Goal: Task Accomplishment & Management: Manage account settings

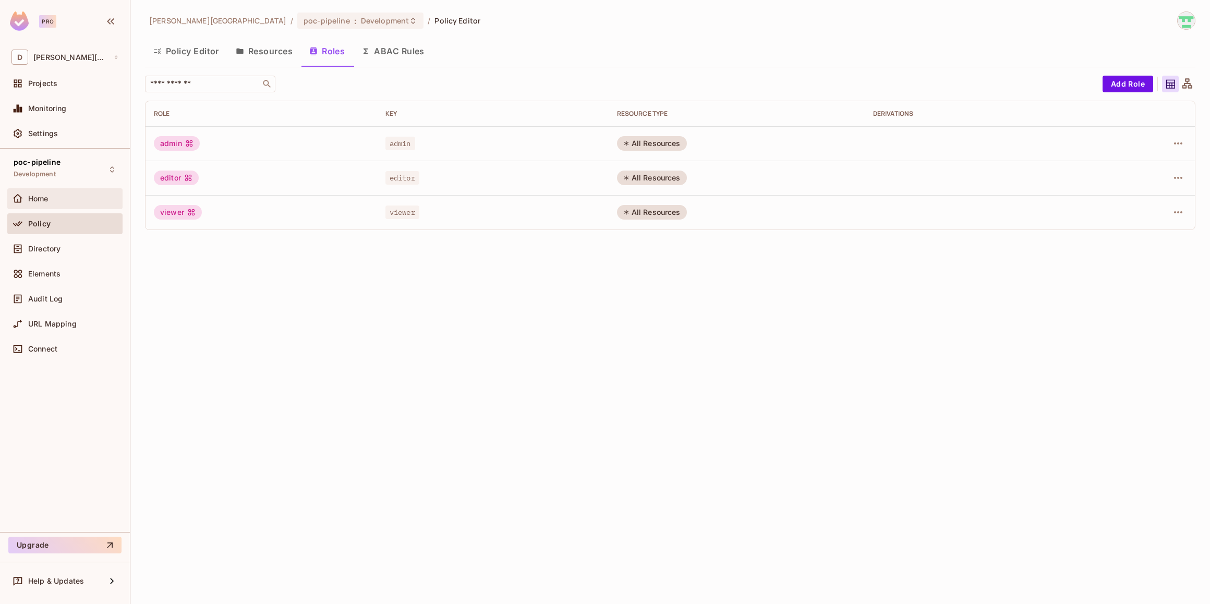
click at [54, 201] on div "Home" at bounding box center [73, 199] width 90 height 8
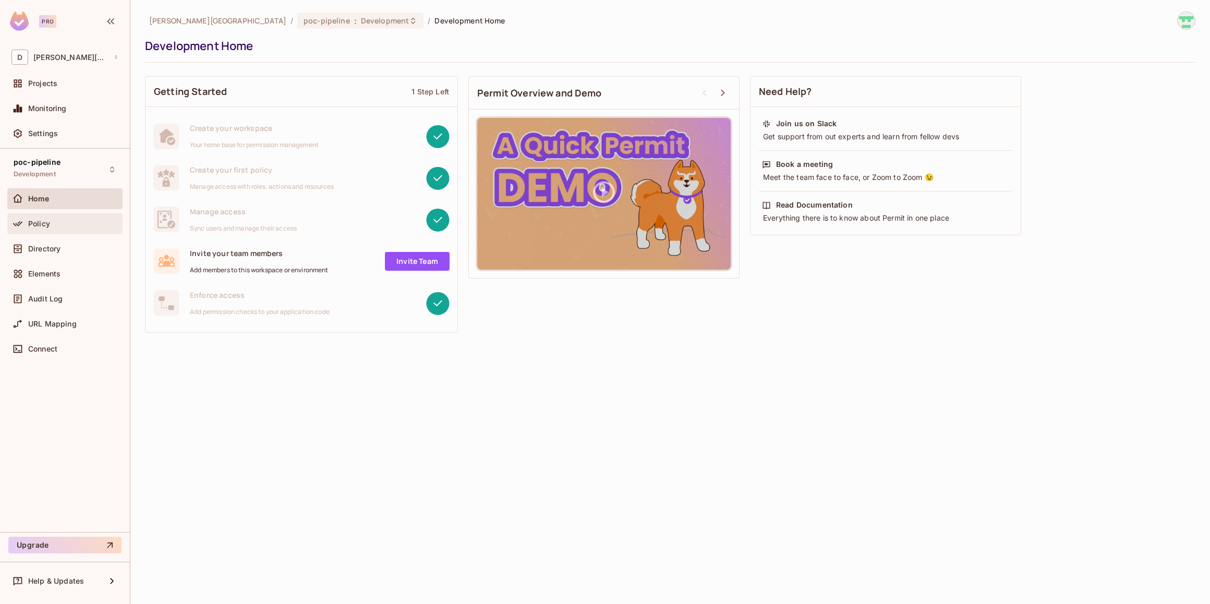
click at [44, 224] on span "Policy" at bounding box center [39, 224] width 22 height 8
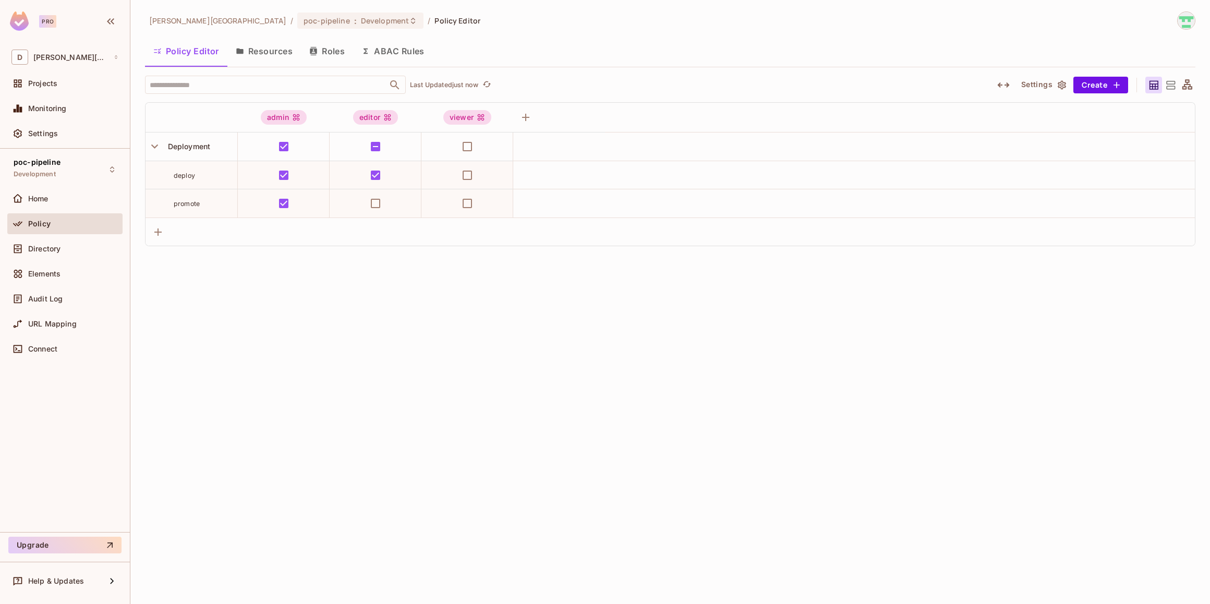
click at [264, 52] on button "Resources" at bounding box center [264, 51] width 74 height 26
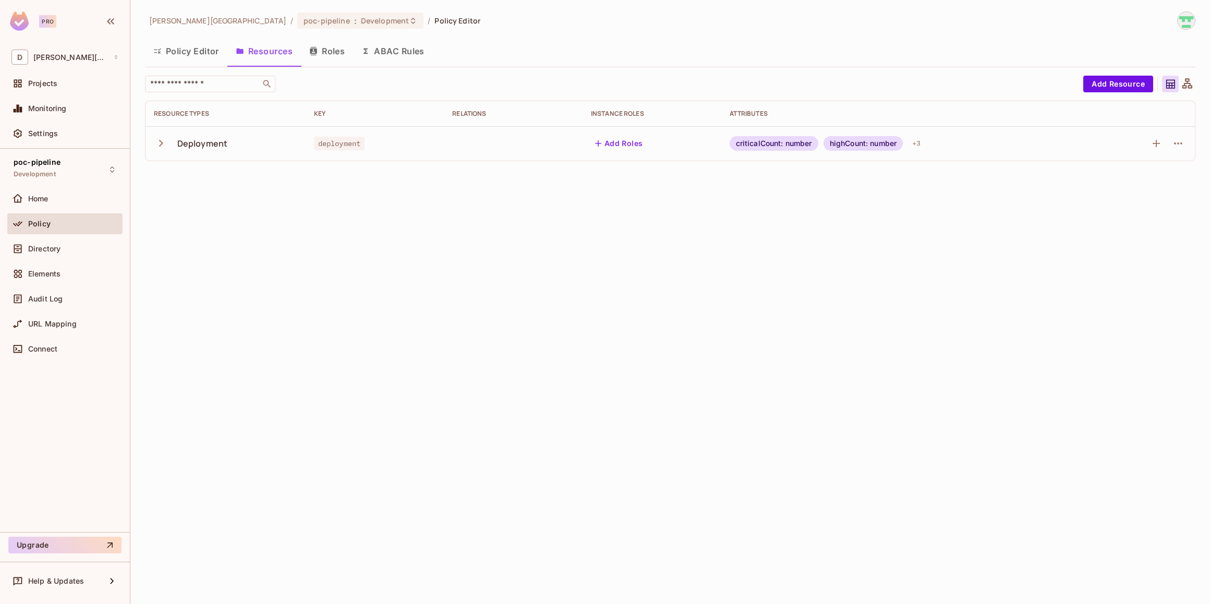
click at [339, 53] on button "Roles" at bounding box center [327, 51] width 52 height 26
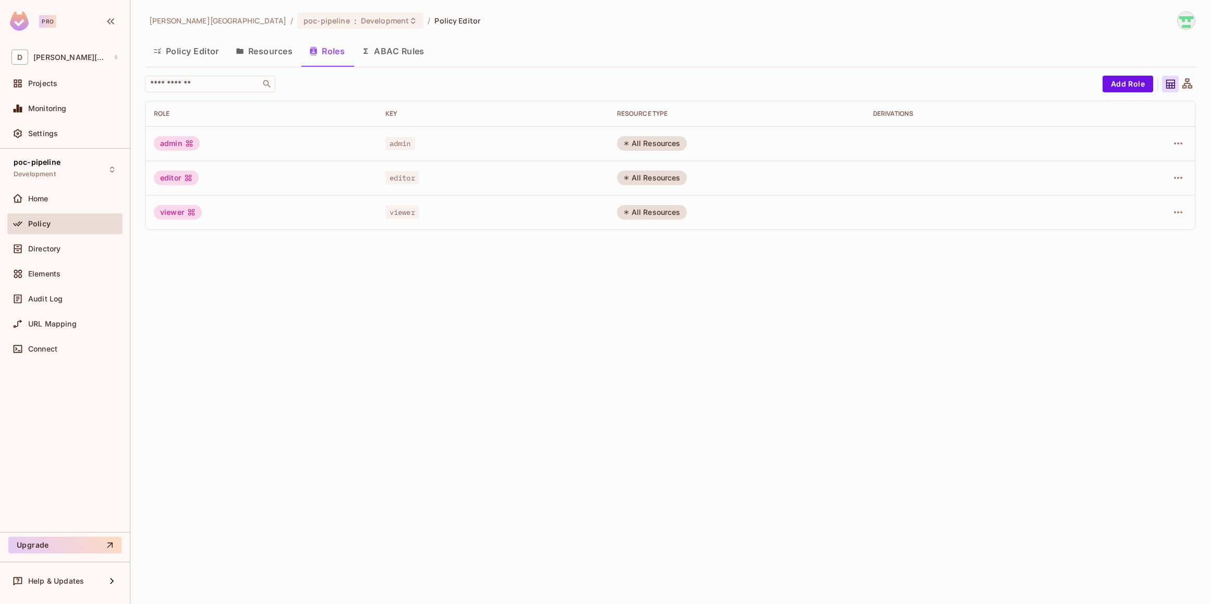
click at [400, 53] on button "ABAC Rules" at bounding box center [393, 51] width 80 height 26
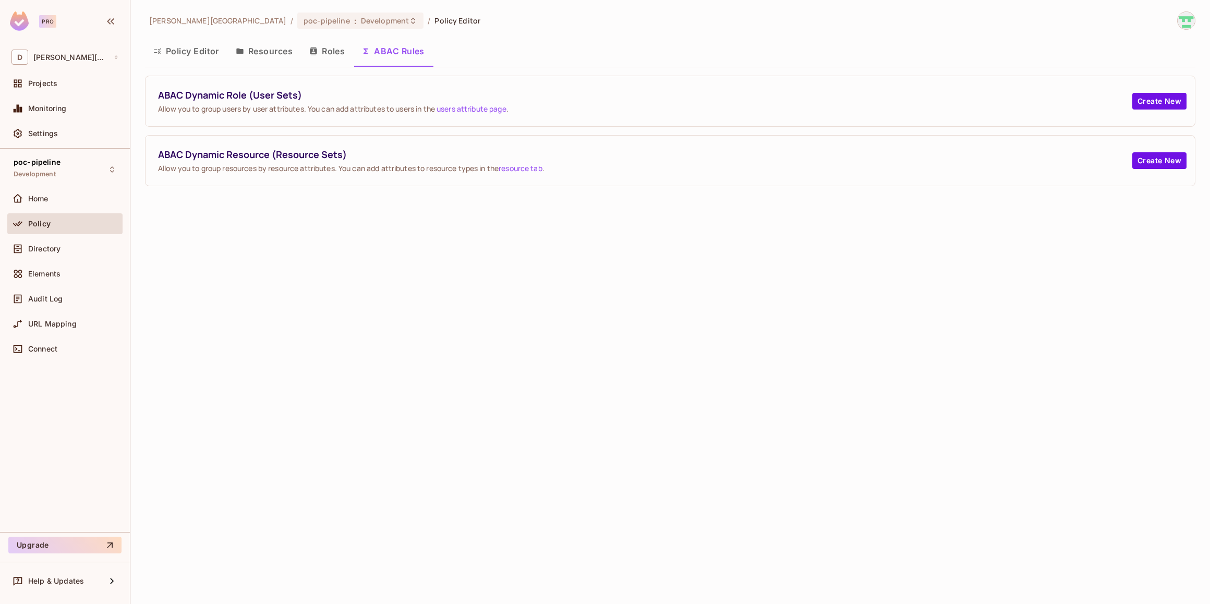
click at [189, 58] on button "Policy Editor" at bounding box center [186, 51] width 82 height 26
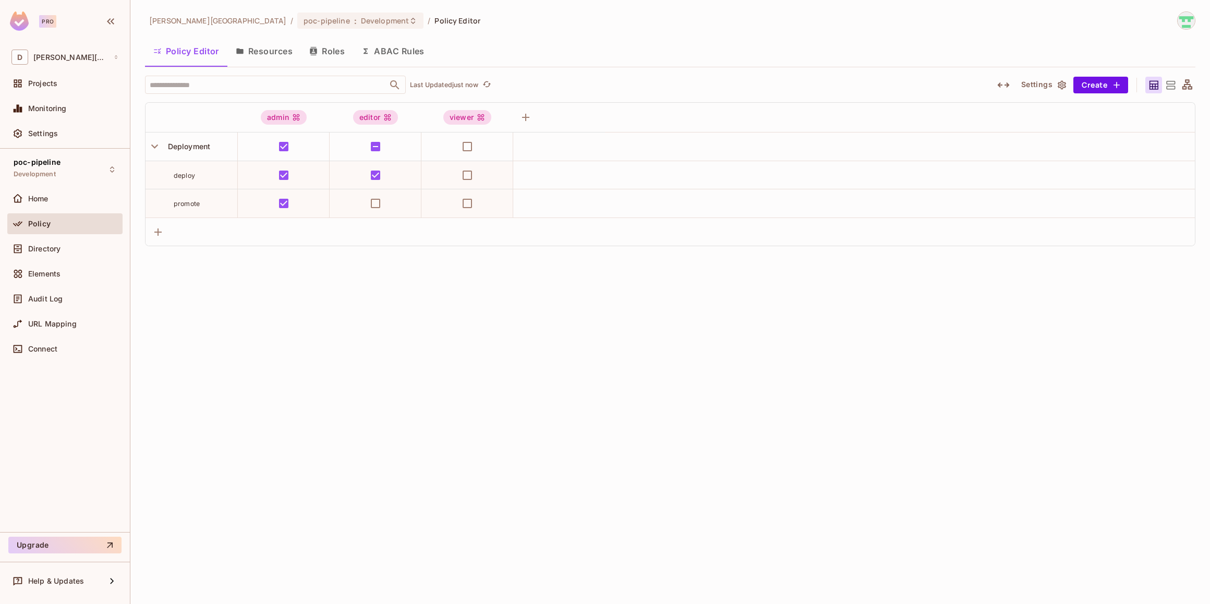
click at [259, 50] on button "Resources" at bounding box center [264, 51] width 74 height 26
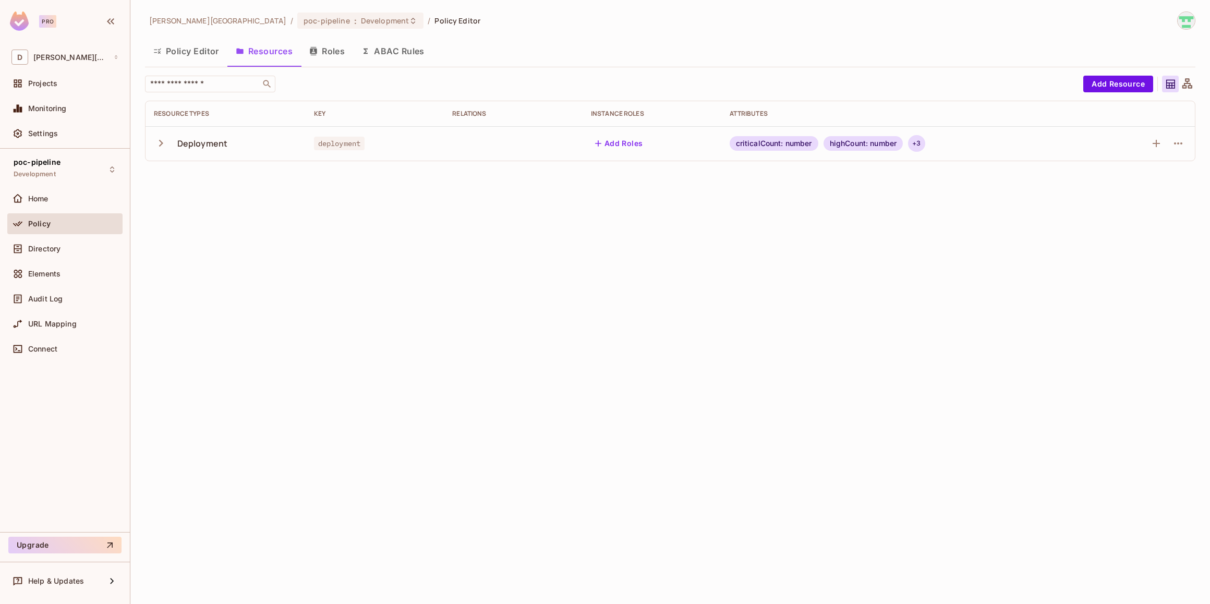
click at [916, 147] on div "+ 3" at bounding box center [916, 143] width 17 height 17
click at [1182, 144] on div at bounding box center [605, 302] width 1210 height 604
click at [1180, 144] on icon "button" at bounding box center [1178, 143] width 13 height 13
click at [1119, 184] on div "Edit Resource" at bounding box center [1132, 184] width 49 height 10
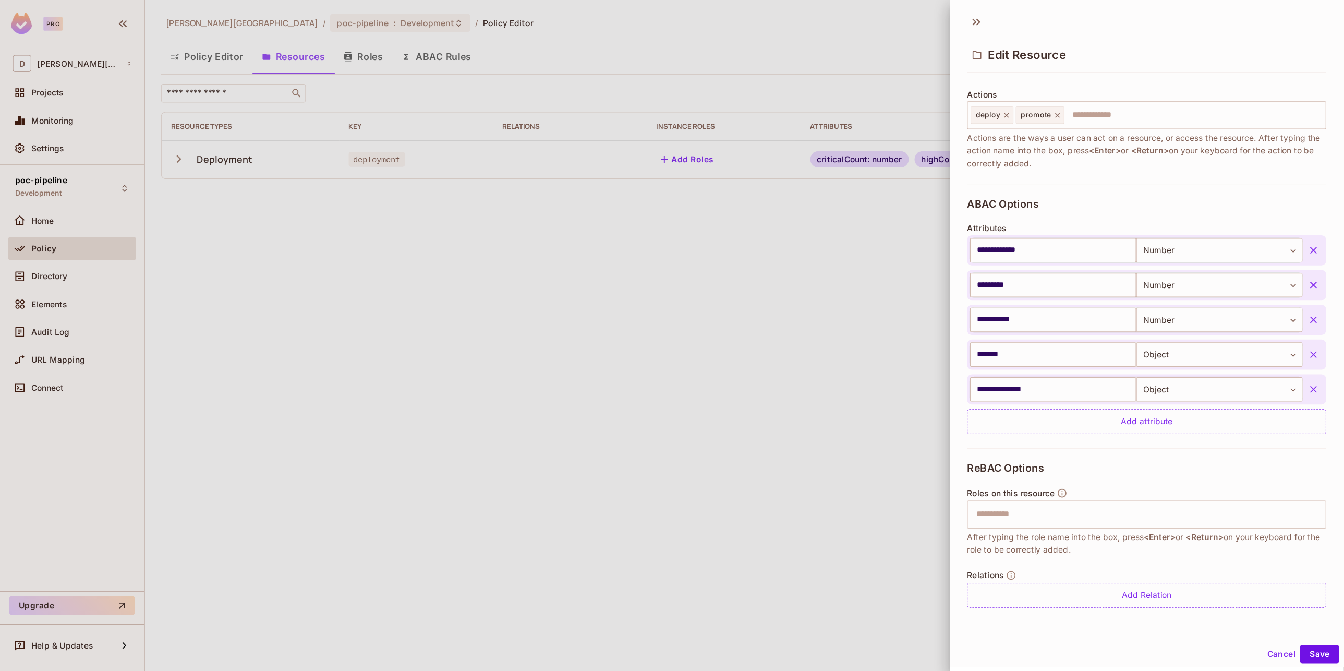
scroll to position [59, 0]
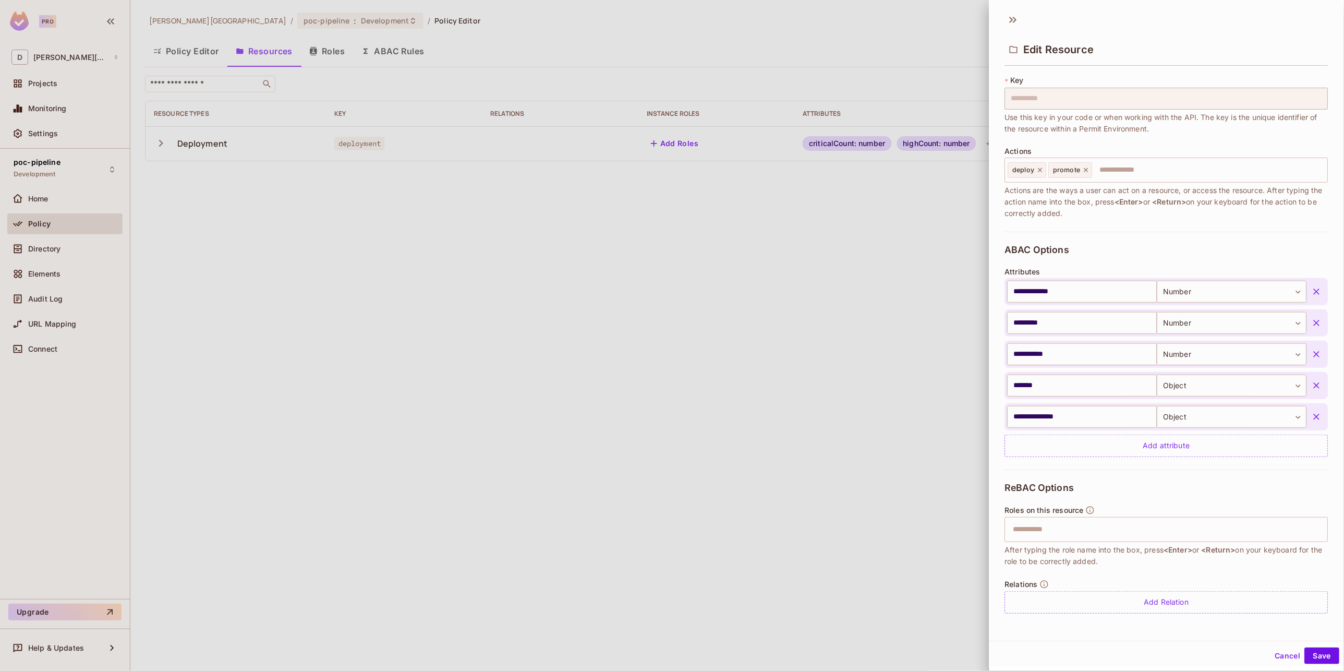
click at [328, 53] on div at bounding box center [672, 335] width 1344 height 671
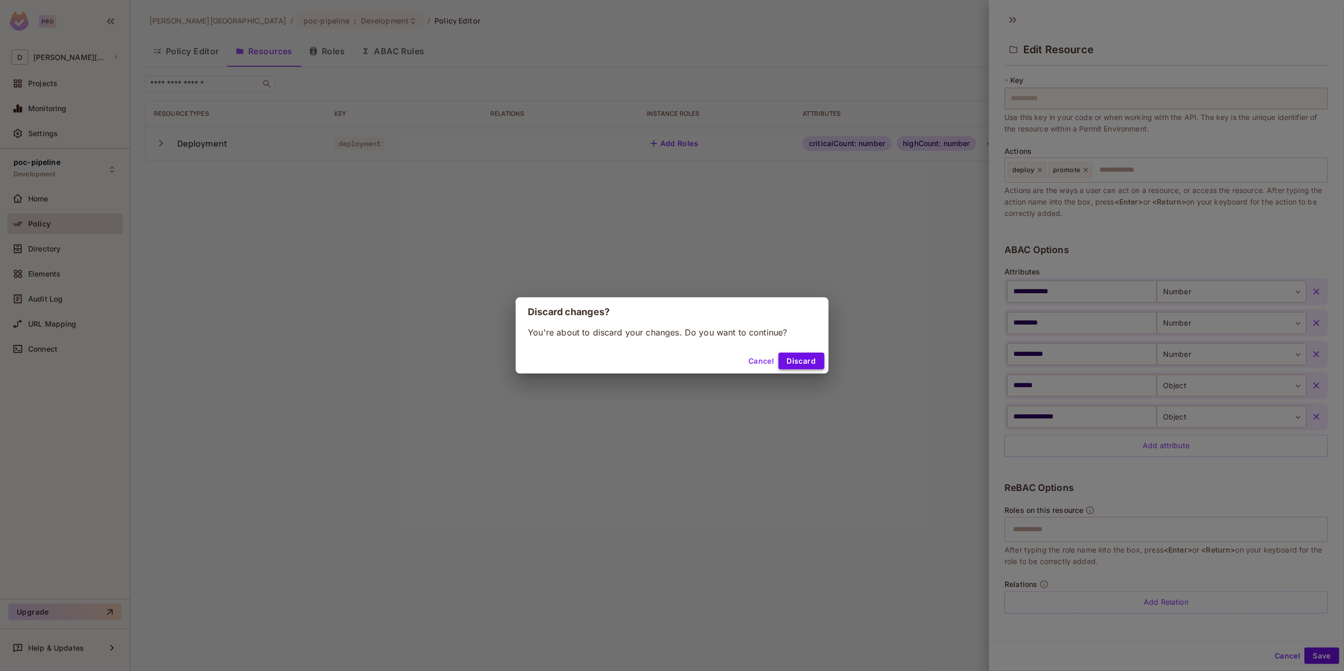
click at [801, 363] on button "Discard" at bounding box center [802, 361] width 46 height 17
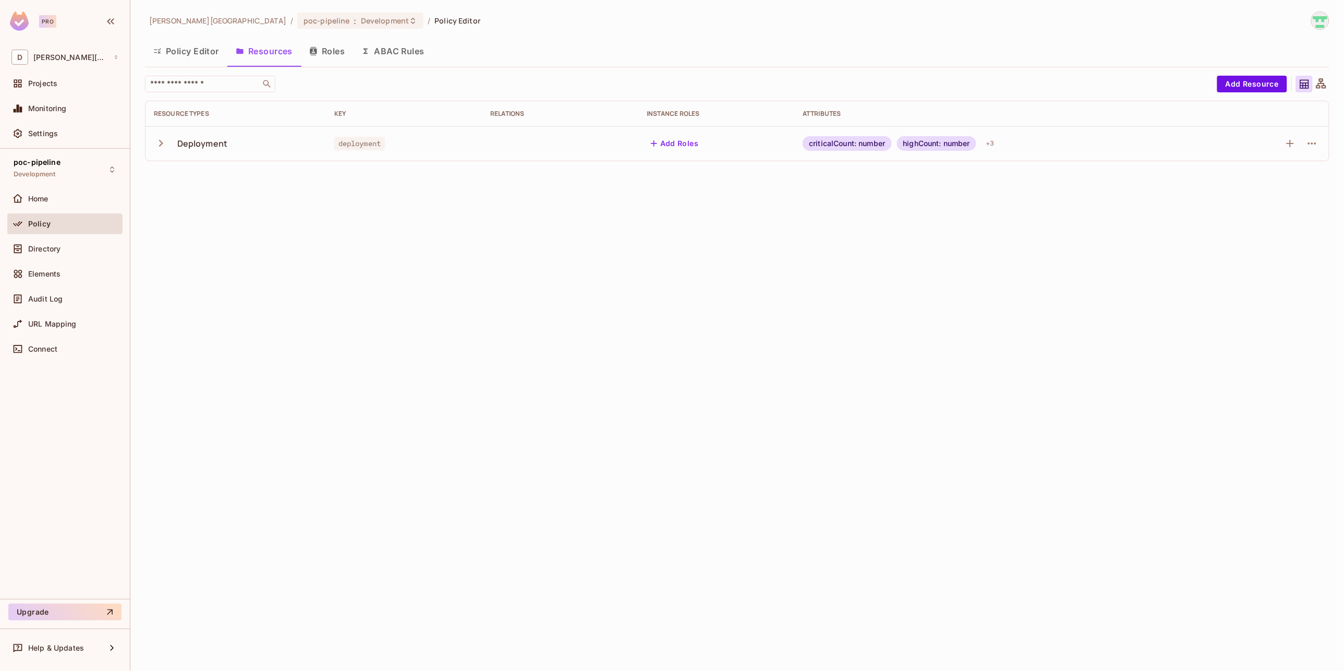
click at [334, 59] on button "Roles" at bounding box center [327, 51] width 52 height 26
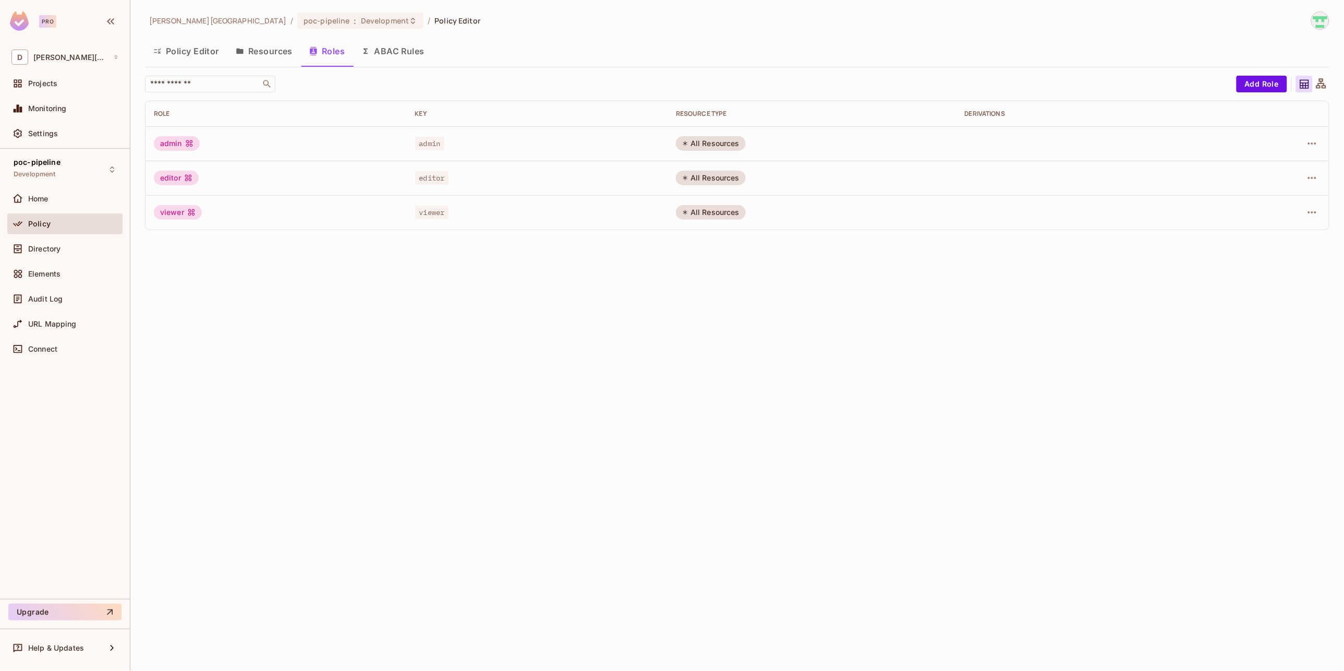
click at [248, 321] on div "david-santander / poc-pipeline : Development / Policy Editor Policy Editor Reso…" at bounding box center [737, 335] width 1214 height 671
click at [419, 53] on button "ABAC Rules" at bounding box center [393, 51] width 80 height 26
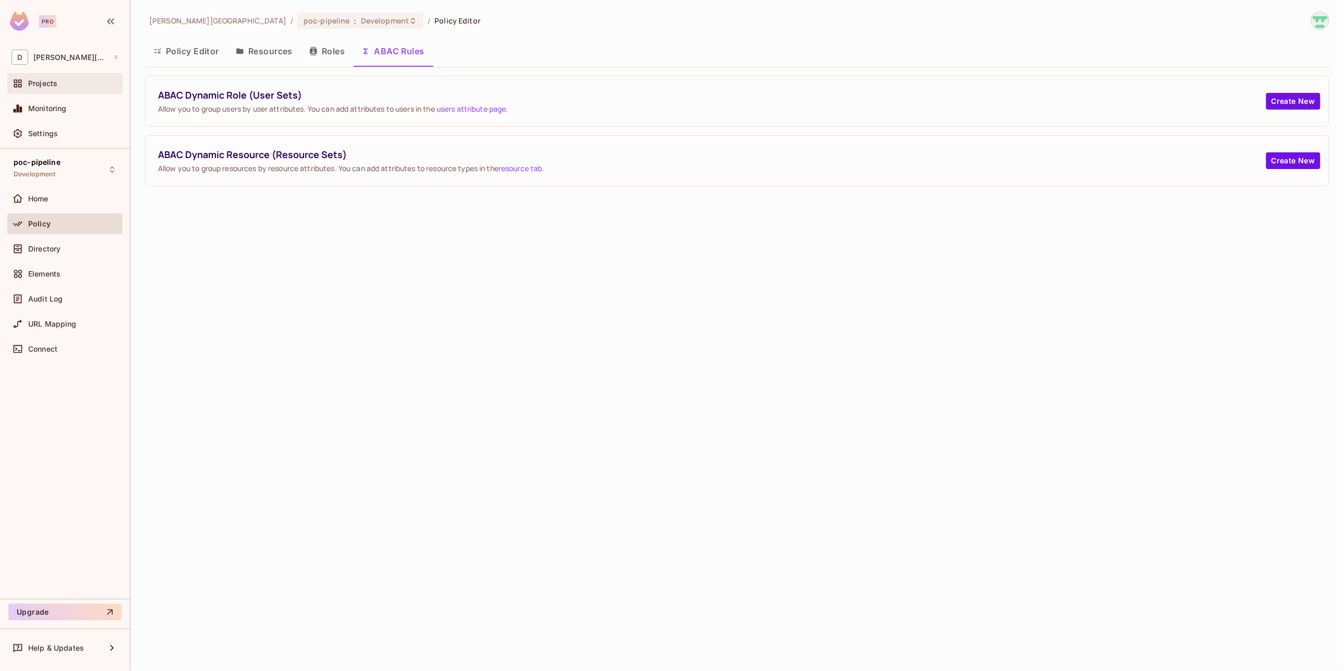
click at [64, 86] on div "Projects" at bounding box center [73, 83] width 90 height 8
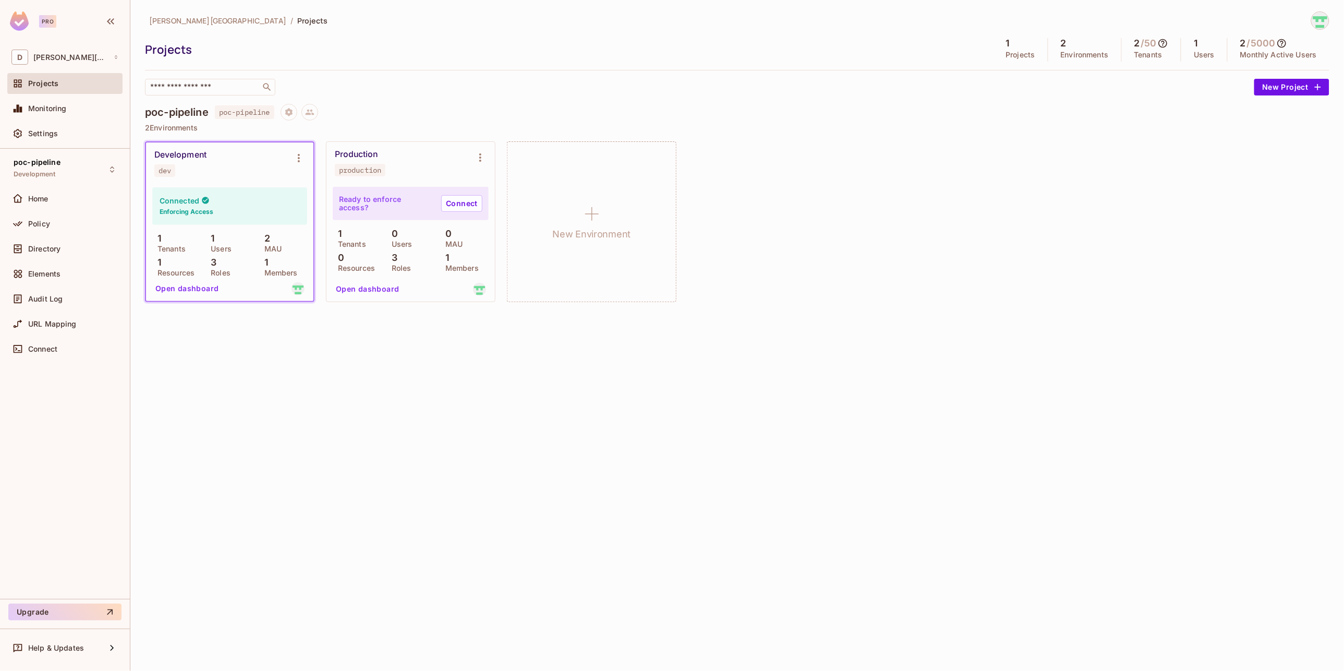
click at [267, 269] on p "Members" at bounding box center [278, 273] width 39 height 8
click at [297, 287] on img at bounding box center [298, 288] width 13 height 13
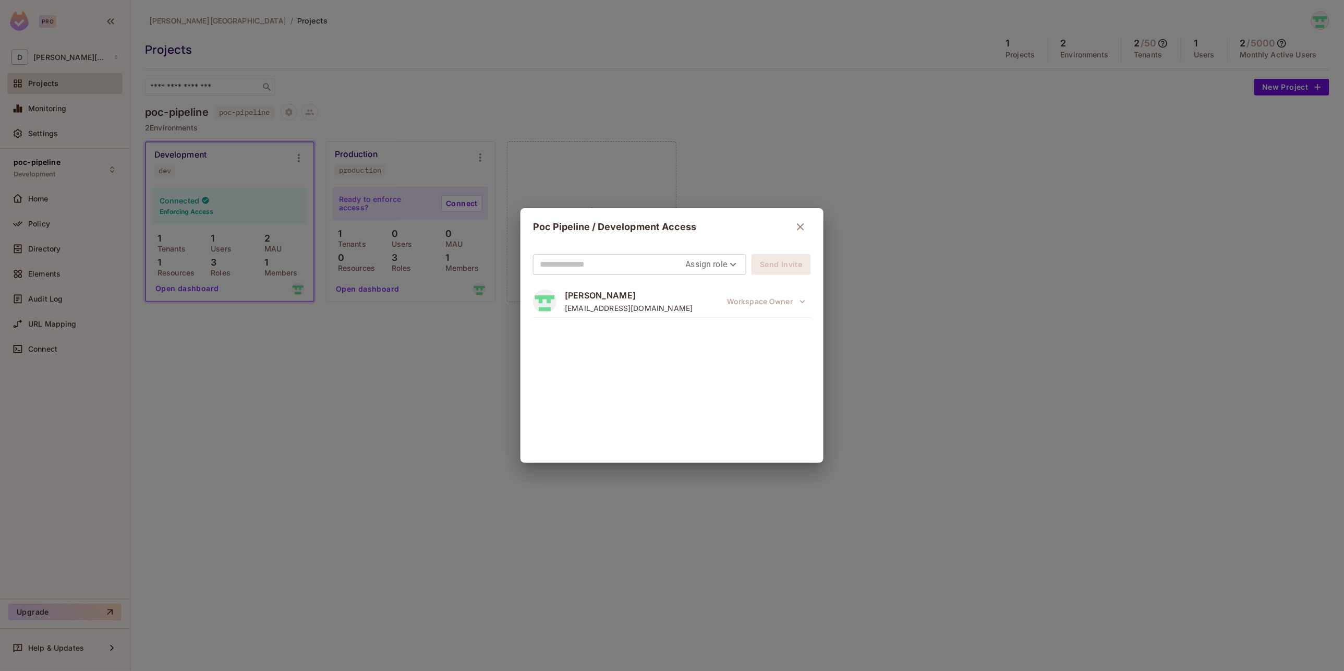
click at [796, 229] on icon "button" at bounding box center [800, 227] width 13 height 13
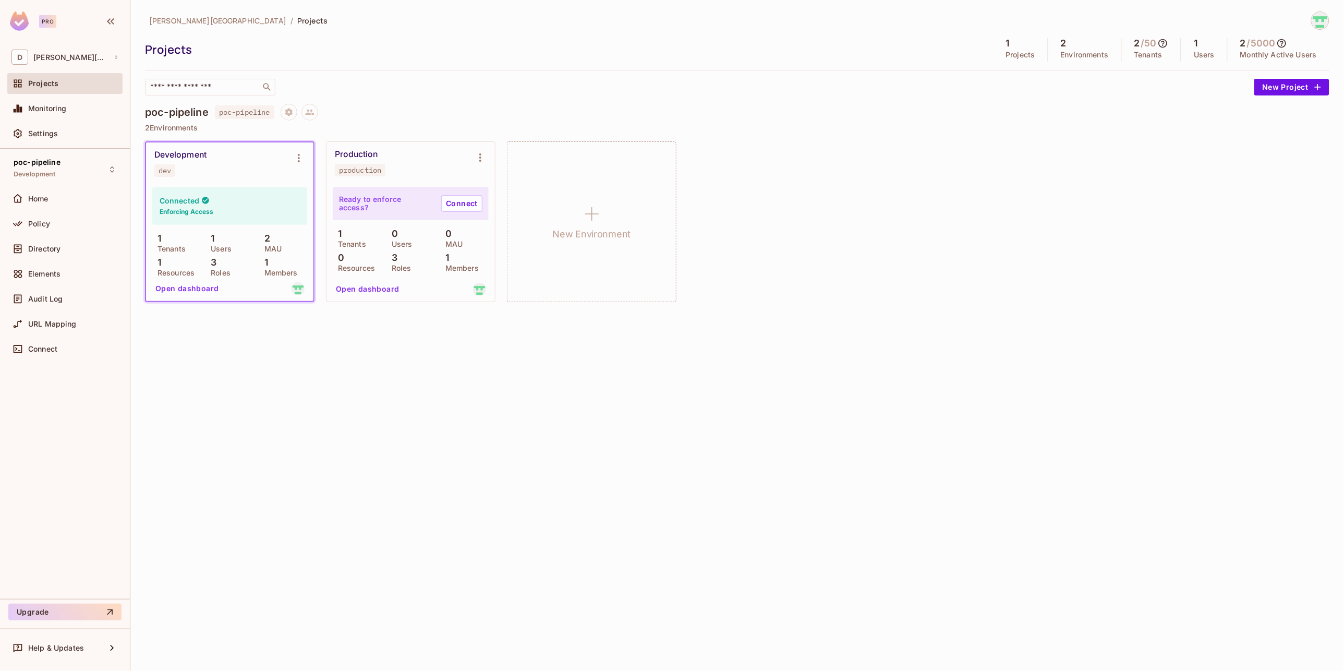
click at [204, 291] on button "Open dashboard" at bounding box center [187, 288] width 72 height 17
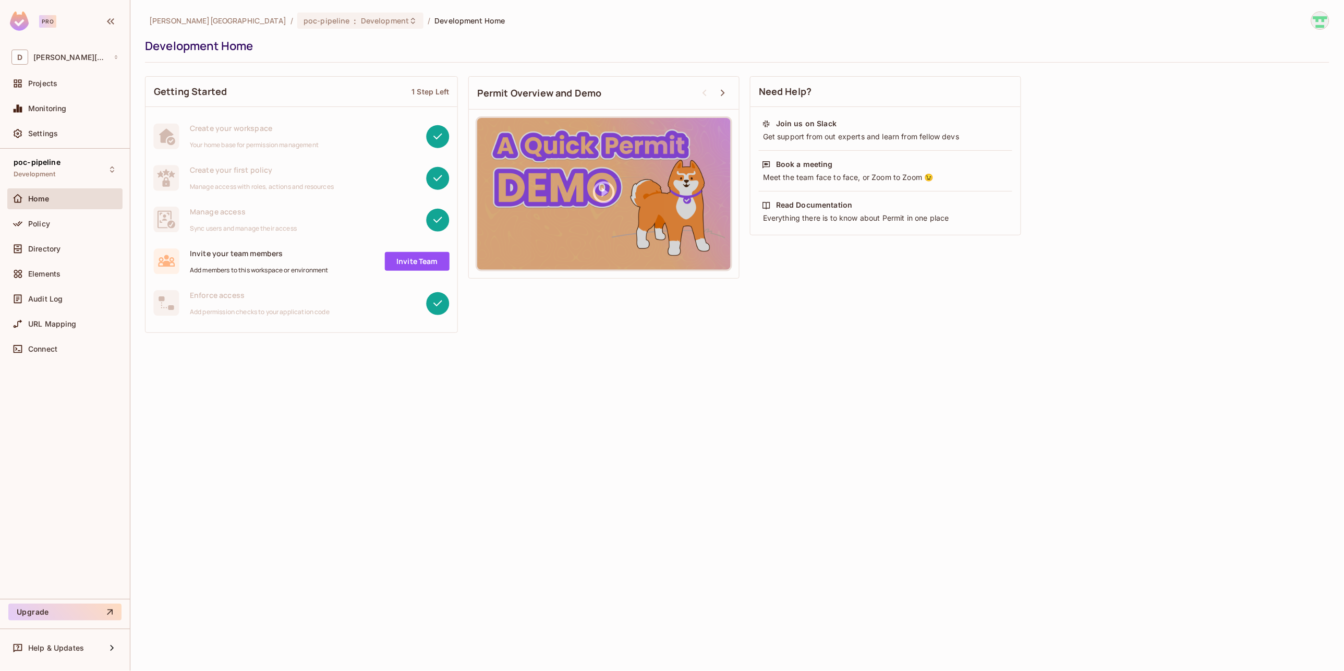
click at [428, 266] on link "Invite Team" at bounding box center [417, 261] width 65 height 19
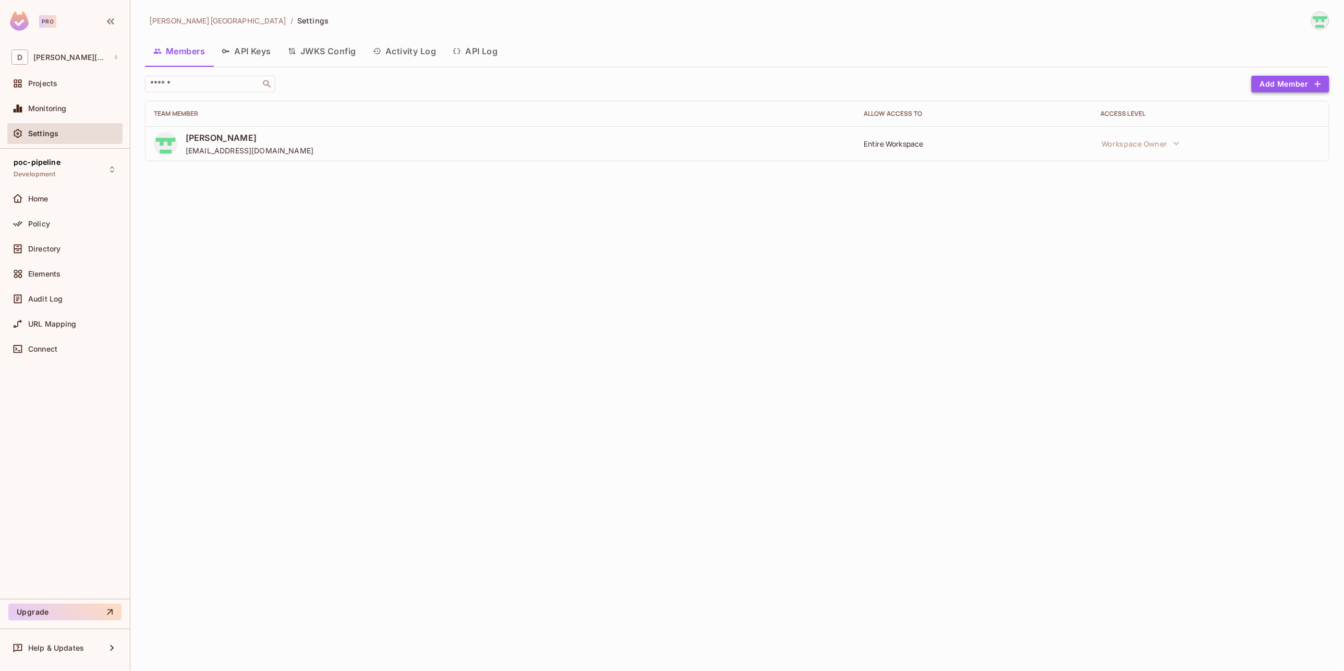
click at [1210, 83] on button "Add Member" at bounding box center [1291, 84] width 78 height 17
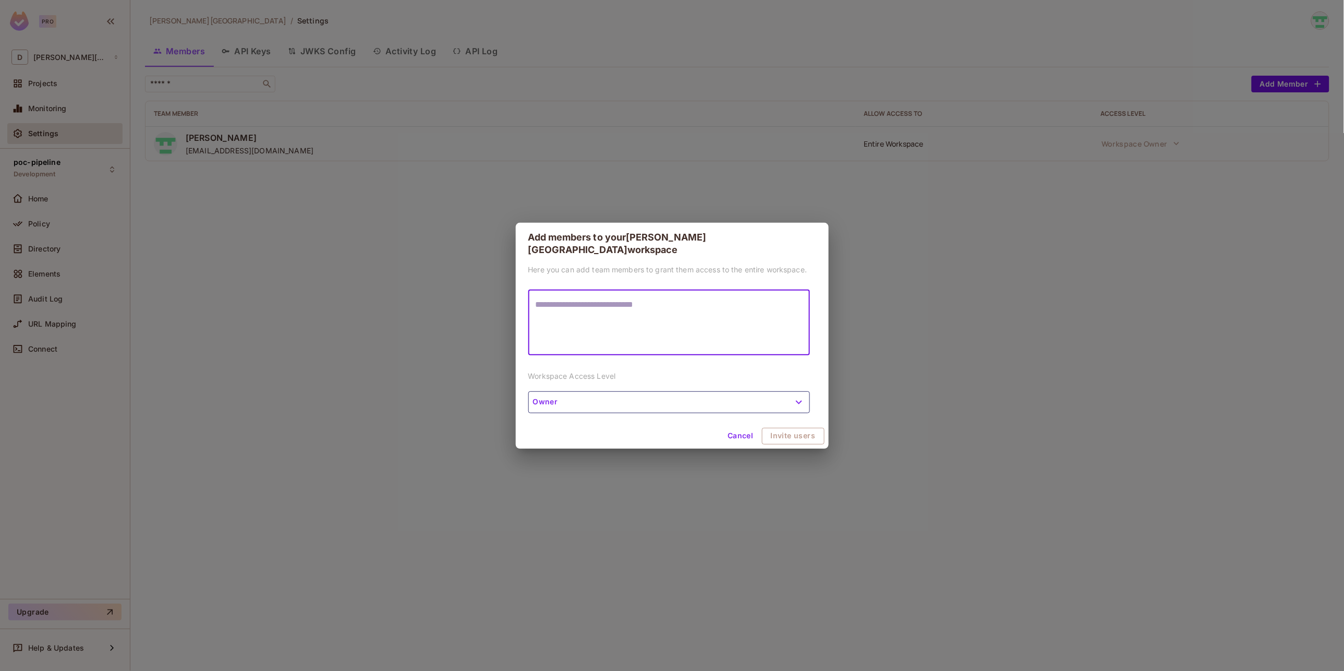
click at [688, 403] on button "Owner" at bounding box center [669, 402] width 282 height 22
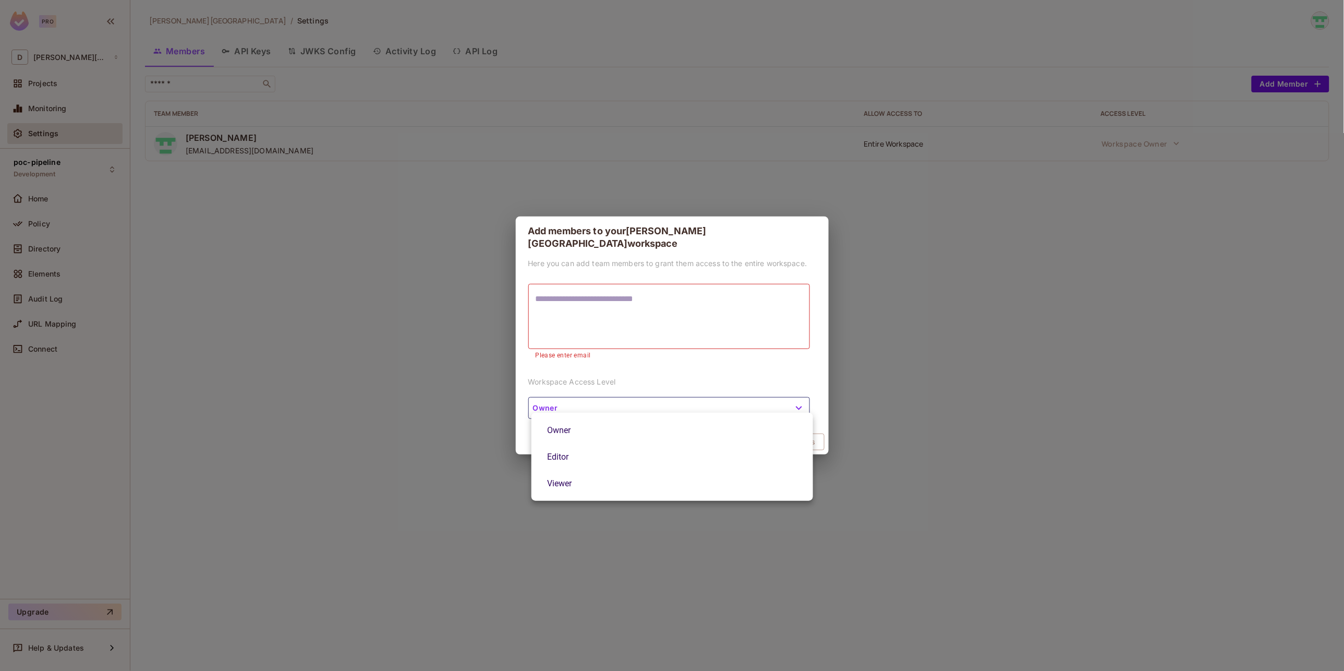
click at [666, 381] on div at bounding box center [672, 335] width 1344 height 671
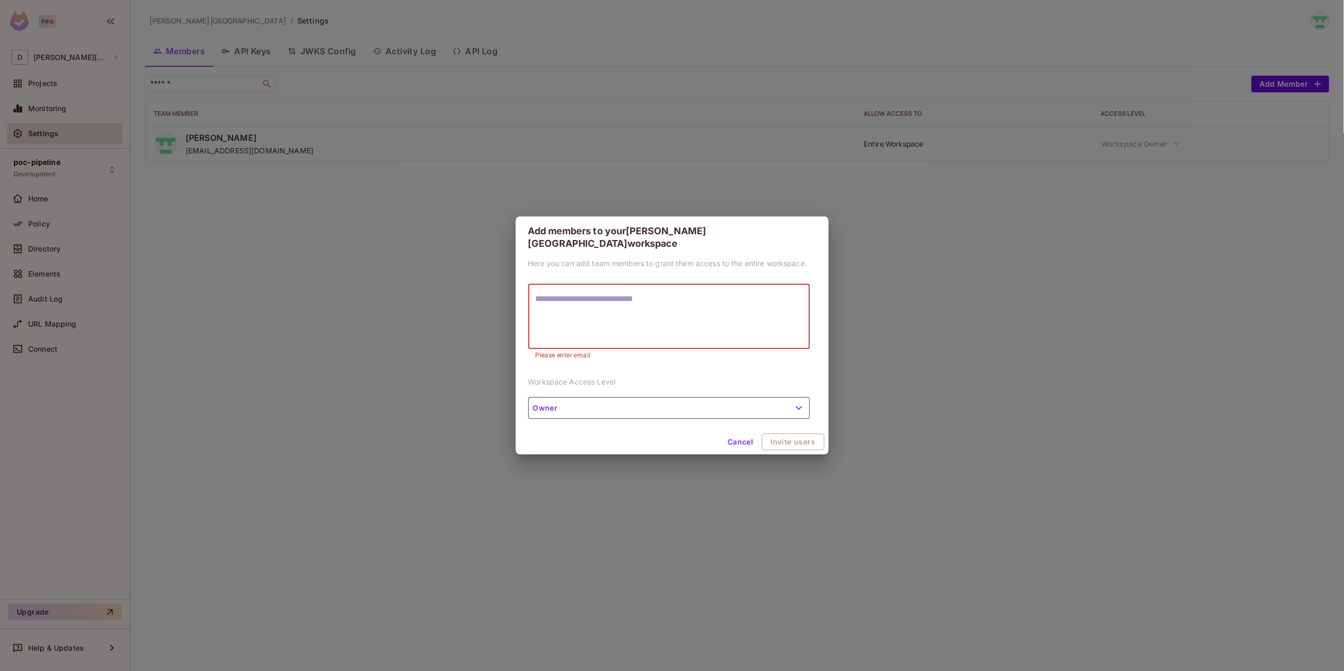
click at [665, 303] on textarea at bounding box center [669, 317] width 267 height 48
type textarea "**********"
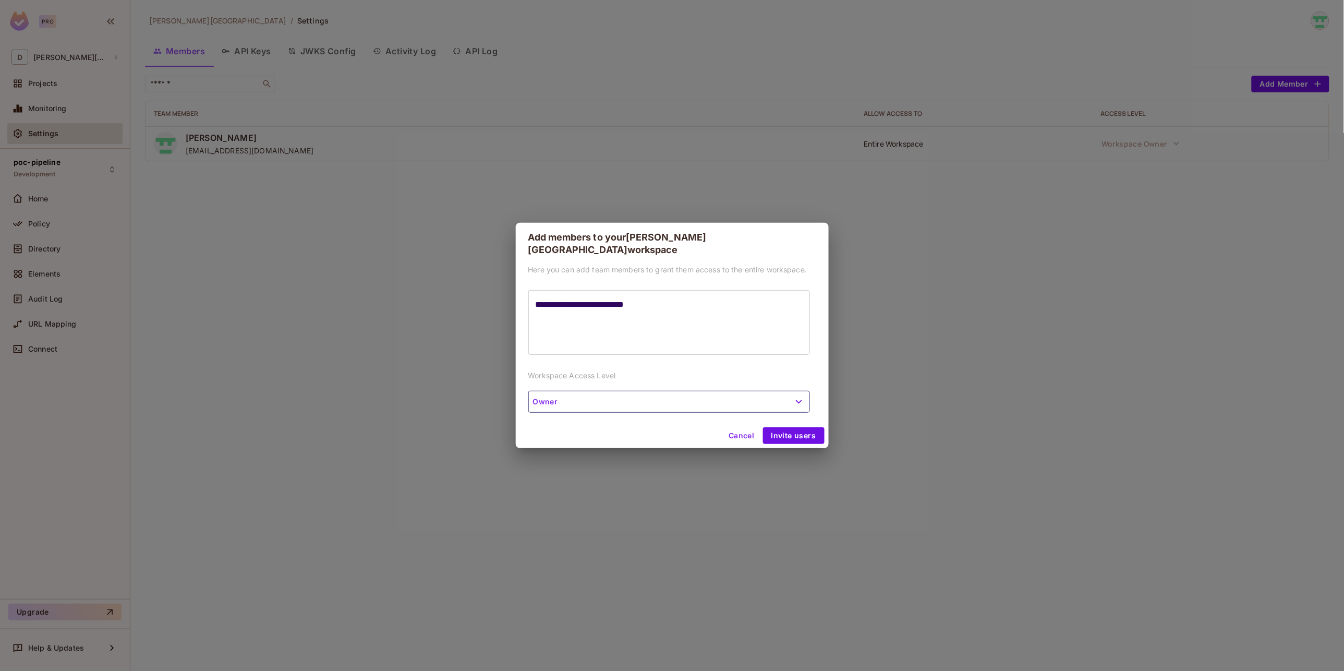
click at [638, 409] on div "**********" at bounding box center [672, 343] width 313 height 159
click at [630, 402] on button "Owner" at bounding box center [669, 402] width 282 height 22
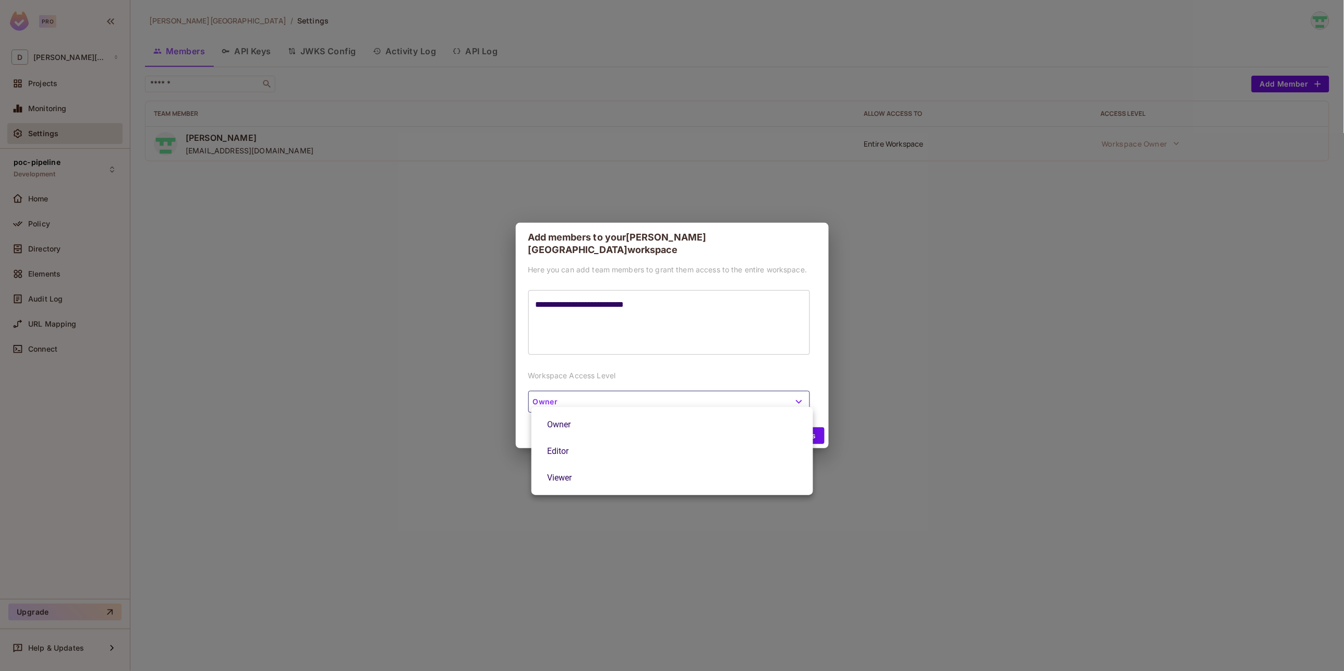
click at [575, 474] on li "Viewer" at bounding box center [673, 477] width 282 height 27
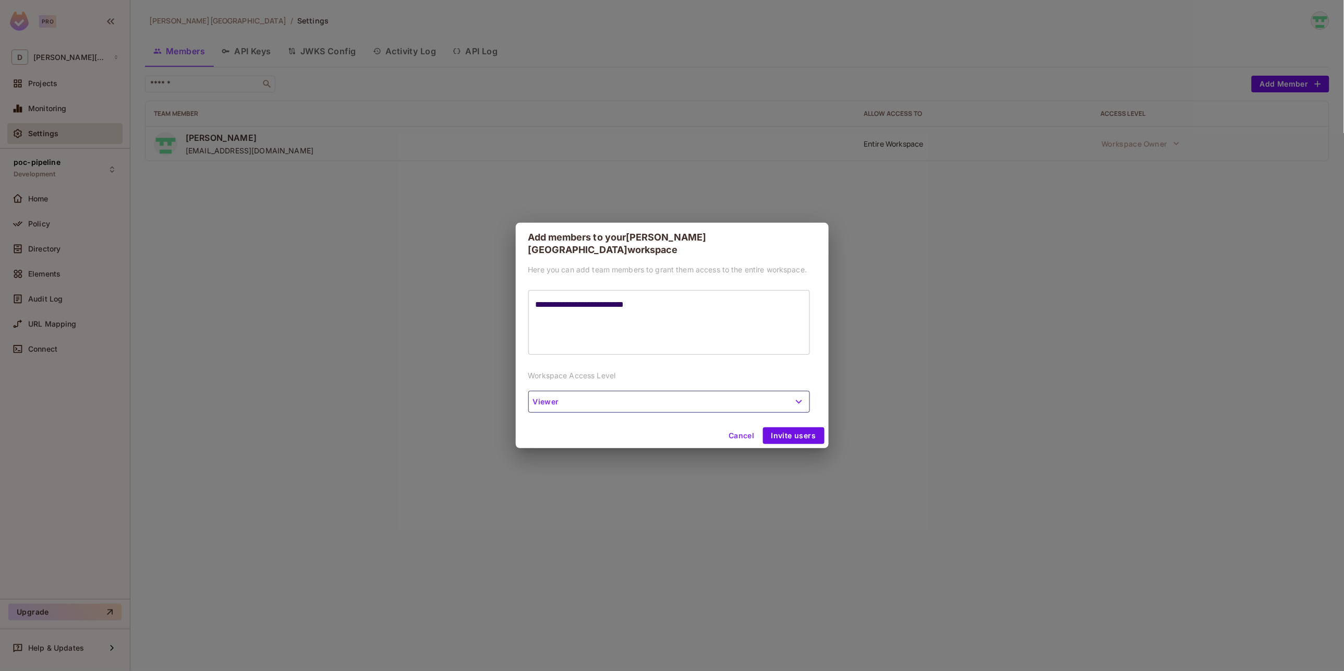
click at [613, 426] on div "Cancel Invite users" at bounding box center [672, 435] width 313 height 25
click at [782, 430] on button "Invite users" at bounding box center [794, 435] width 62 height 17
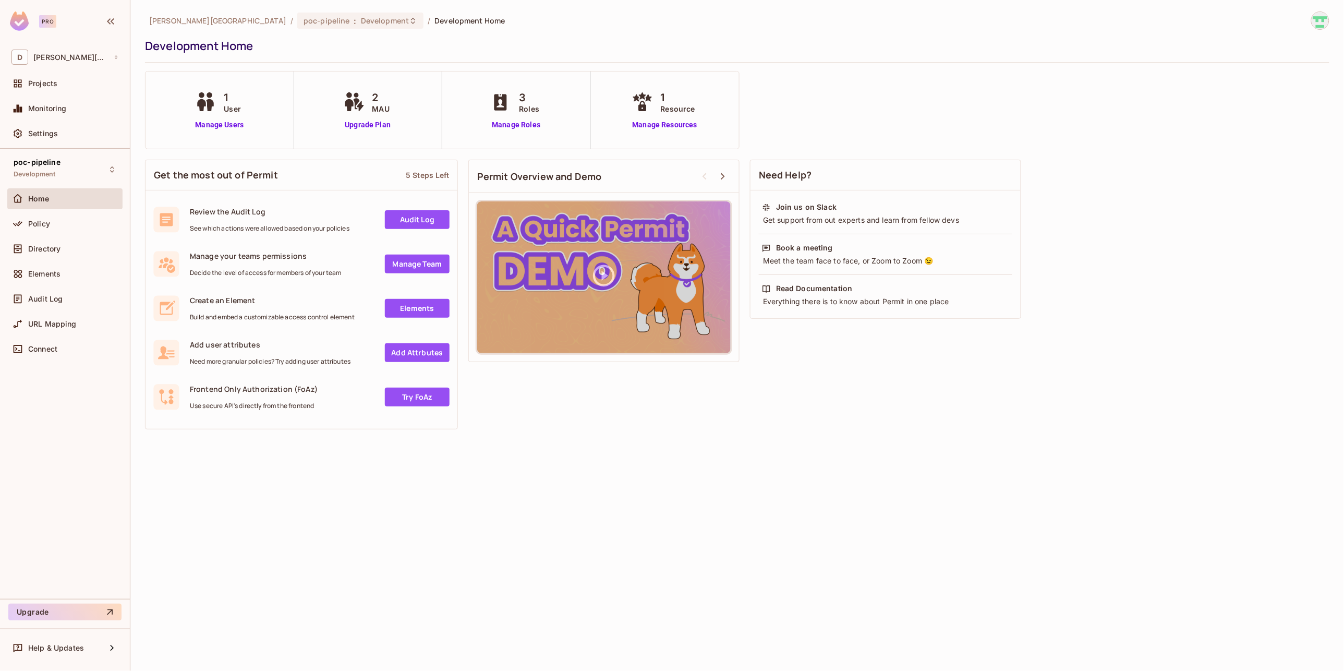
click at [409, 405] on link "Try FoAz" at bounding box center [417, 397] width 65 height 19
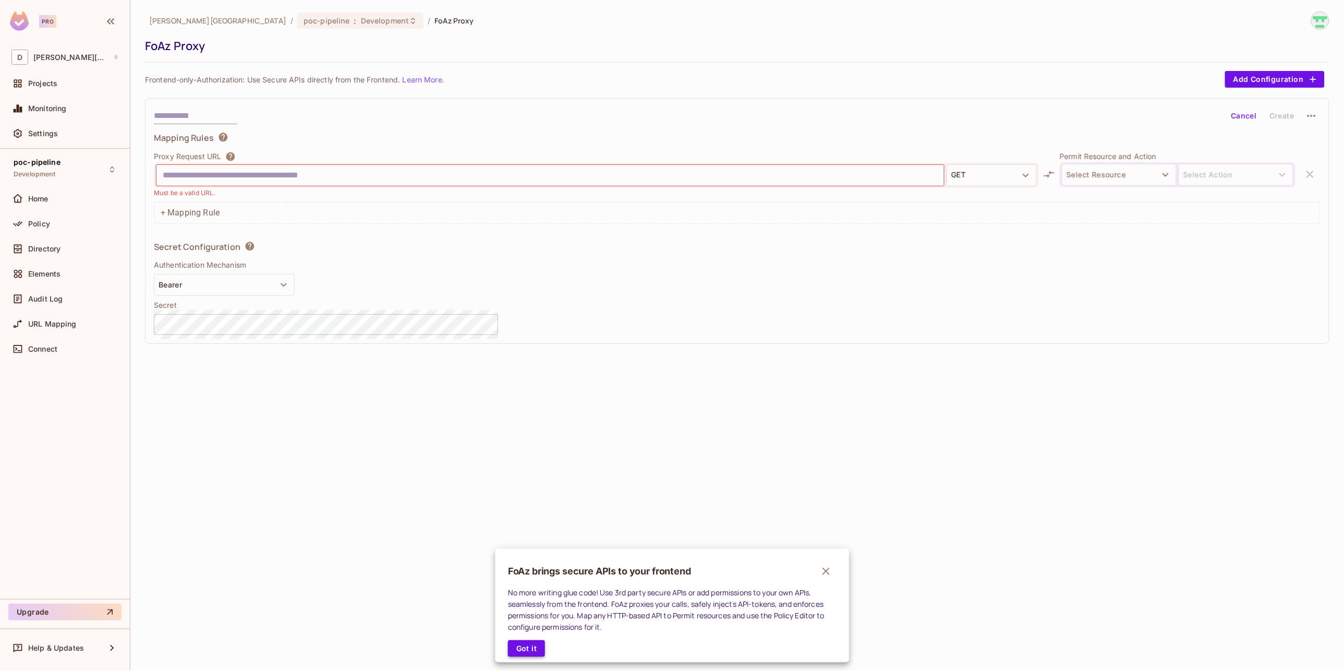
click at [533, 652] on button "Got it" at bounding box center [526, 648] width 37 height 17
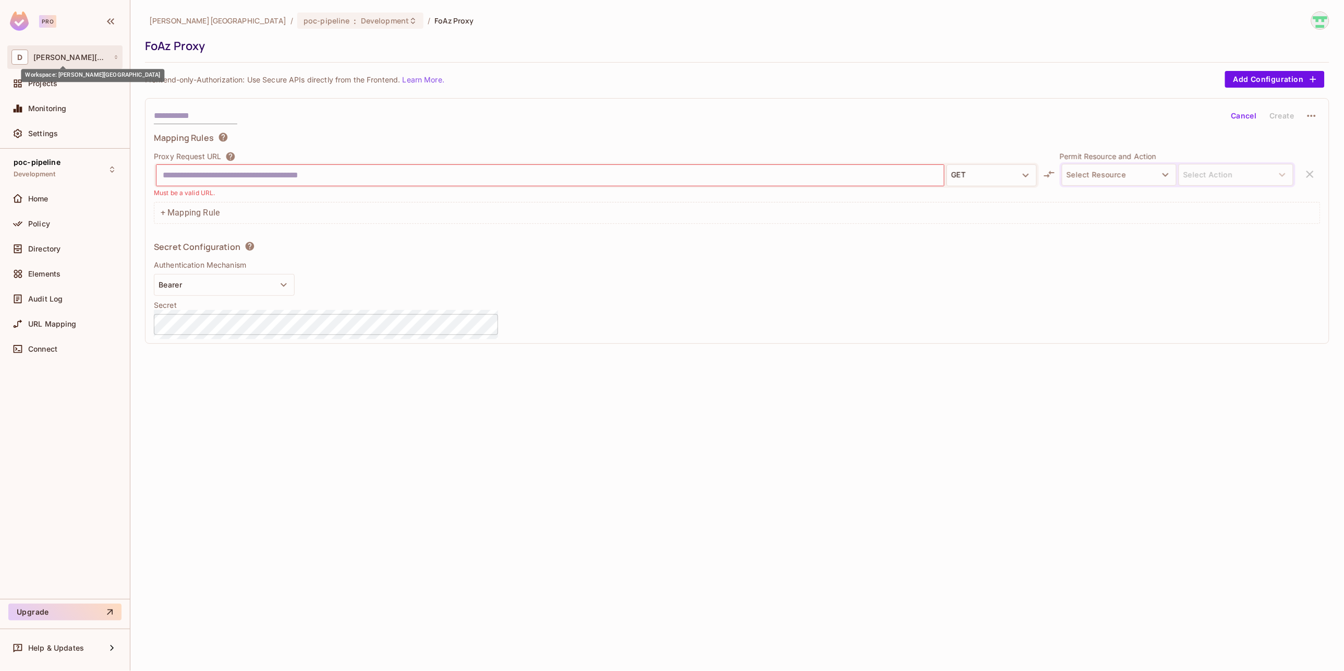
click at [70, 60] on span "[PERSON_NAME][GEOGRAPHIC_DATA]" at bounding box center [70, 57] width 75 height 8
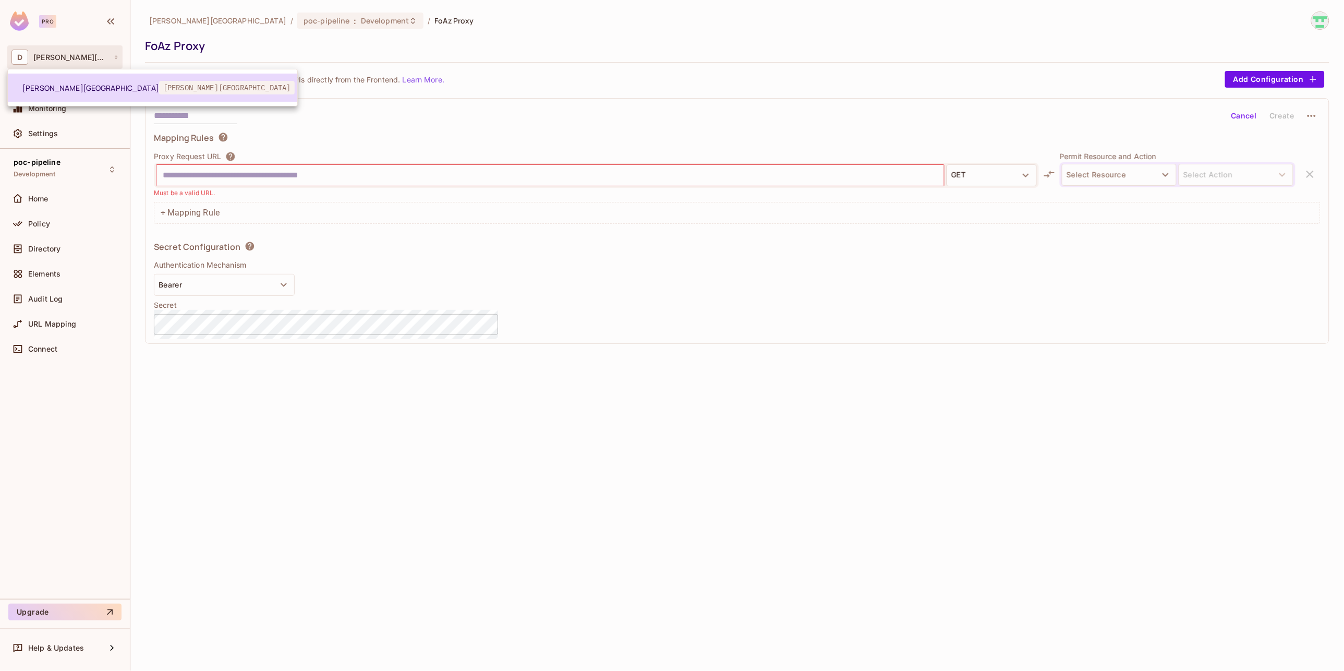
click at [65, 83] on span "[PERSON_NAME][GEOGRAPHIC_DATA]" at bounding box center [90, 88] width 137 height 10
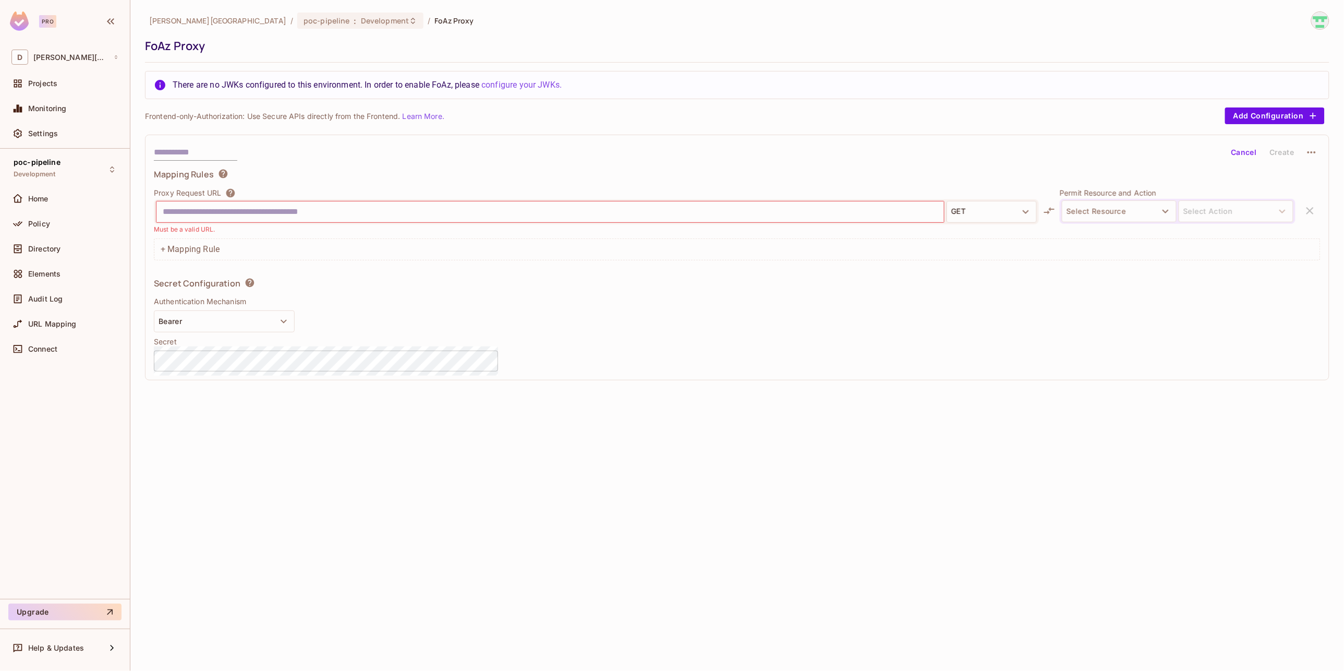
click at [56, 86] on span "Projects" at bounding box center [42, 83] width 29 height 8
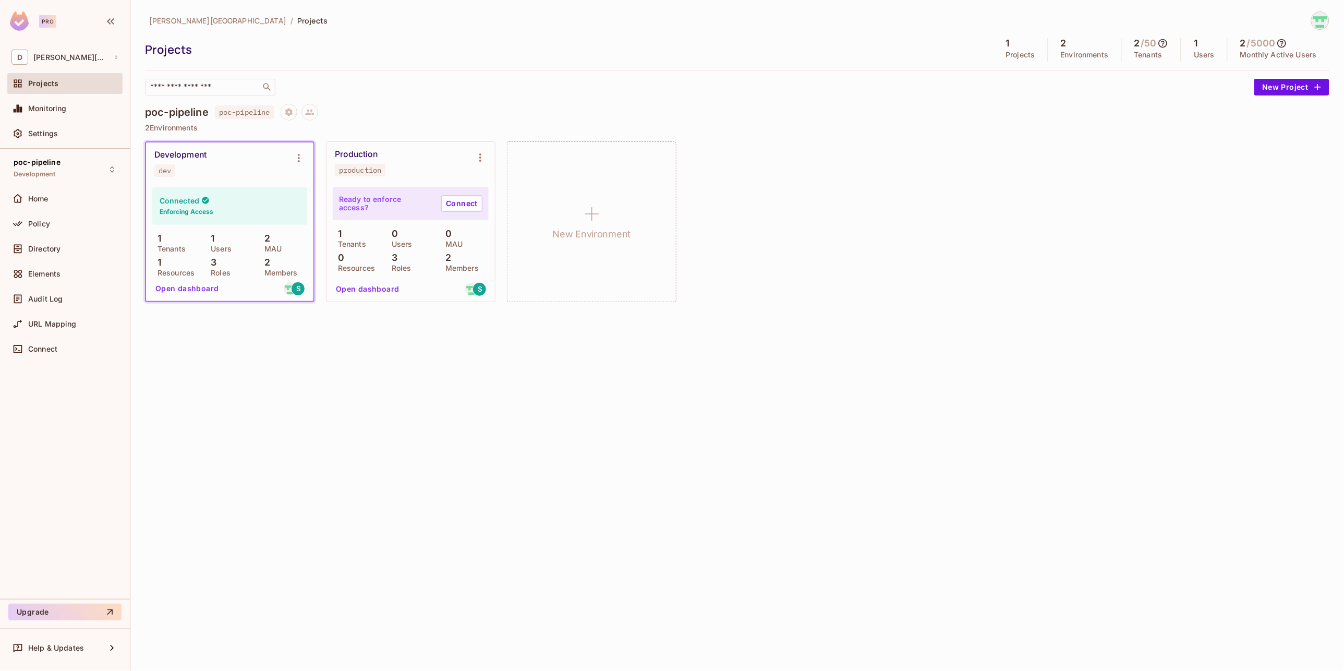
click at [277, 183] on div "Development dev" at bounding box center [229, 163] width 167 height 42
click at [196, 291] on button "Open dashboard" at bounding box center [187, 288] width 72 height 17
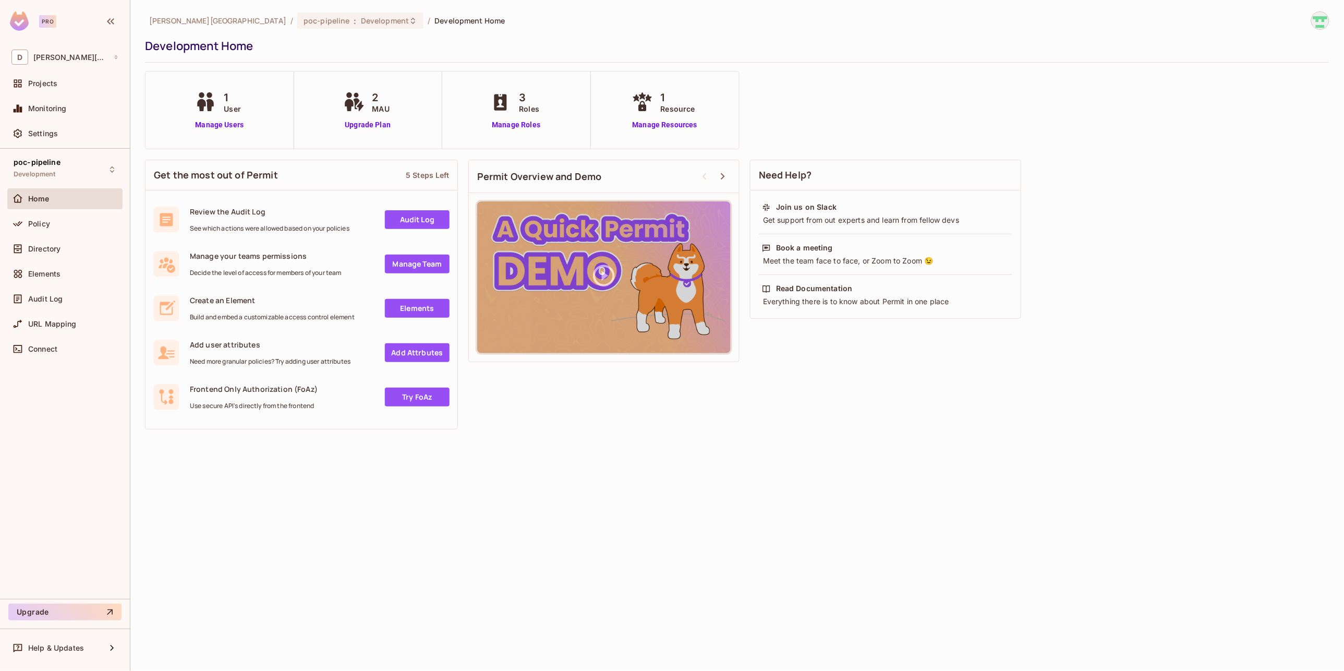
click at [373, 105] on span "MAU" at bounding box center [380, 108] width 17 height 11
click at [370, 127] on link "Upgrade Plan" at bounding box center [368, 124] width 54 height 11
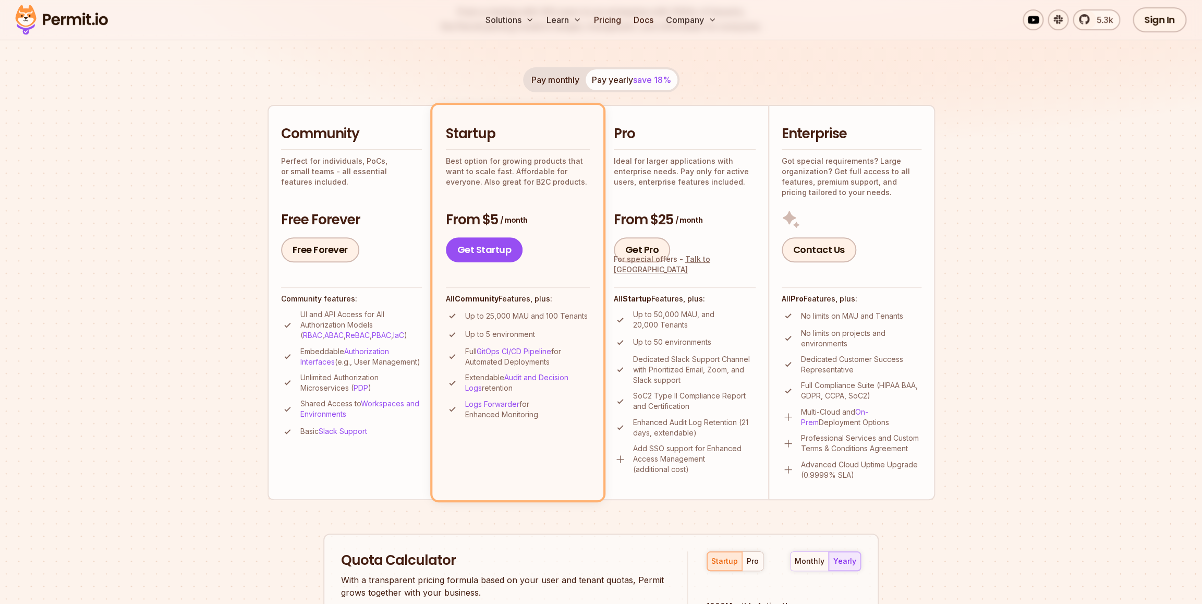
scroll to position [174, 0]
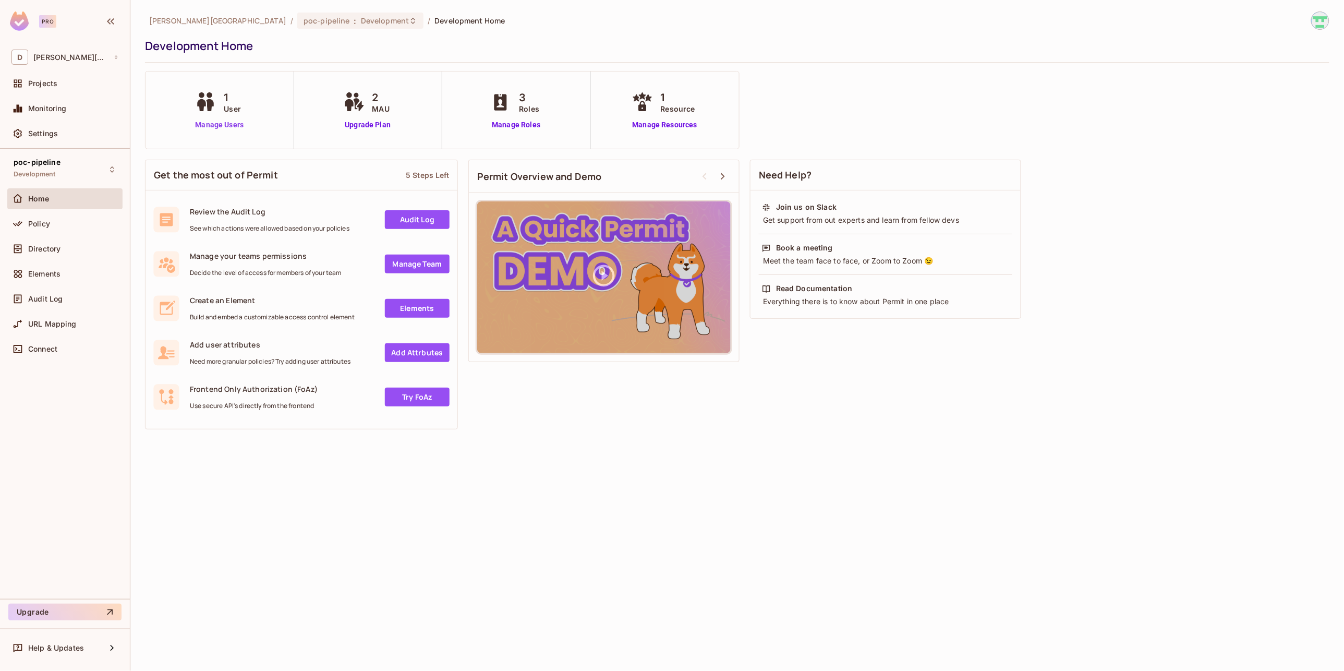
click at [216, 128] on link "Manage Users" at bounding box center [219, 124] width 54 height 11
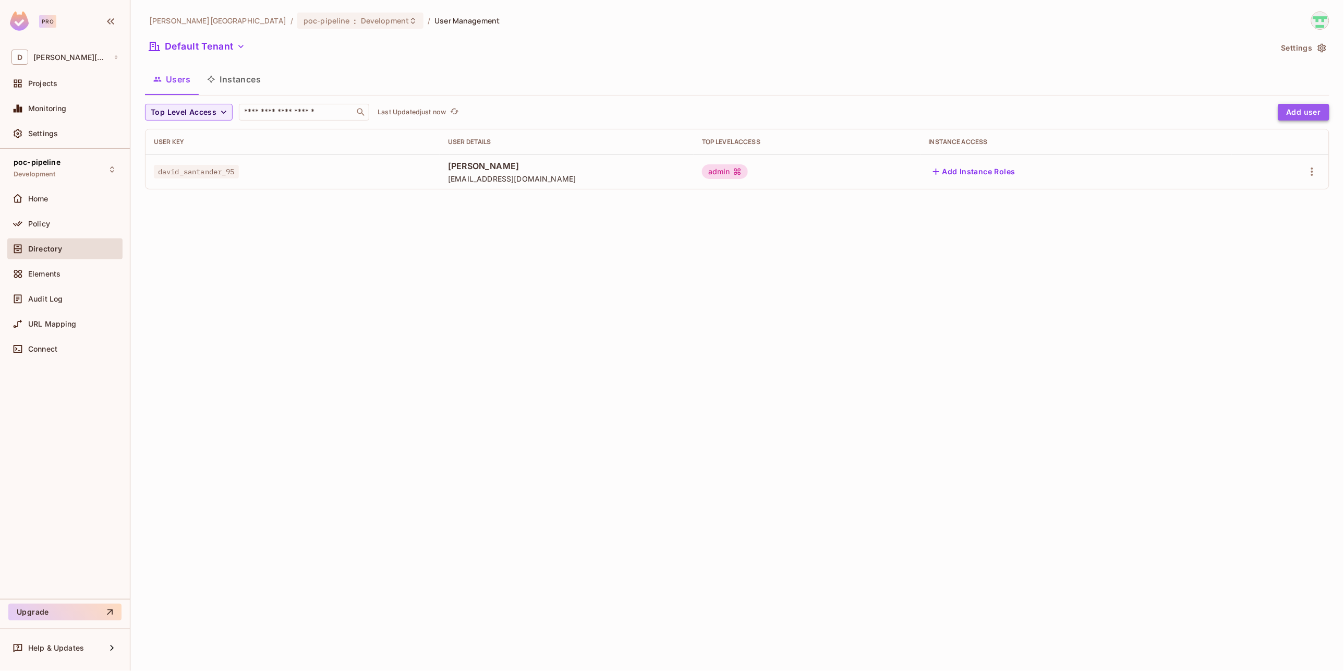
click at [1308, 114] on button "Add user" at bounding box center [1304, 112] width 51 height 17
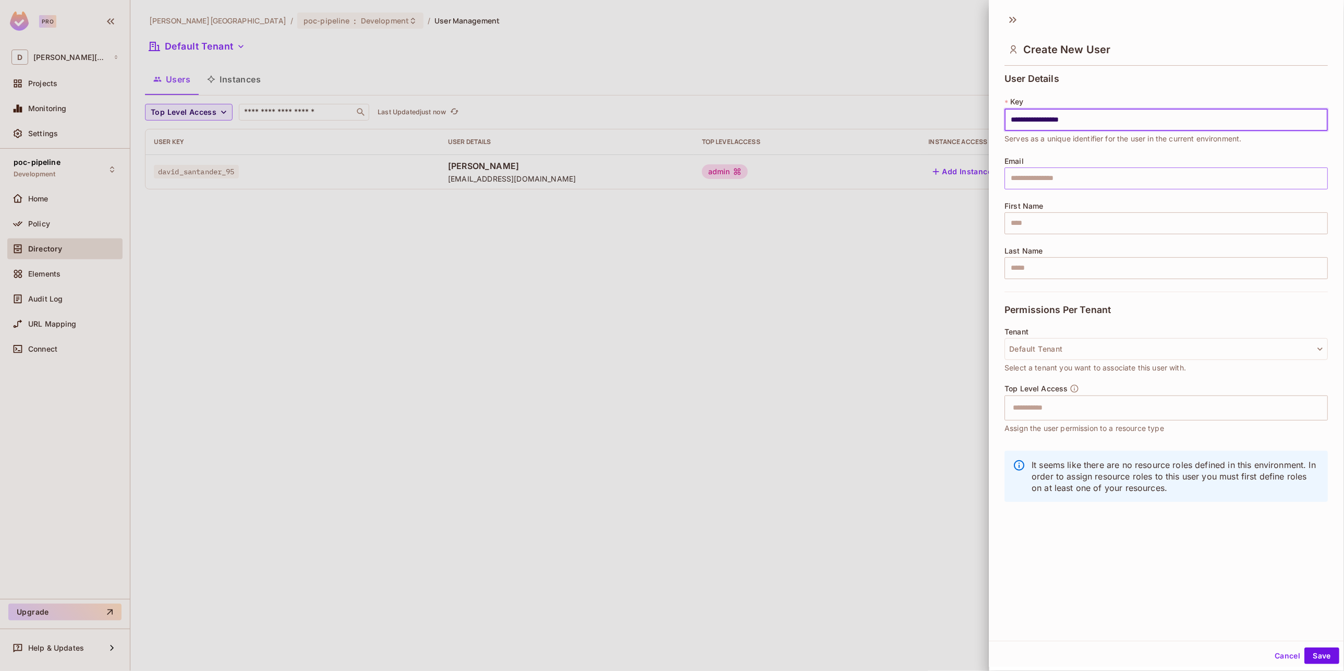
type input "**********"
click at [1055, 179] on input "text" at bounding box center [1166, 178] width 323 height 22
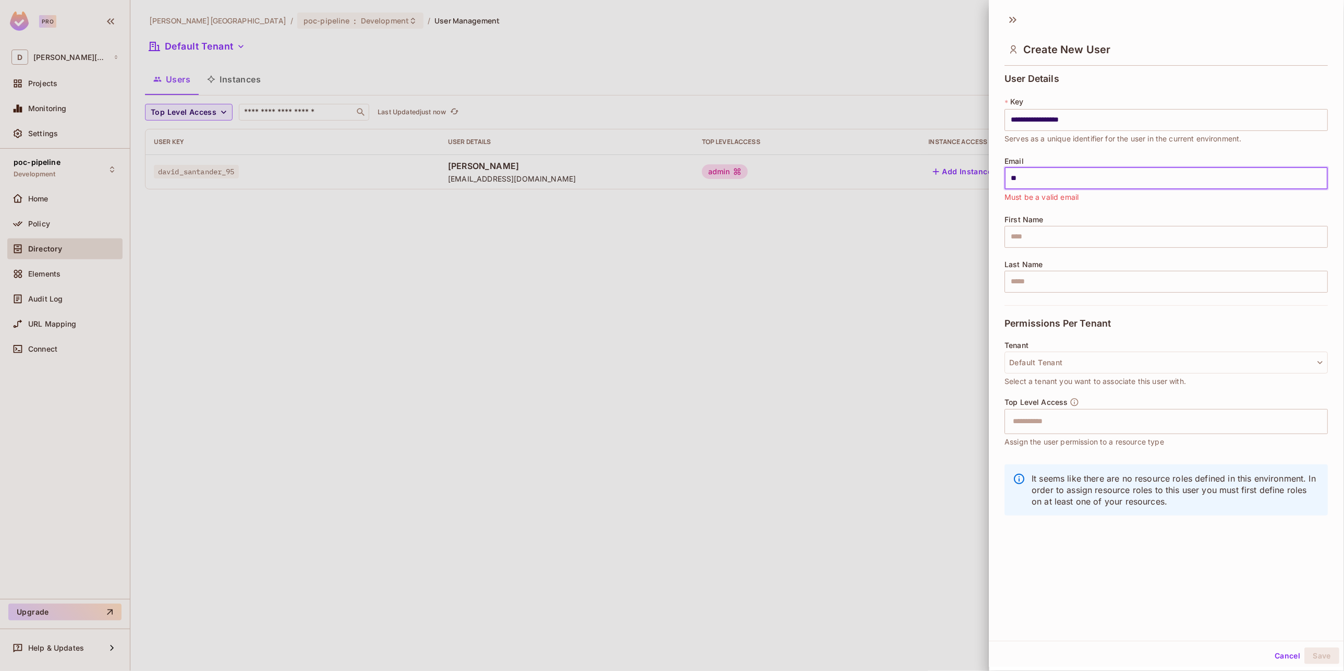
type input "**********"
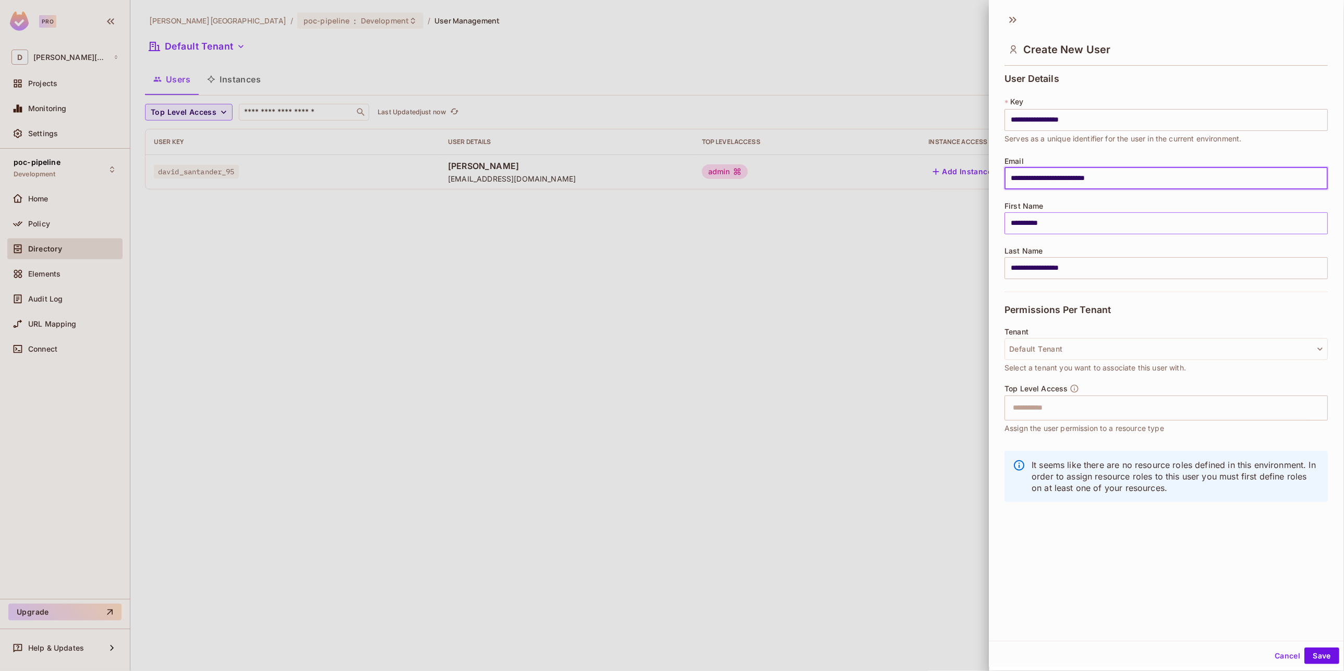
click at [1027, 217] on input "**********" at bounding box center [1166, 223] width 323 height 22
click at [1050, 220] on input "**********" at bounding box center [1166, 223] width 323 height 22
type input "****"
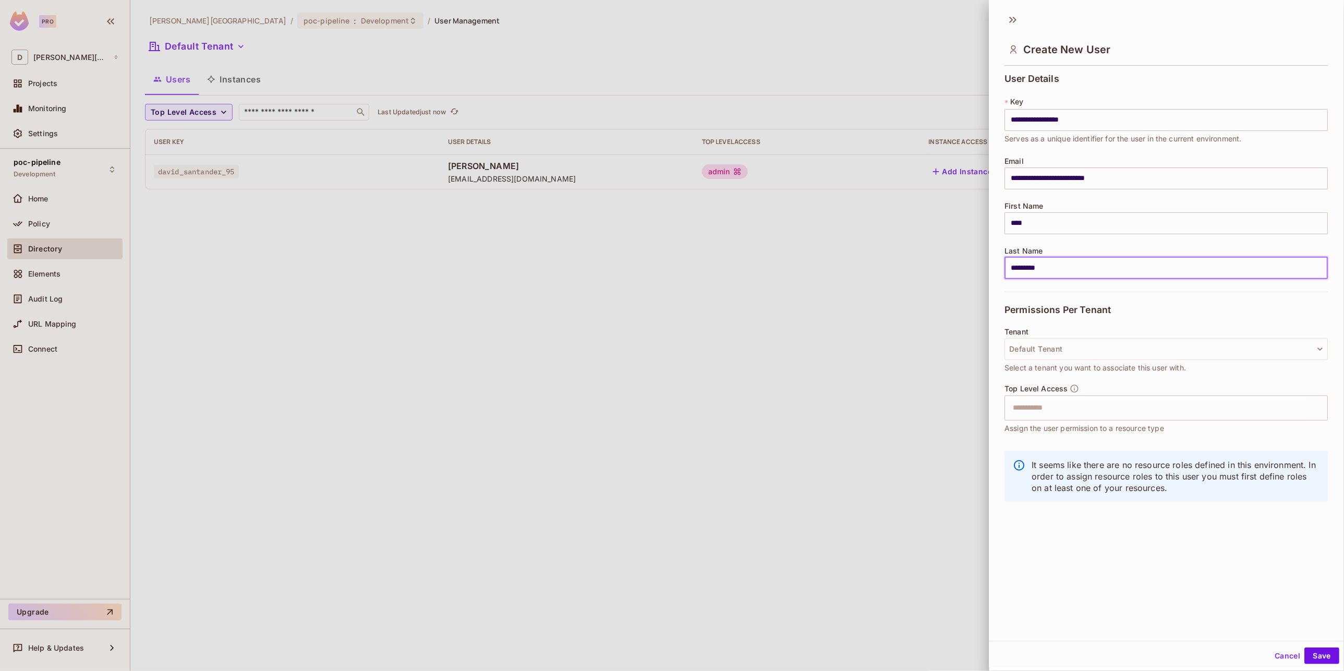
click at [1032, 270] on input "*********" at bounding box center [1166, 268] width 323 height 22
type input "********"
click at [1079, 284] on div "**********" at bounding box center [1166, 183] width 323 height 218
click at [1086, 348] on button "Default Tenant" at bounding box center [1166, 349] width 323 height 22
click at [1086, 348] on div at bounding box center [672, 335] width 1344 height 671
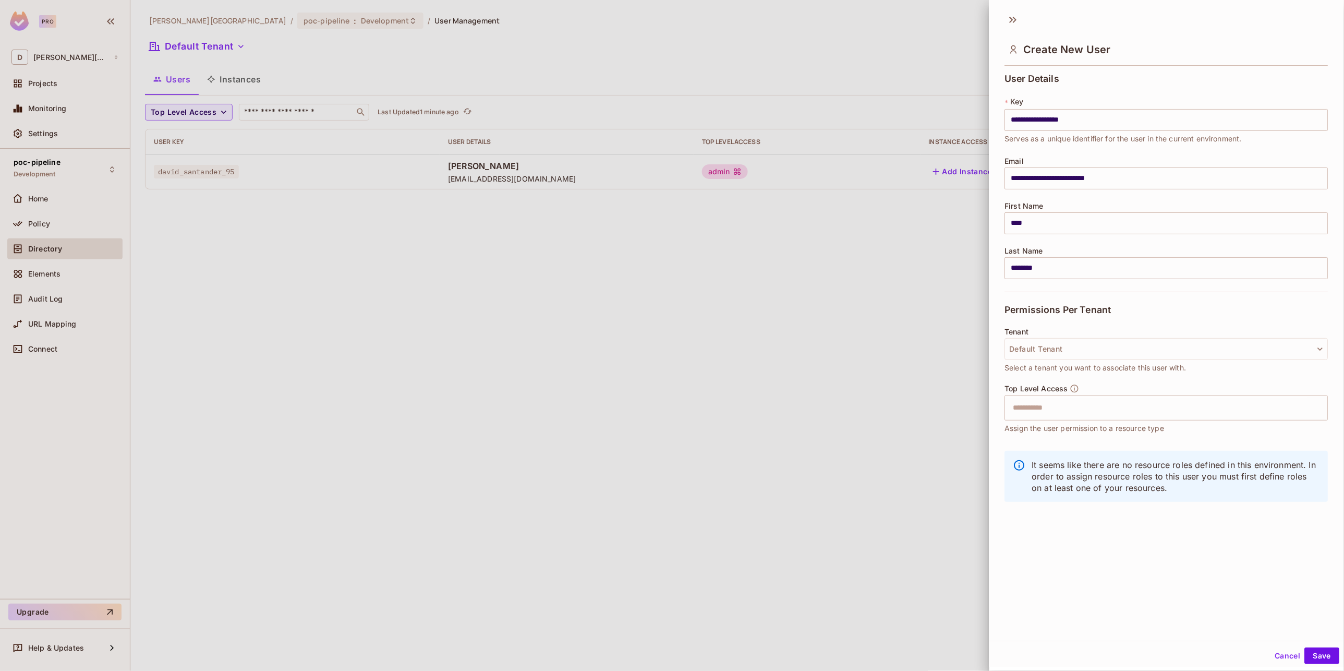
click at [1135, 528] on div "**********" at bounding box center [1167, 323] width 355 height 633
click at [1035, 405] on input "text" at bounding box center [1157, 407] width 301 height 21
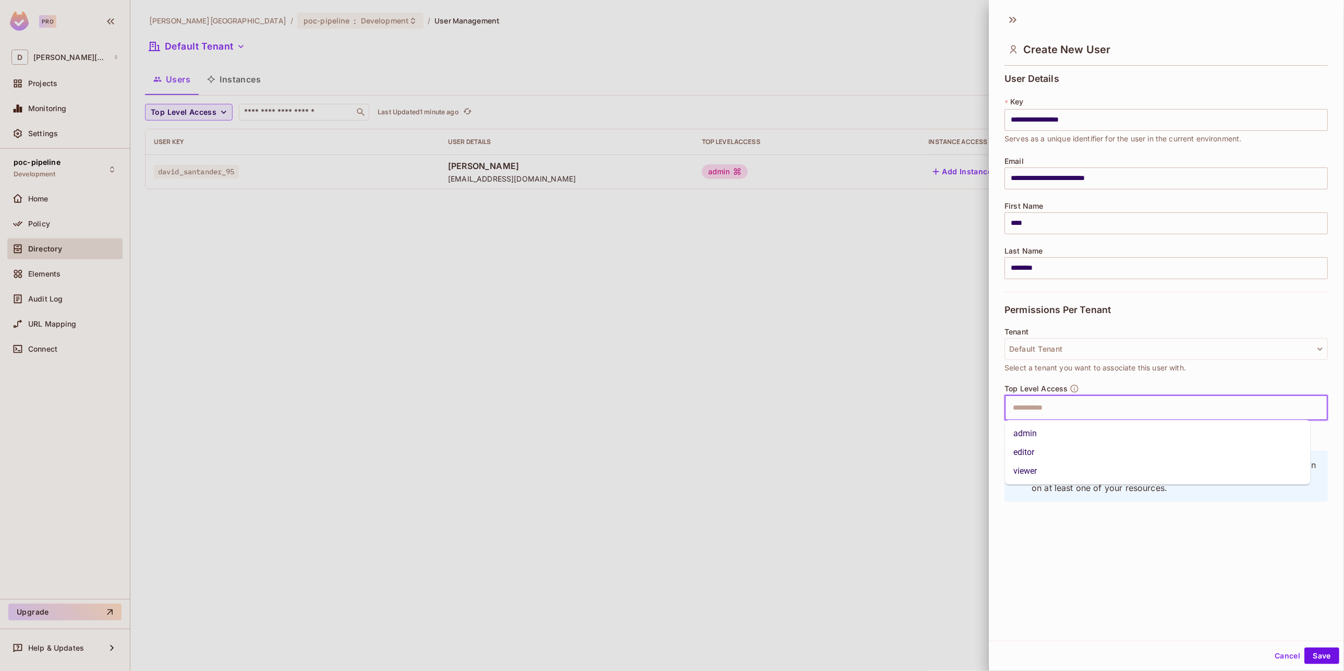
click at [1028, 467] on li "viewer" at bounding box center [1158, 471] width 306 height 19
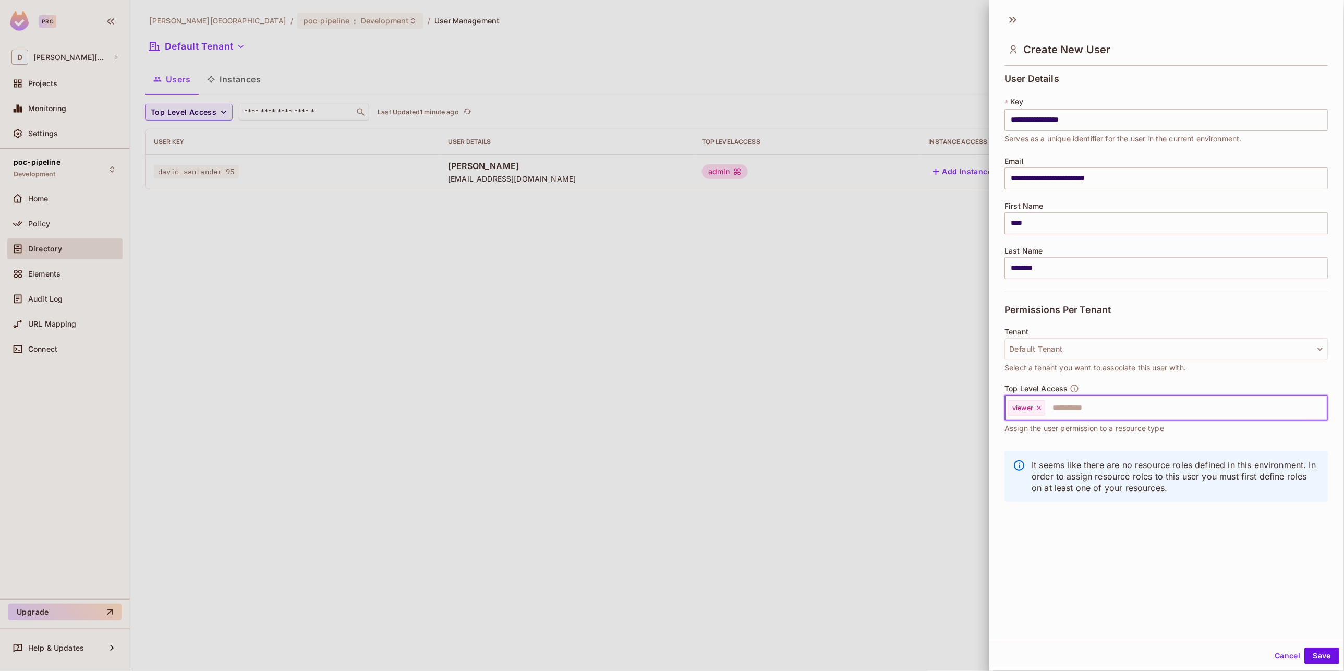
click at [1084, 540] on div "**********" at bounding box center [1167, 323] width 355 height 633
click at [1317, 656] on button "Save" at bounding box center [1322, 655] width 35 height 17
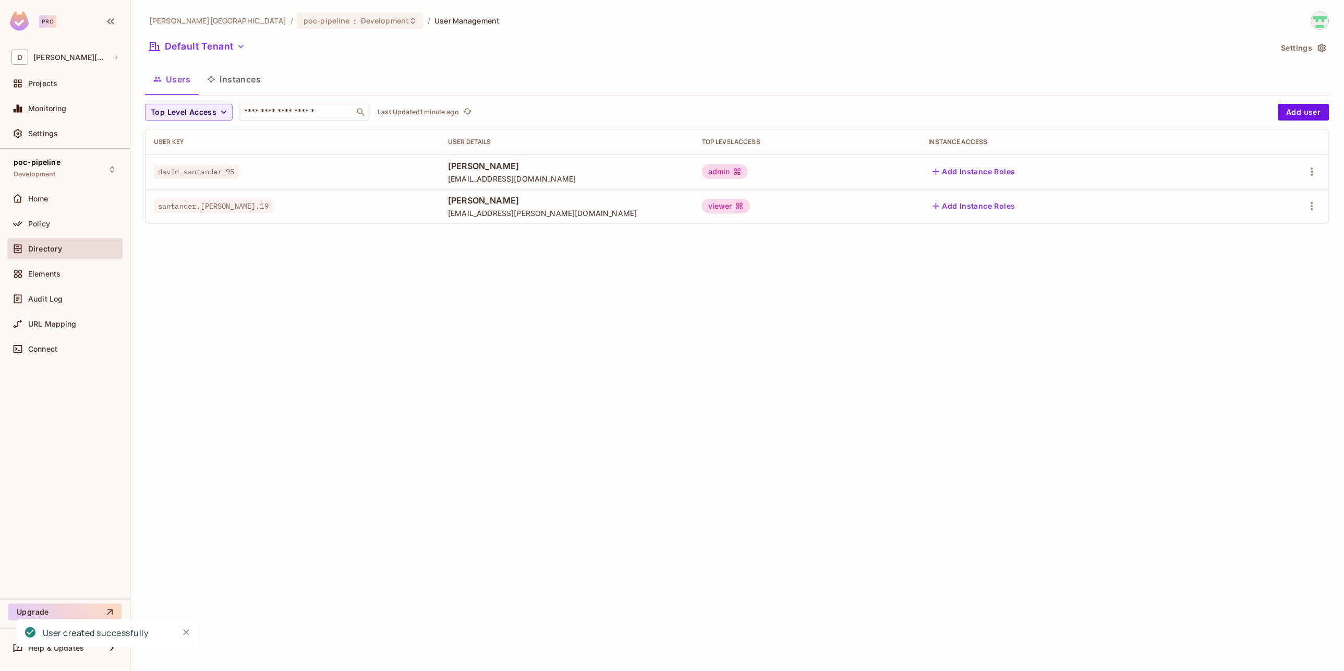
click at [238, 80] on button "Instances" at bounding box center [234, 79] width 70 height 26
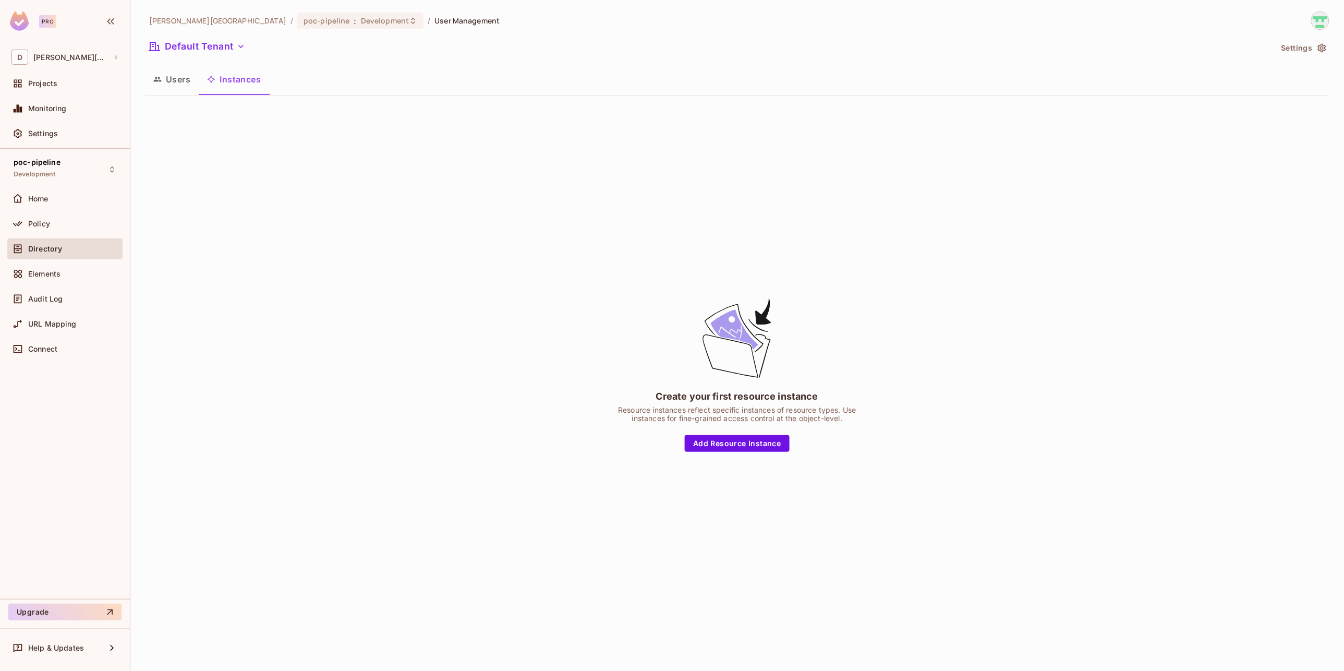
click at [176, 81] on button "Users" at bounding box center [172, 79] width 54 height 26
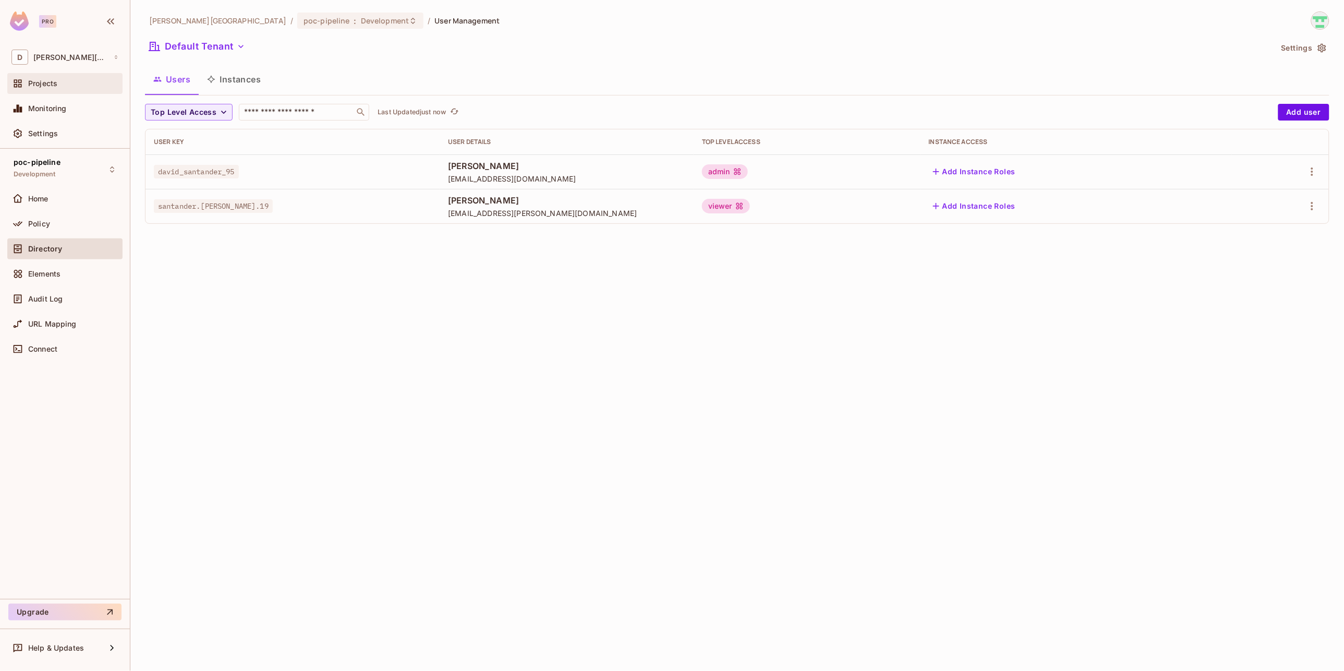
click at [50, 88] on div "Projects" at bounding box center [64, 83] width 107 height 13
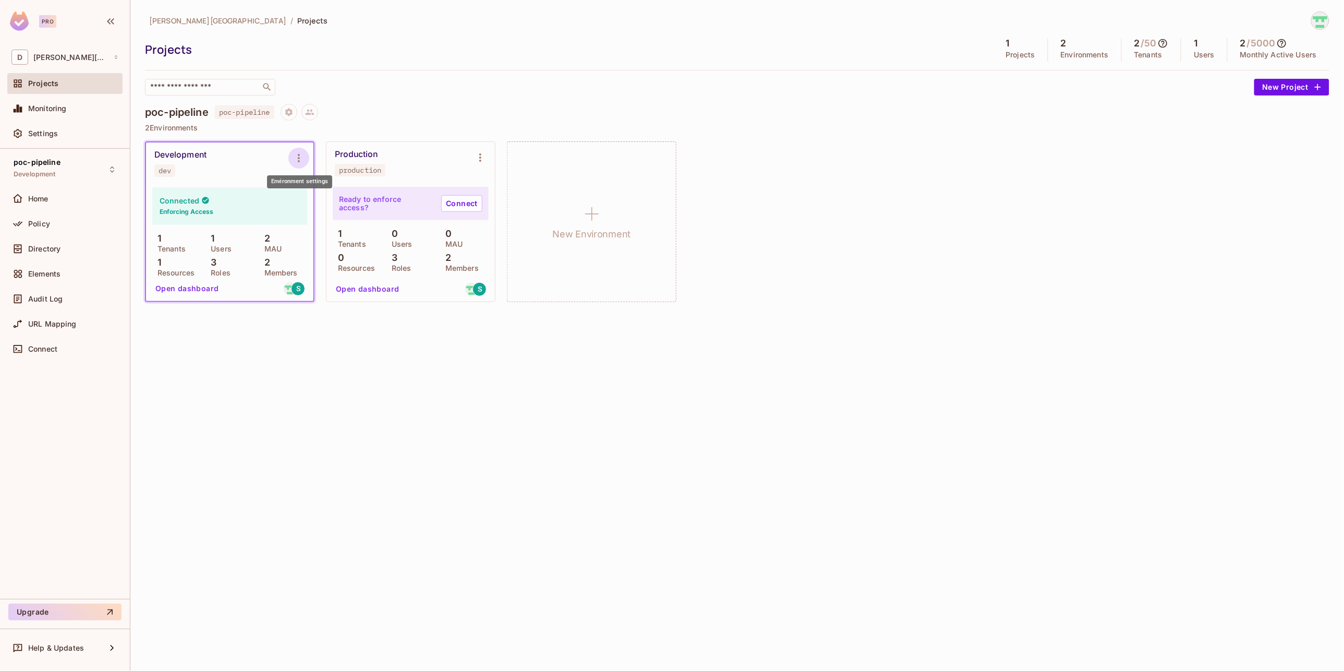
click at [298, 160] on icon "Environment settings" at bounding box center [299, 158] width 13 height 13
click at [400, 365] on div at bounding box center [672, 335] width 1344 height 671
click at [85, 192] on div "Home" at bounding box center [64, 198] width 107 height 13
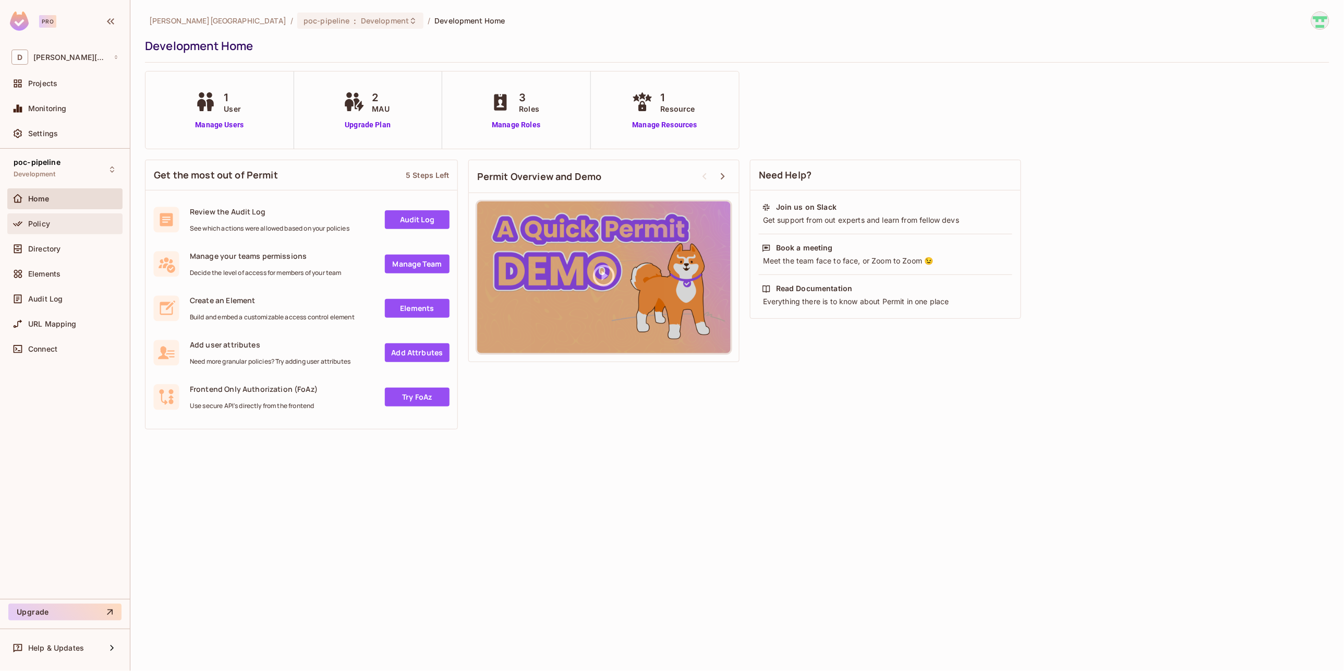
click at [46, 220] on span "Policy" at bounding box center [39, 224] width 22 height 8
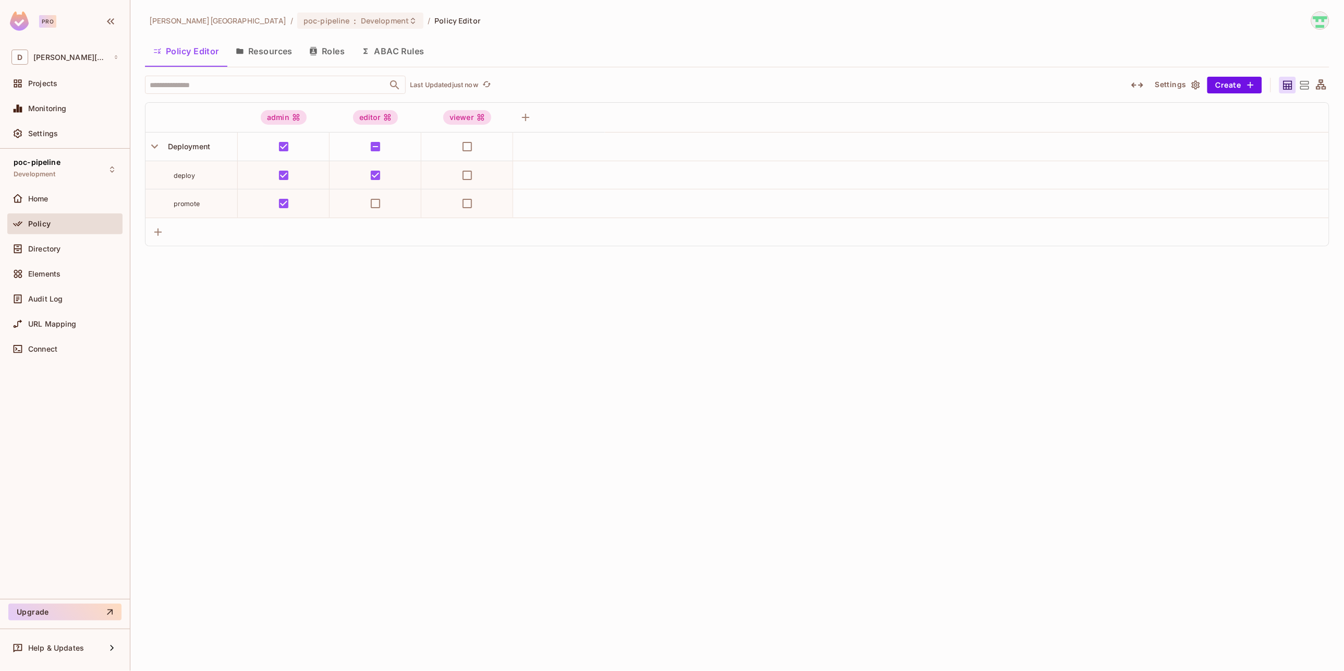
click at [320, 49] on button "Roles" at bounding box center [327, 51] width 52 height 26
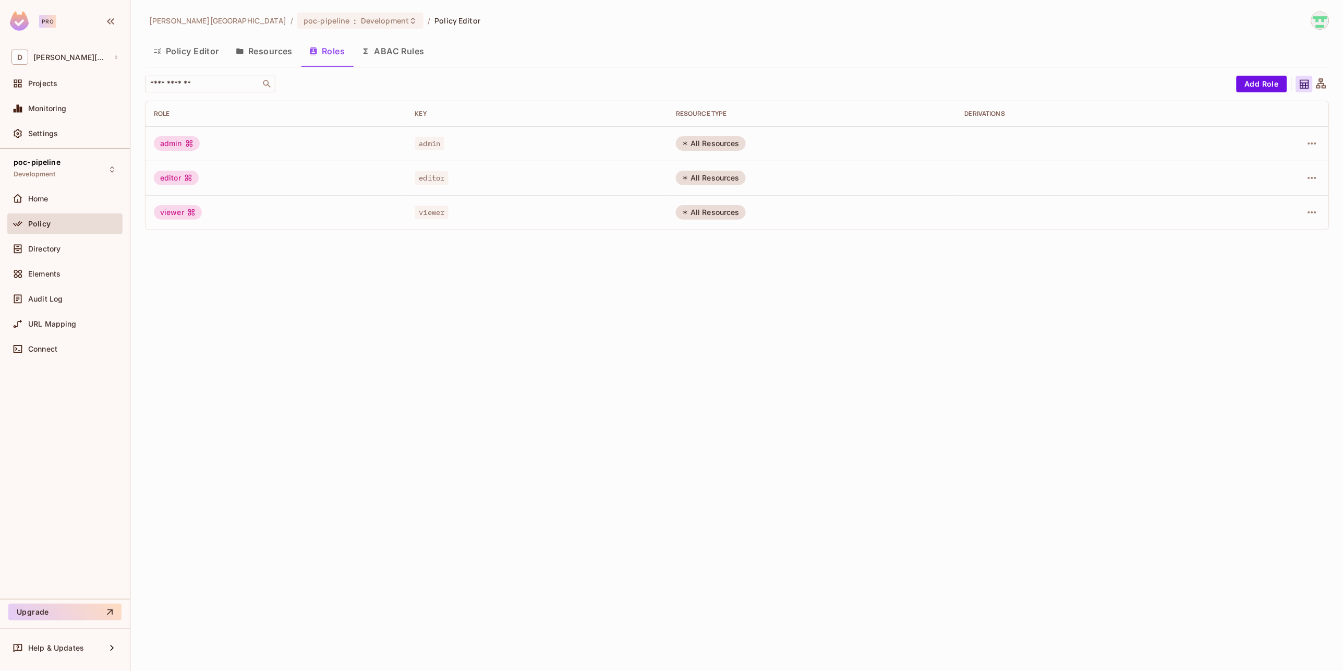
click at [260, 49] on button "Resources" at bounding box center [264, 51] width 74 height 26
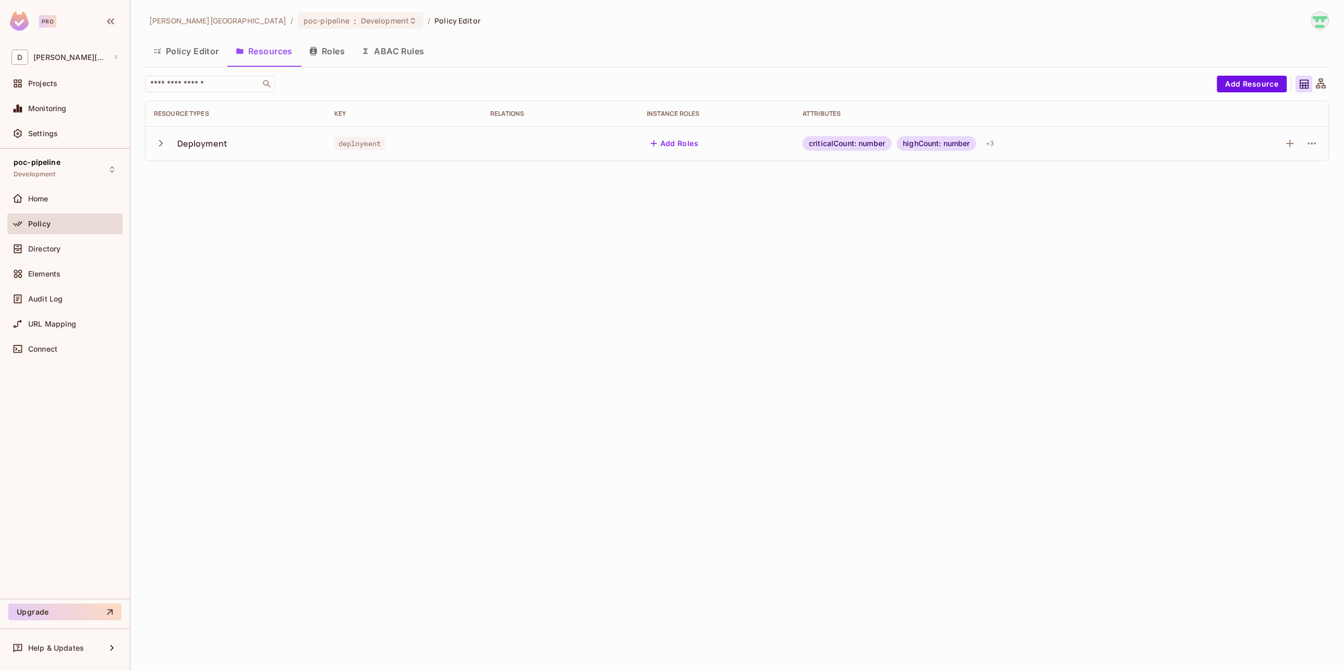
click at [190, 51] on button "Policy Editor" at bounding box center [186, 51] width 82 height 26
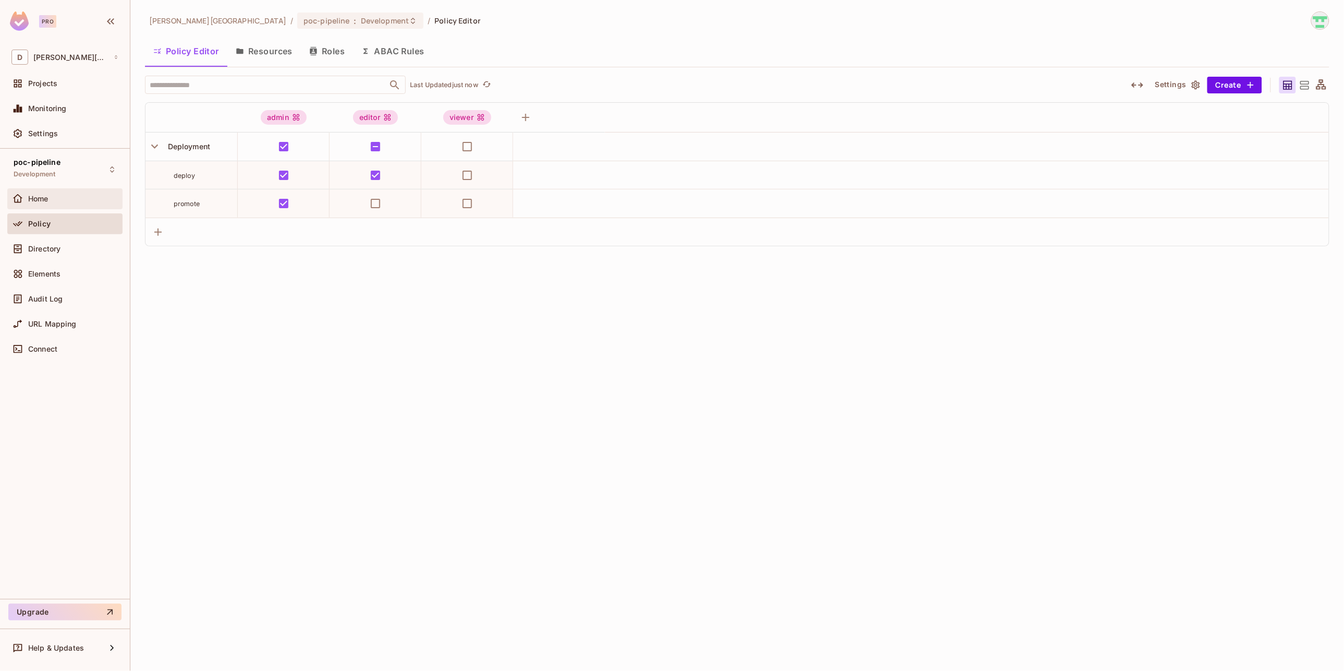
click at [54, 203] on div "Home" at bounding box center [64, 198] width 107 height 13
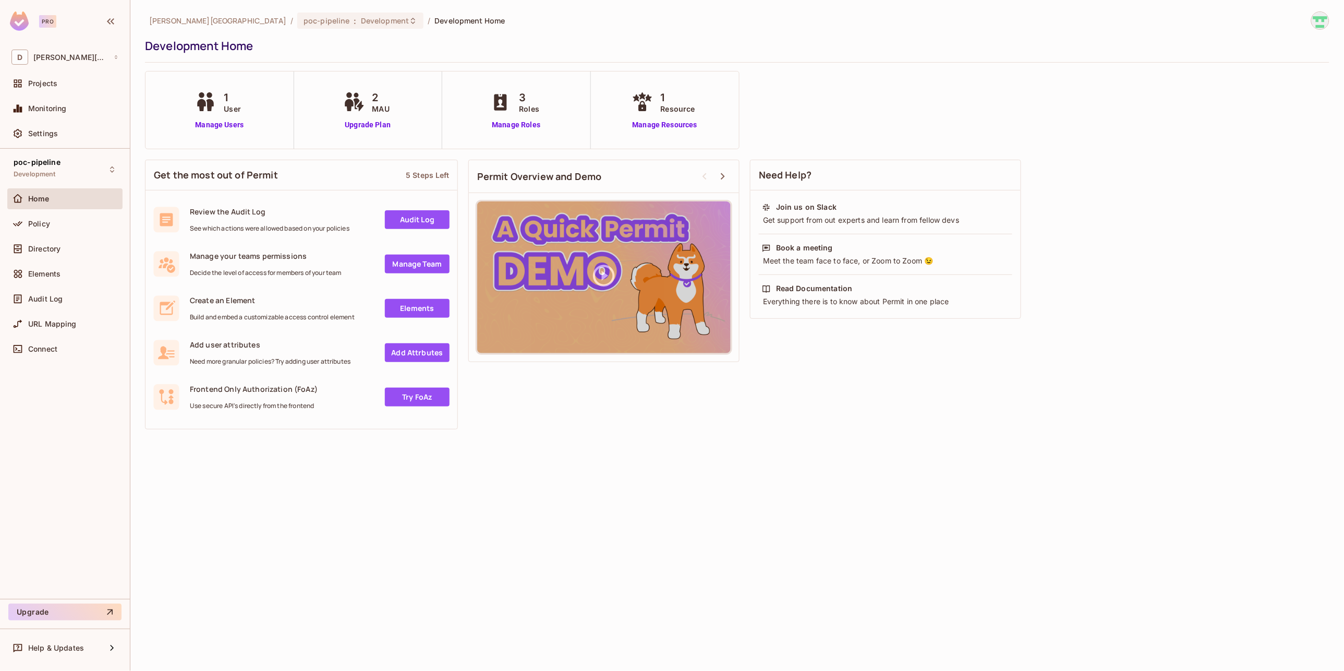
click at [725, 588] on div "david-santander / poc-pipeline : Development / Development Home Development Hom…" at bounding box center [737, 335] width 1214 height 671
click at [230, 127] on link "Manage Users" at bounding box center [219, 124] width 54 height 11
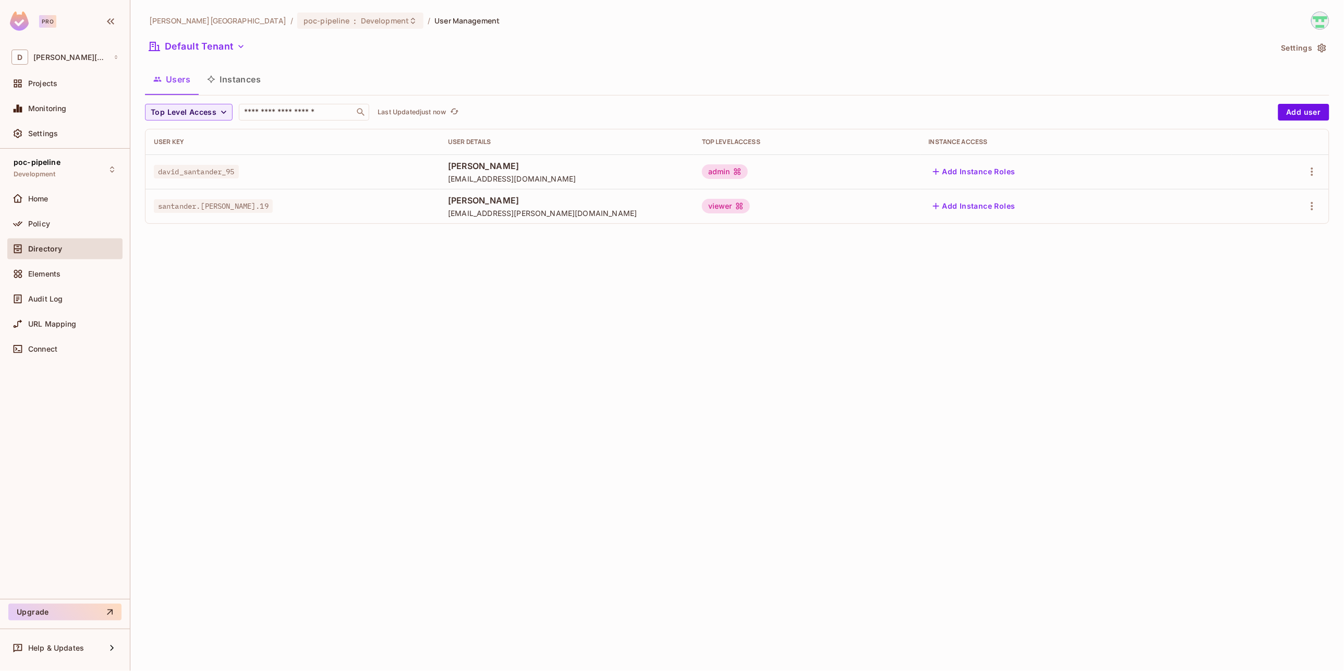
click at [740, 454] on div "[PERSON_NAME][GEOGRAPHIC_DATA] / poc-pipeline : Development / User Management D…" at bounding box center [737, 335] width 1214 height 671
click at [71, 203] on div "Home" at bounding box center [64, 198] width 107 height 13
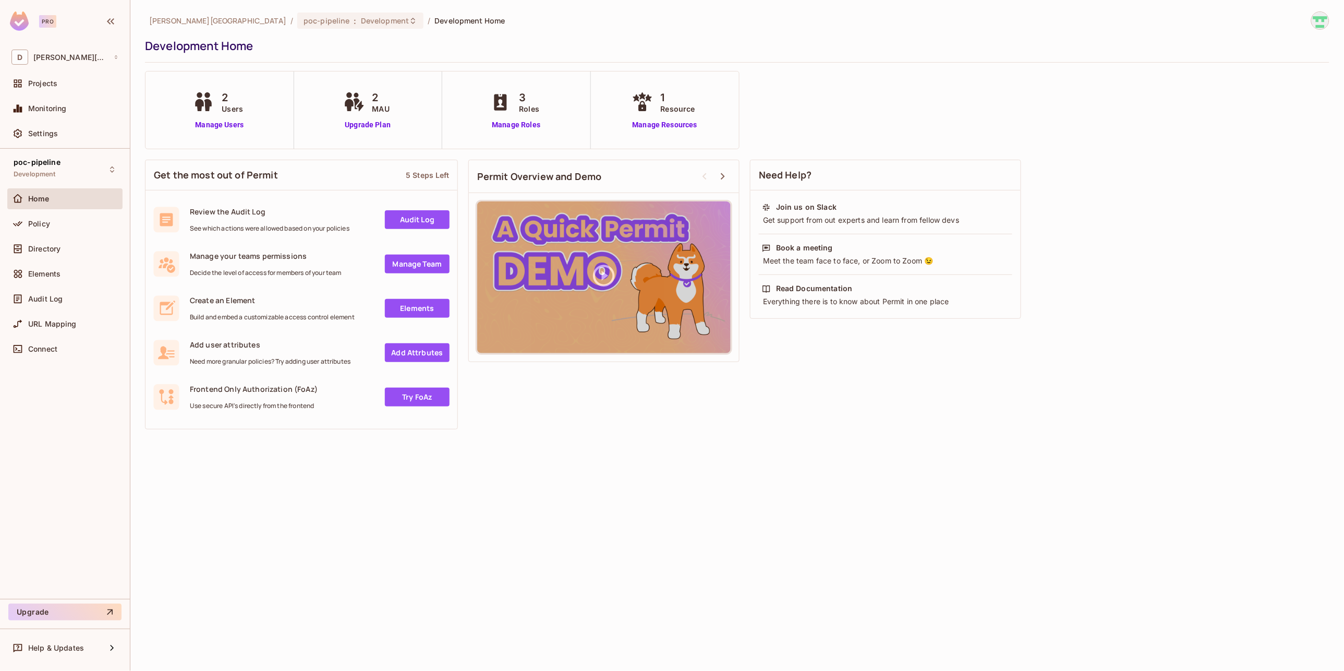
click at [410, 220] on link "Audit Log" at bounding box center [417, 219] width 65 height 19
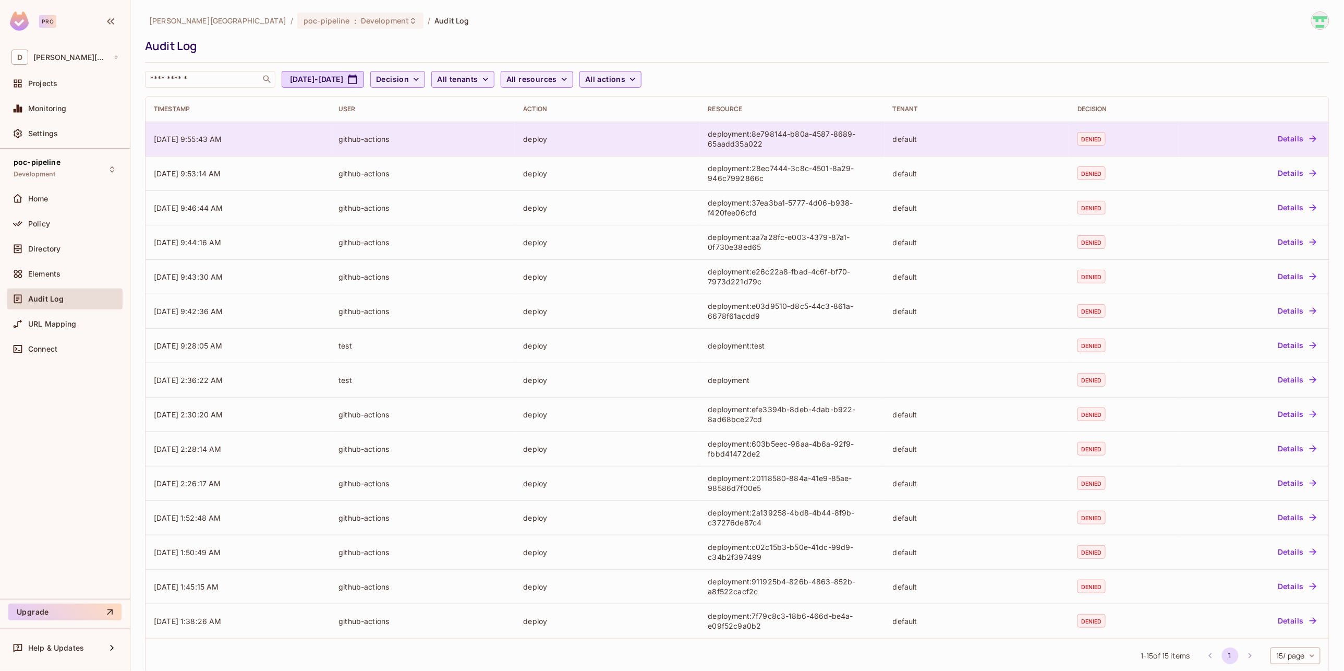
click at [1291, 140] on button "Details" at bounding box center [1297, 138] width 47 height 17
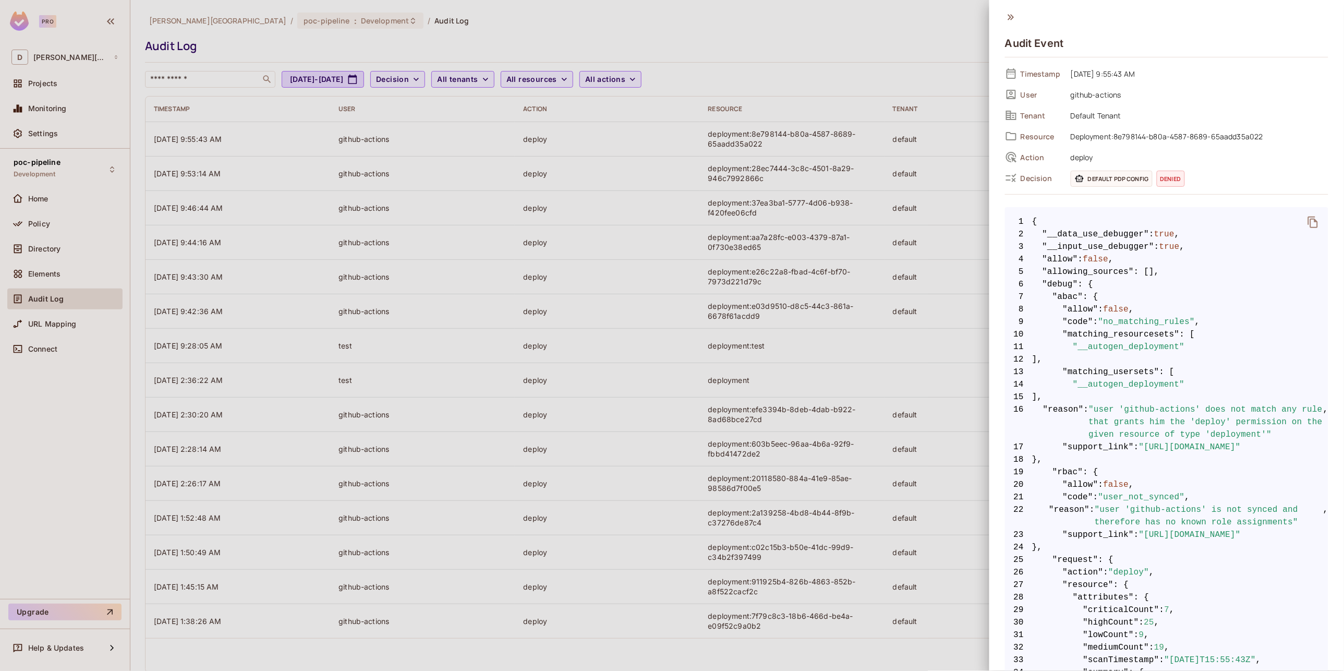
click at [913, 254] on div at bounding box center [672, 335] width 1344 height 671
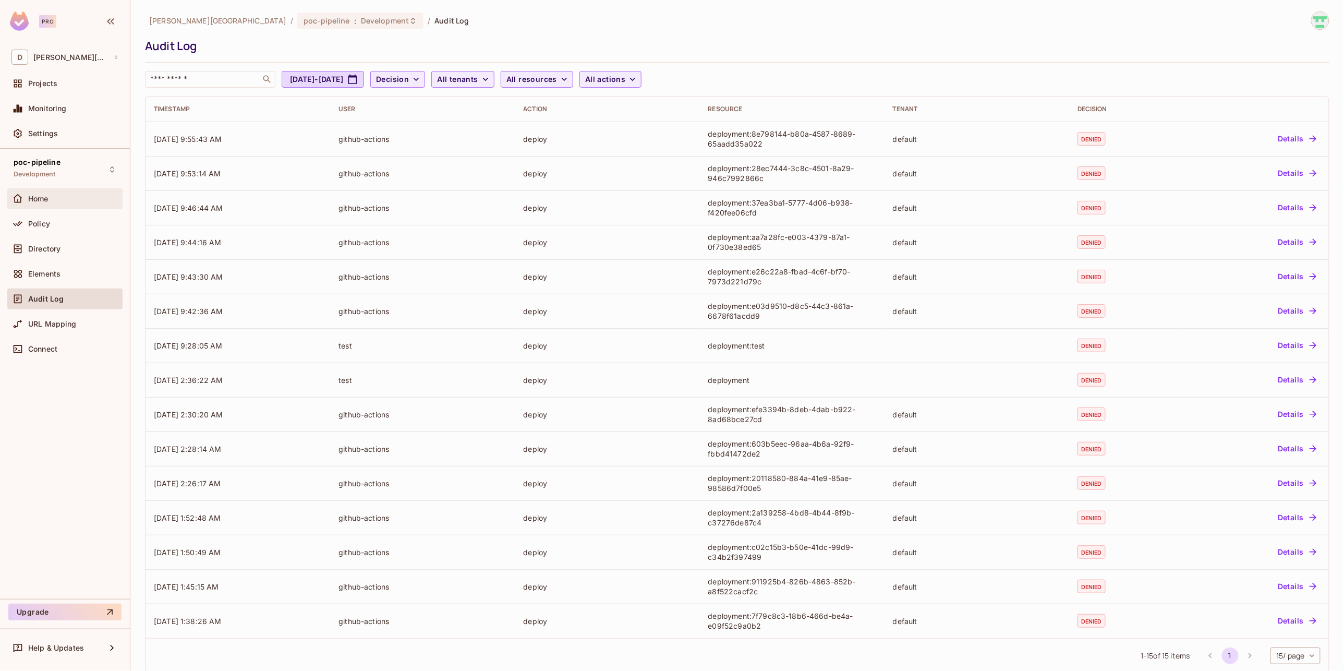
click at [66, 203] on div "Home" at bounding box center [64, 198] width 107 height 13
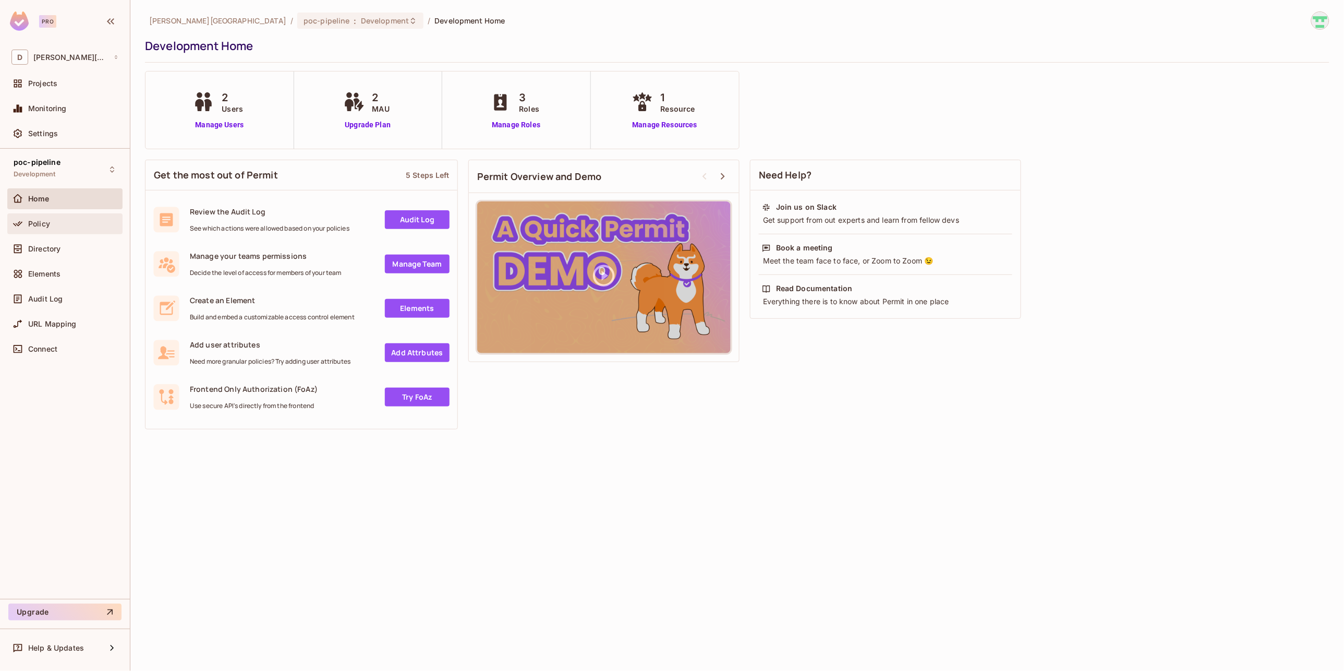
click at [67, 228] on div "Policy" at bounding box center [64, 224] width 107 height 13
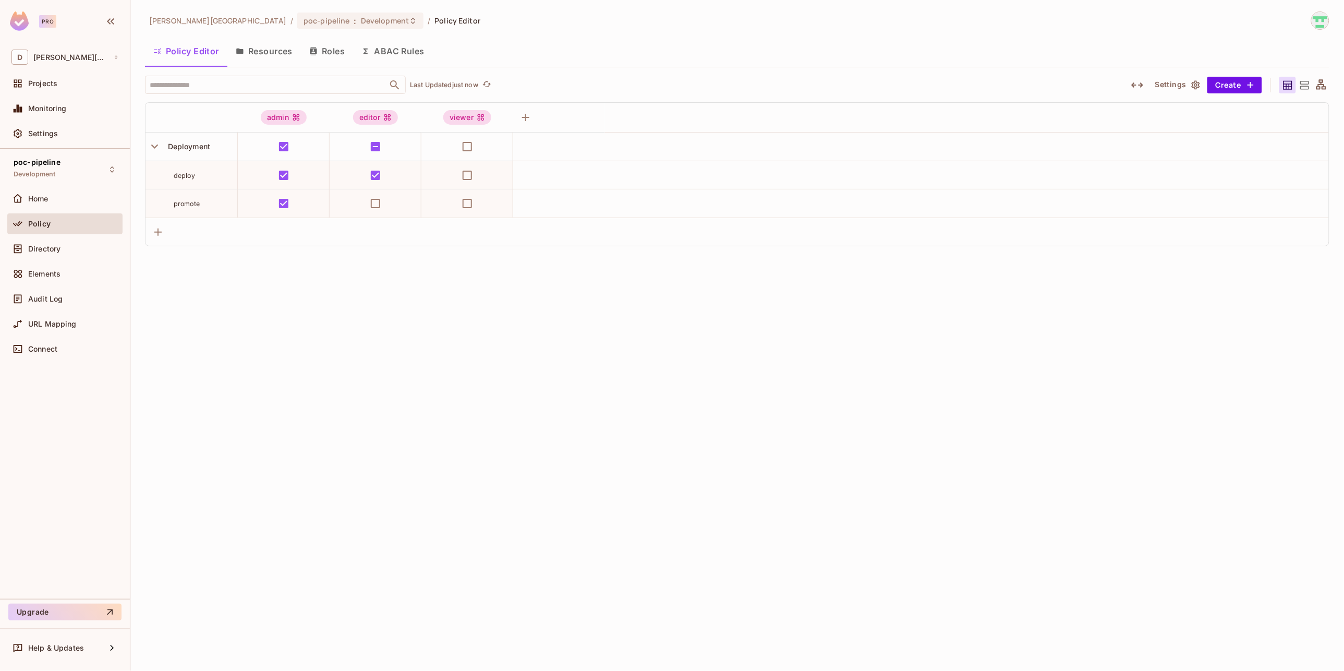
click at [330, 54] on button "Roles" at bounding box center [327, 51] width 52 height 26
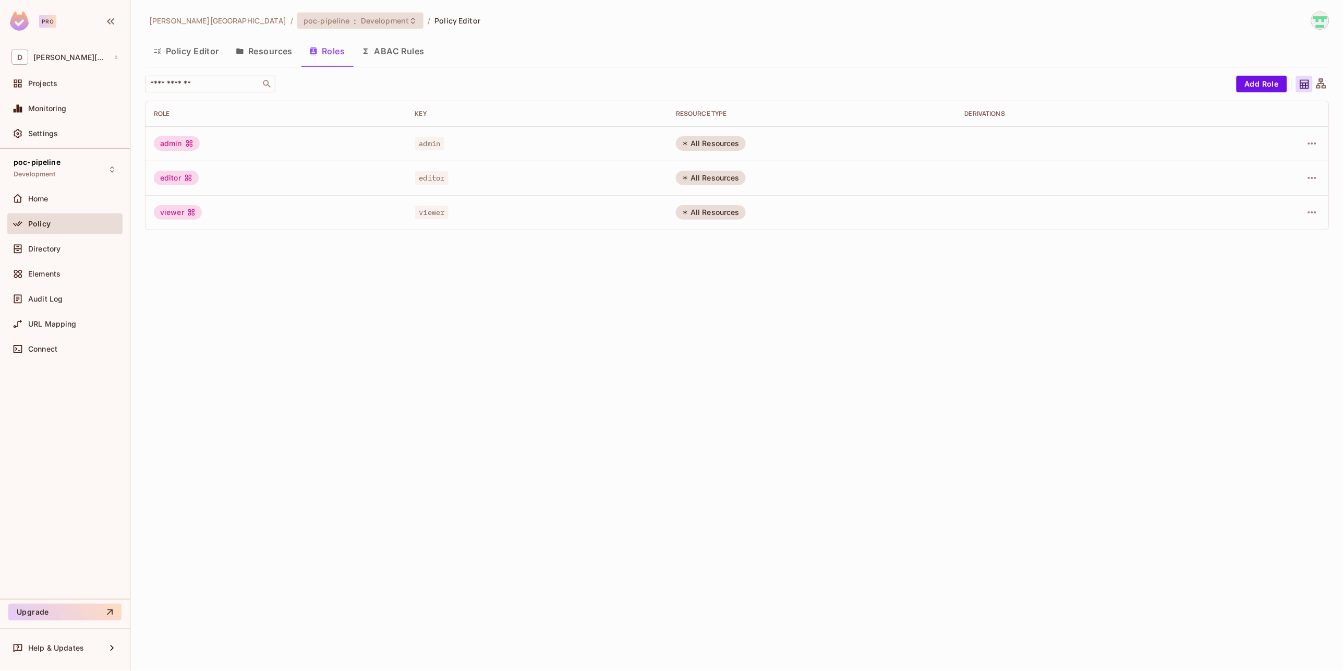
click at [361, 19] on span "Development" at bounding box center [385, 21] width 48 height 10
click at [298, 19] on div at bounding box center [672, 335] width 1344 height 671
click at [62, 201] on div "Home" at bounding box center [73, 199] width 90 height 8
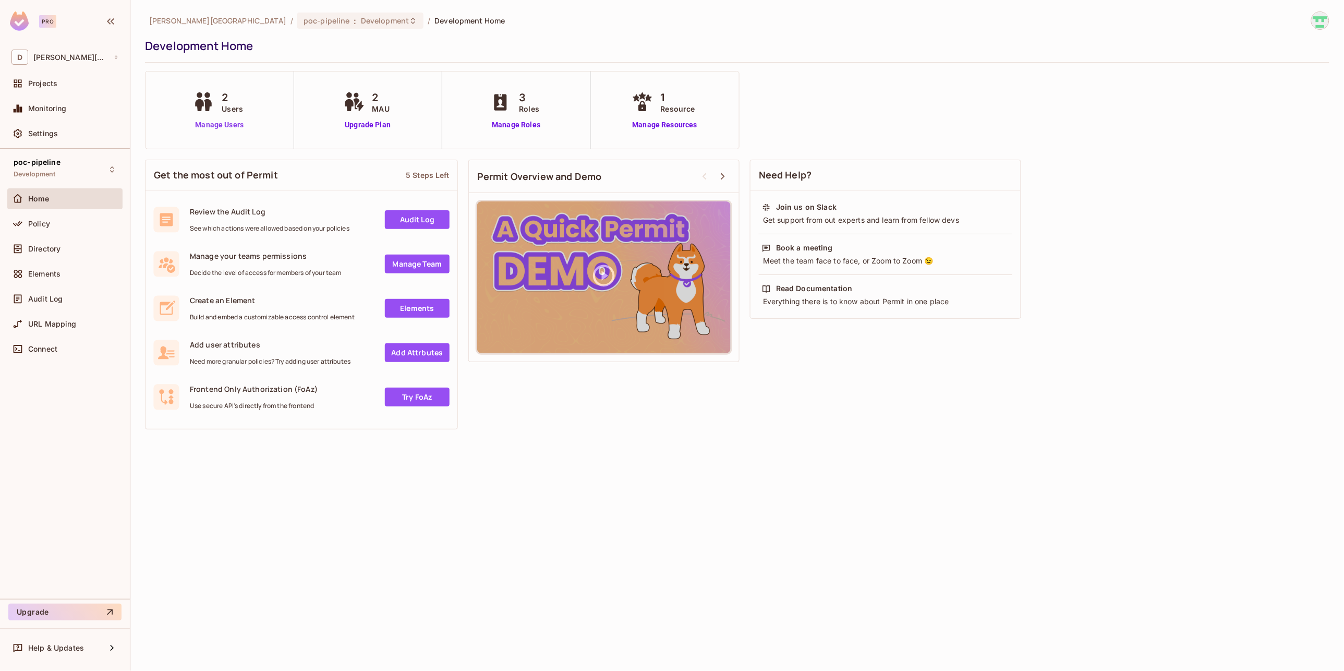
click at [226, 123] on link "Manage Users" at bounding box center [219, 124] width 58 height 11
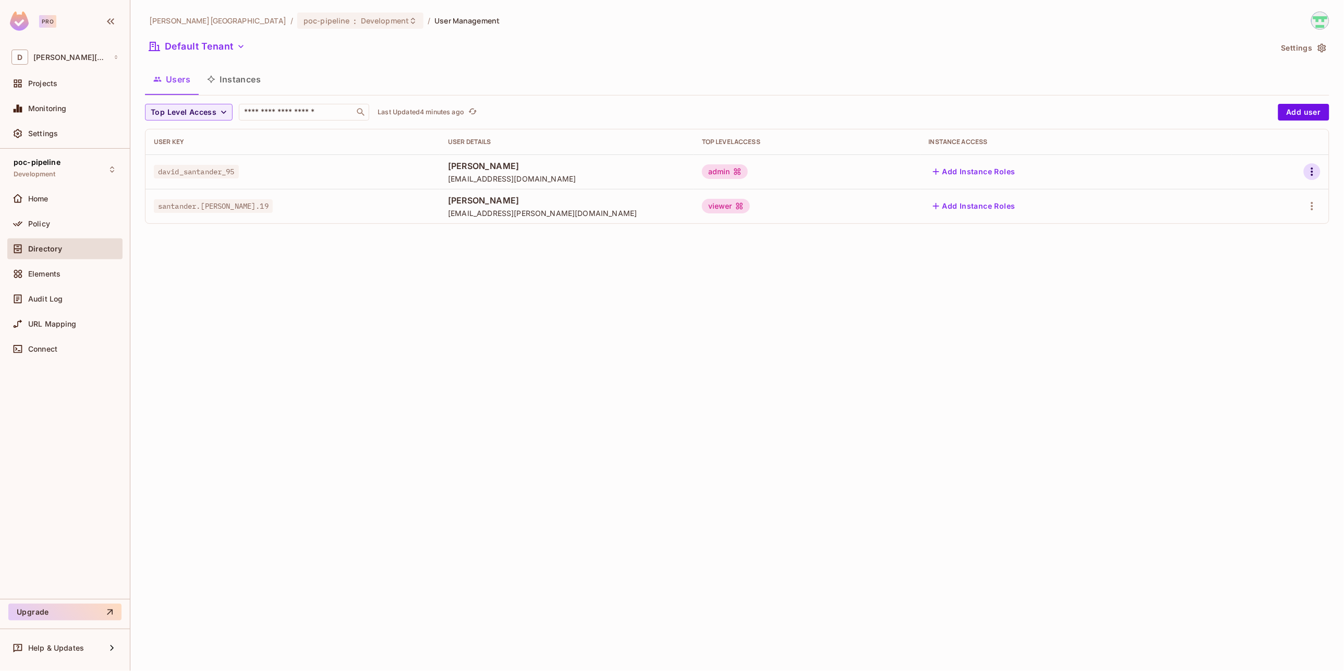
click at [1312, 173] on icon "button" at bounding box center [1312, 171] width 13 height 13
click at [1277, 194] on li "Edit" at bounding box center [1268, 195] width 92 height 23
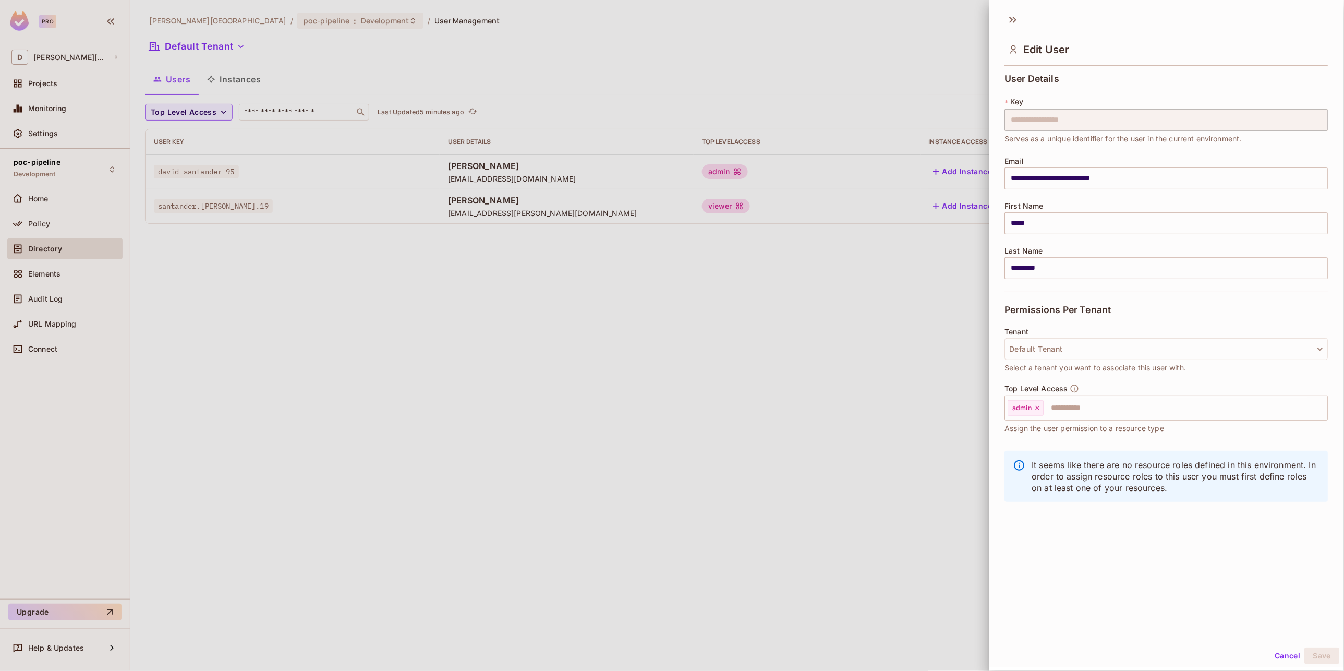
click at [664, 460] on div at bounding box center [672, 335] width 1344 height 671
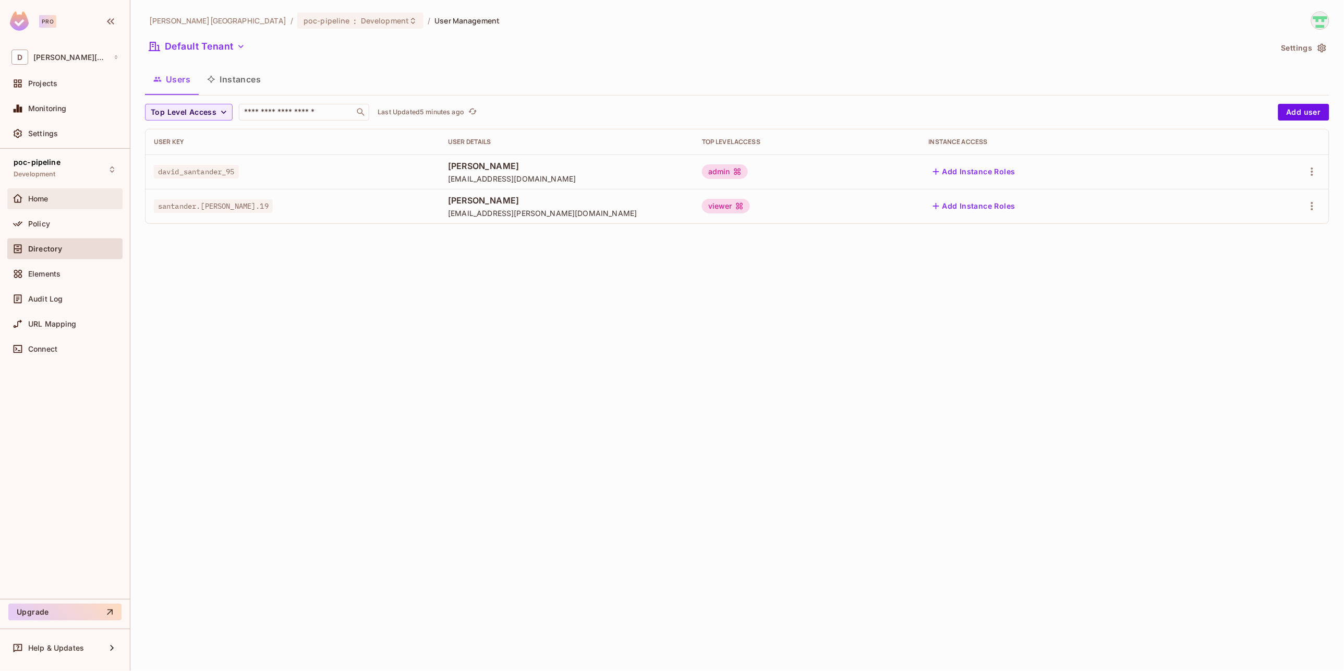
click at [56, 200] on div "Home" at bounding box center [73, 199] width 90 height 8
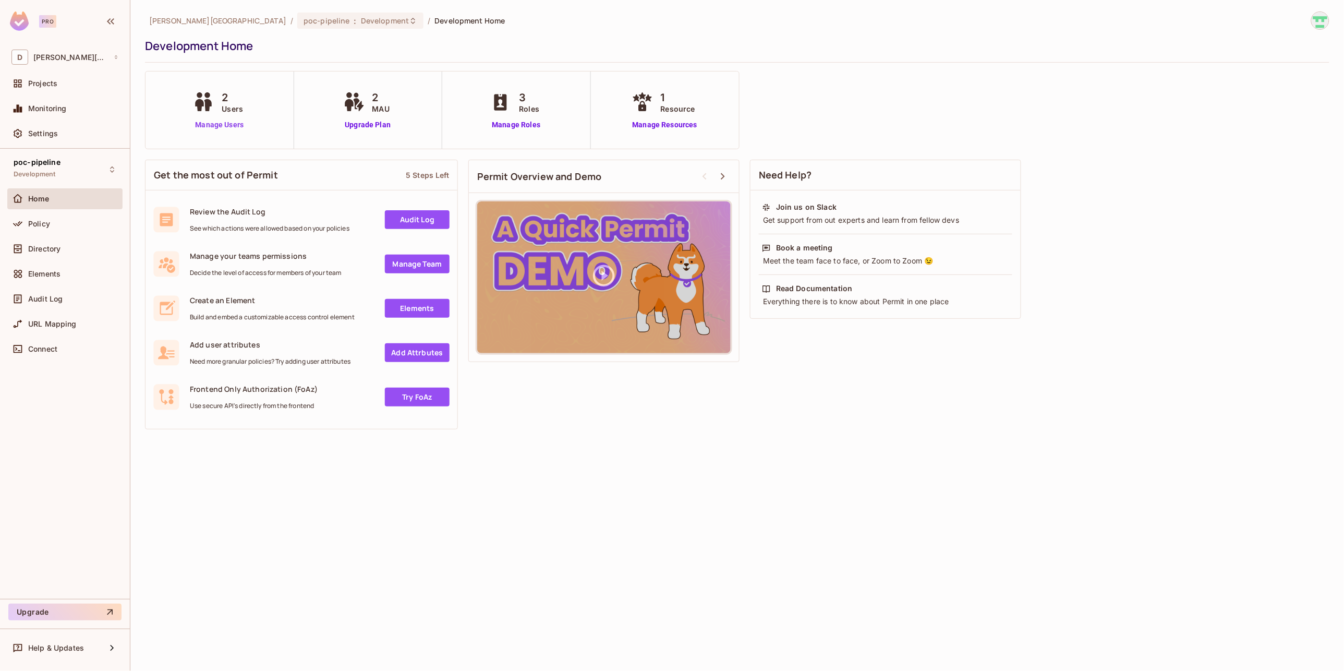
click at [216, 126] on link "Manage Users" at bounding box center [219, 124] width 58 height 11
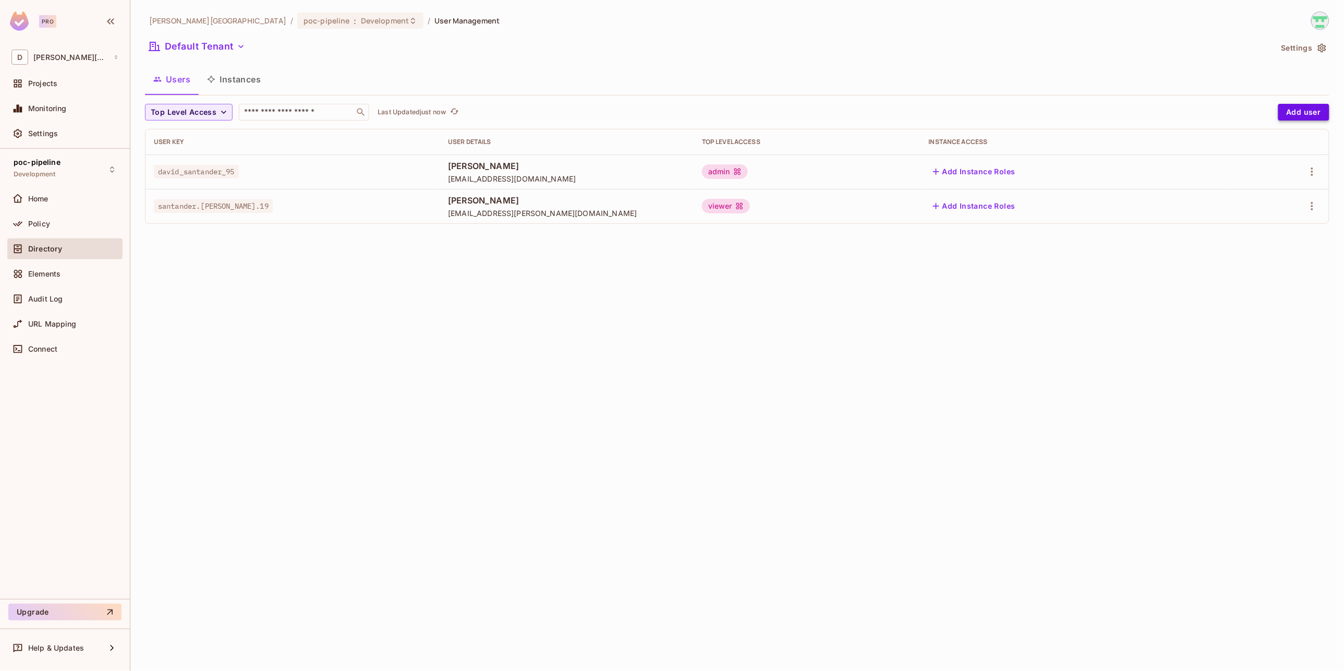
click at [1303, 113] on button "Add user" at bounding box center [1304, 112] width 51 height 17
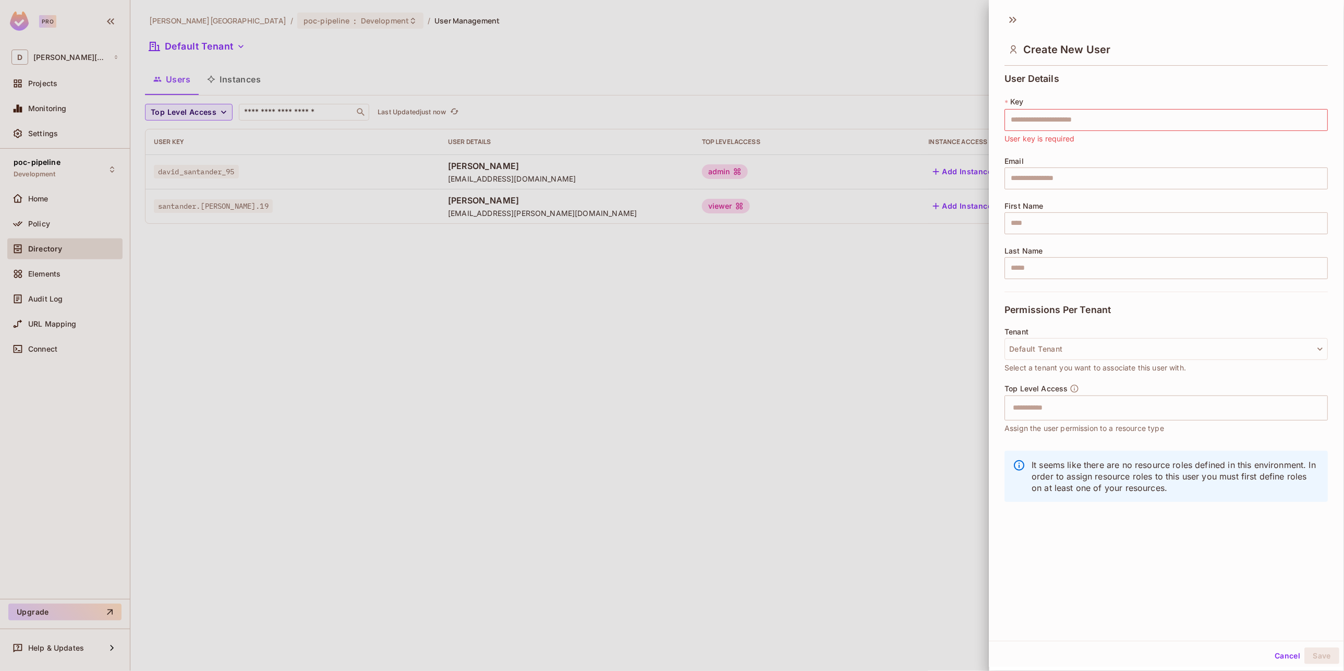
click at [897, 419] on div at bounding box center [672, 335] width 1344 height 671
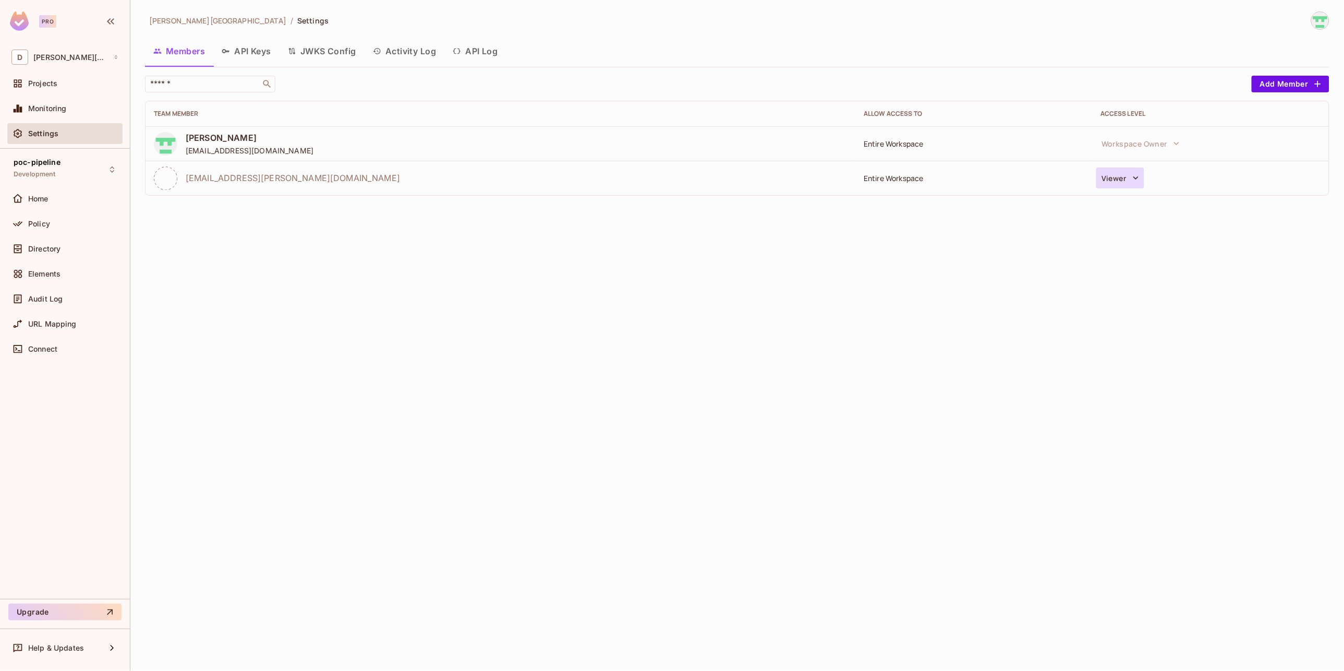
click at [1117, 181] on button "Viewer" at bounding box center [1119, 177] width 47 height 21
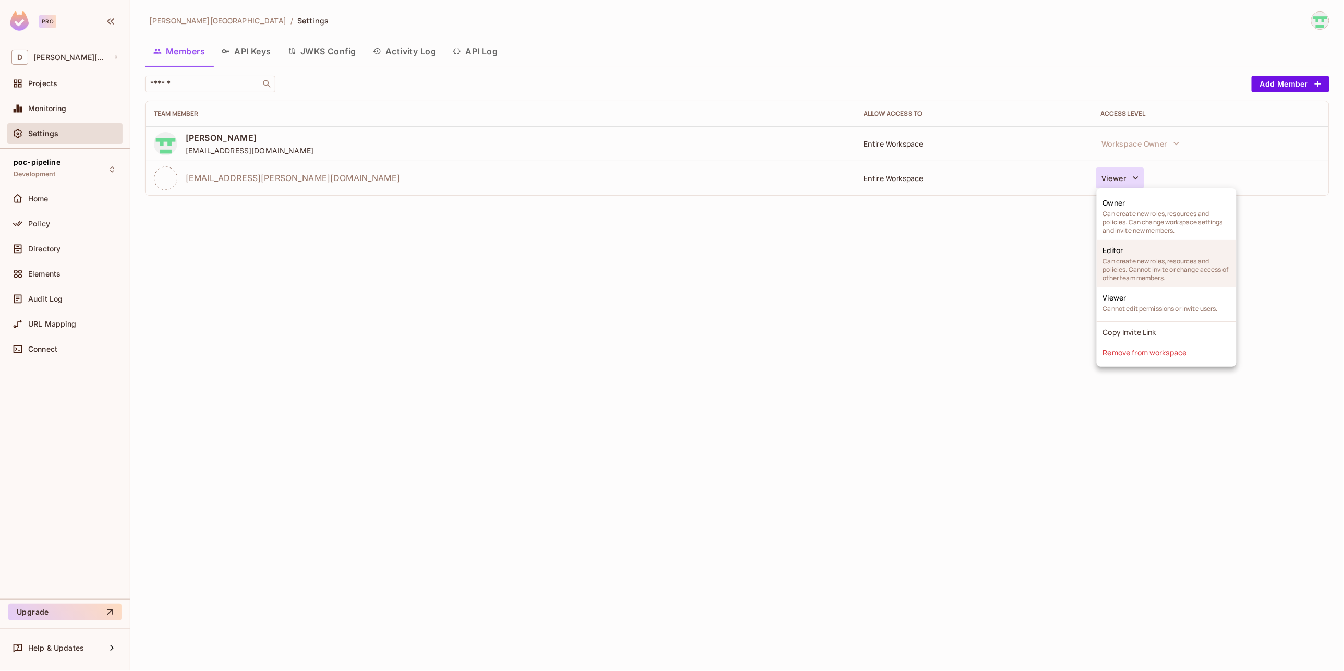
click at [1151, 273] on span "Can create new roles, resources and policies. Cannot invite or change access of…" at bounding box center [1166, 269] width 127 height 25
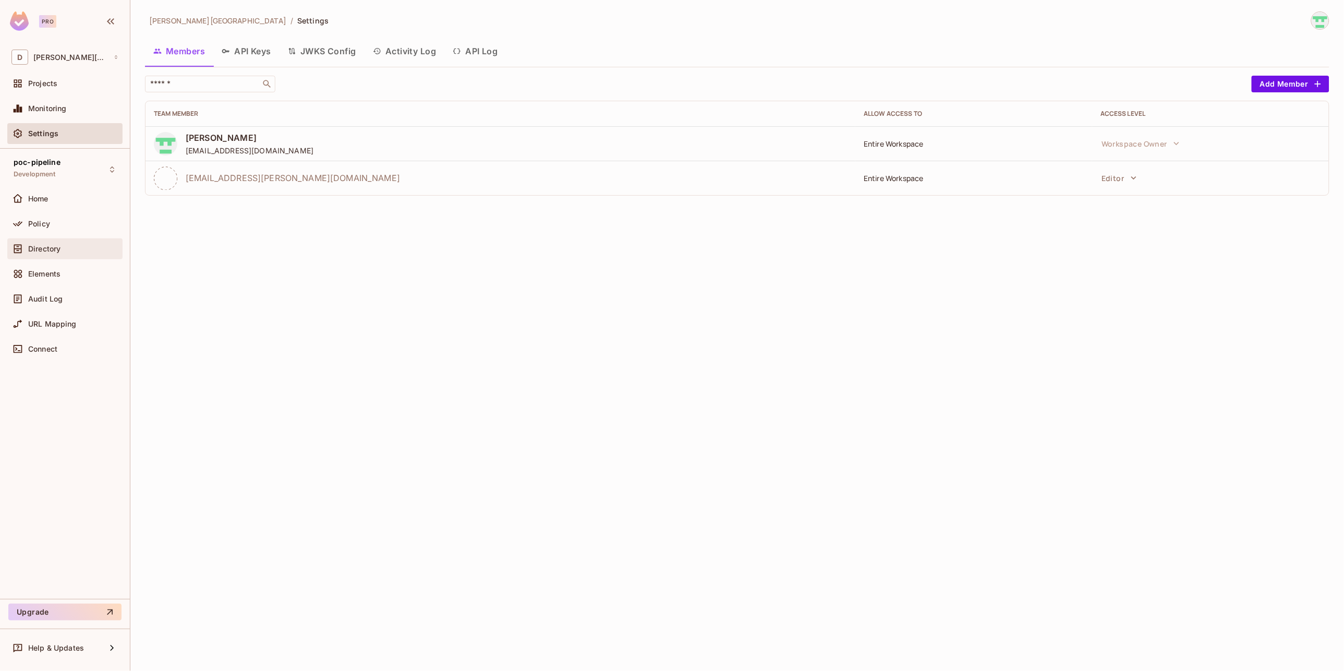
click at [61, 245] on span "Directory" at bounding box center [44, 249] width 32 height 8
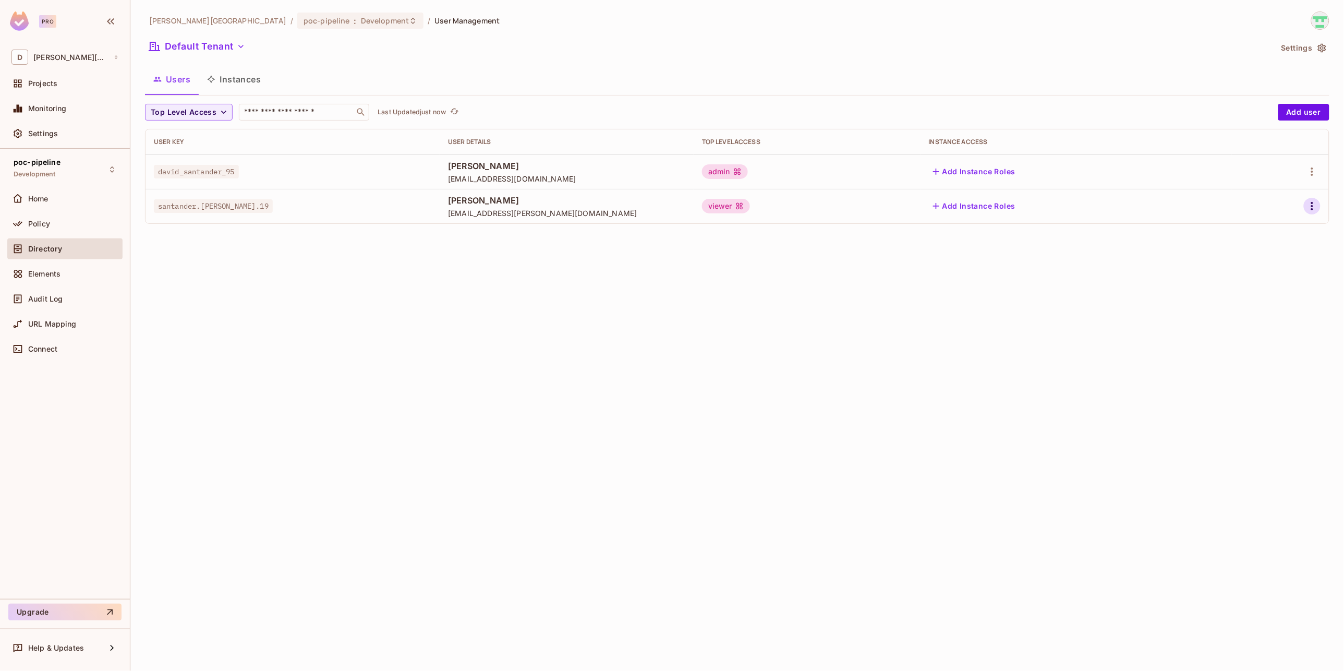
click at [1309, 209] on icon "button" at bounding box center [1312, 206] width 13 height 13
click at [1280, 227] on li "Edit" at bounding box center [1268, 230] width 92 height 23
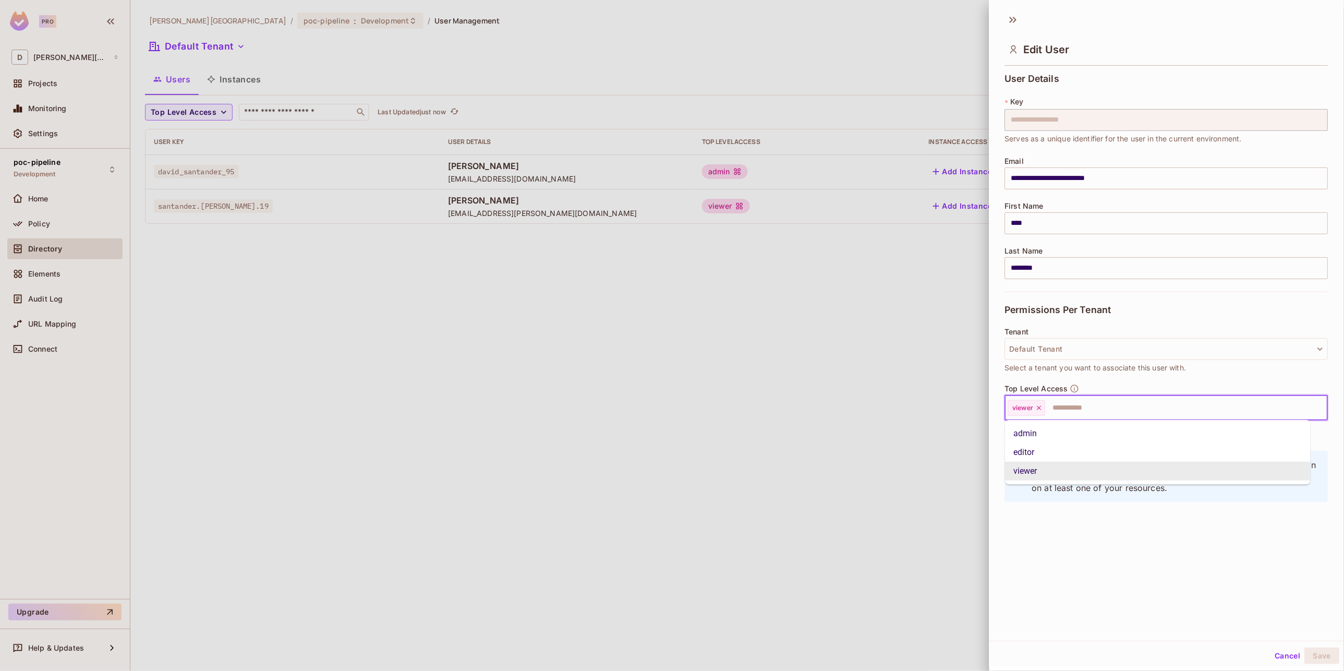
click at [1087, 405] on input "text" at bounding box center [1177, 407] width 261 height 21
click at [1024, 452] on li "editor" at bounding box center [1158, 452] width 306 height 19
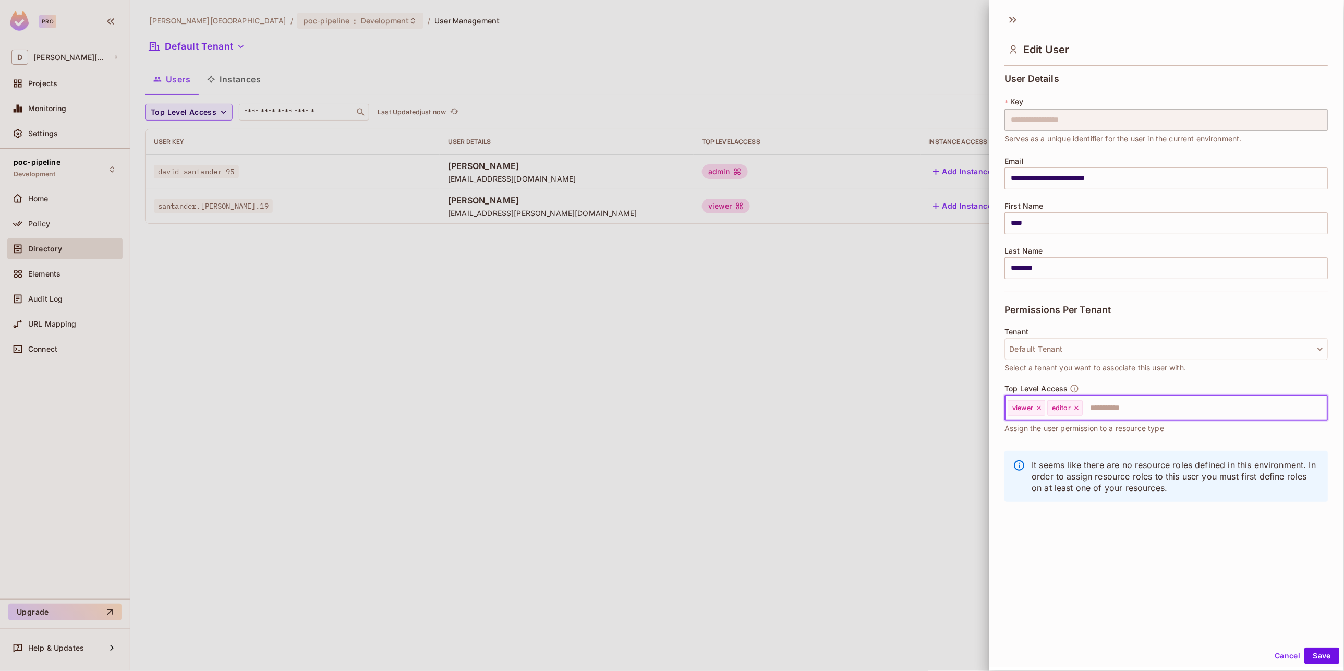
click at [1038, 409] on icon at bounding box center [1039, 407] width 7 height 7
click at [1313, 655] on button "Save" at bounding box center [1322, 655] width 35 height 17
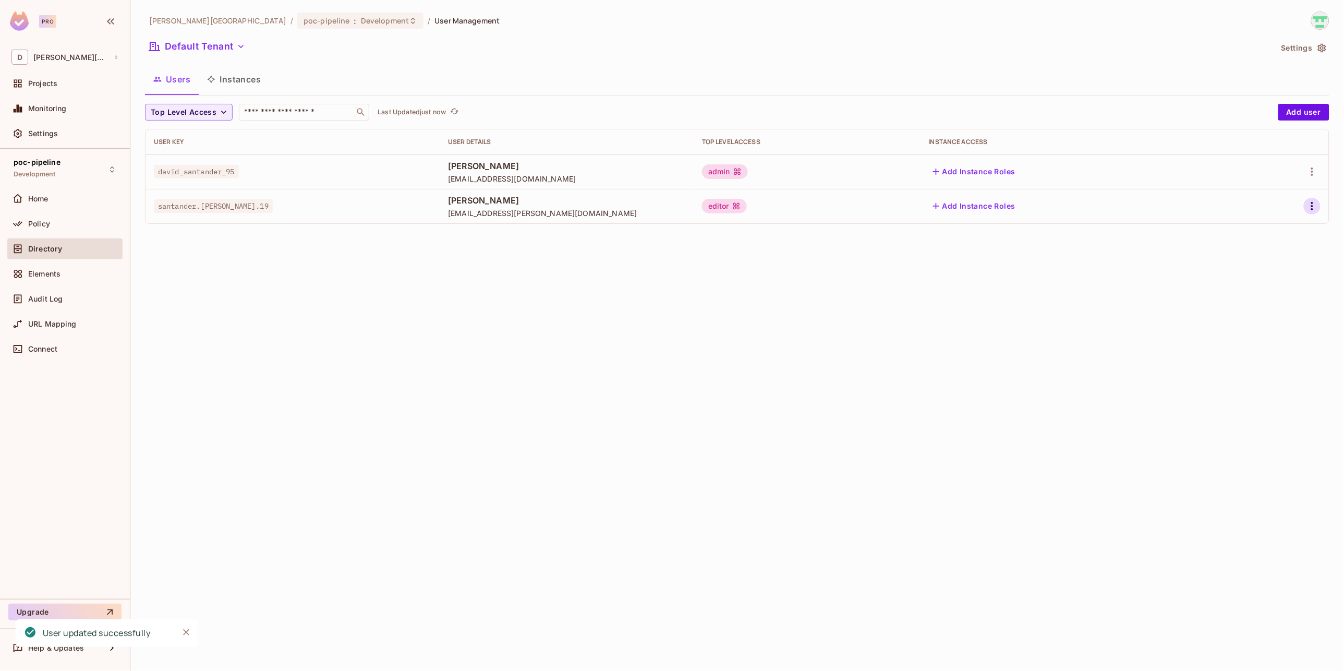
click at [1311, 207] on icon "button" at bounding box center [1312, 206] width 13 height 13
click at [1280, 225] on li "Edit" at bounding box center [1268, 230] width 92 height 23
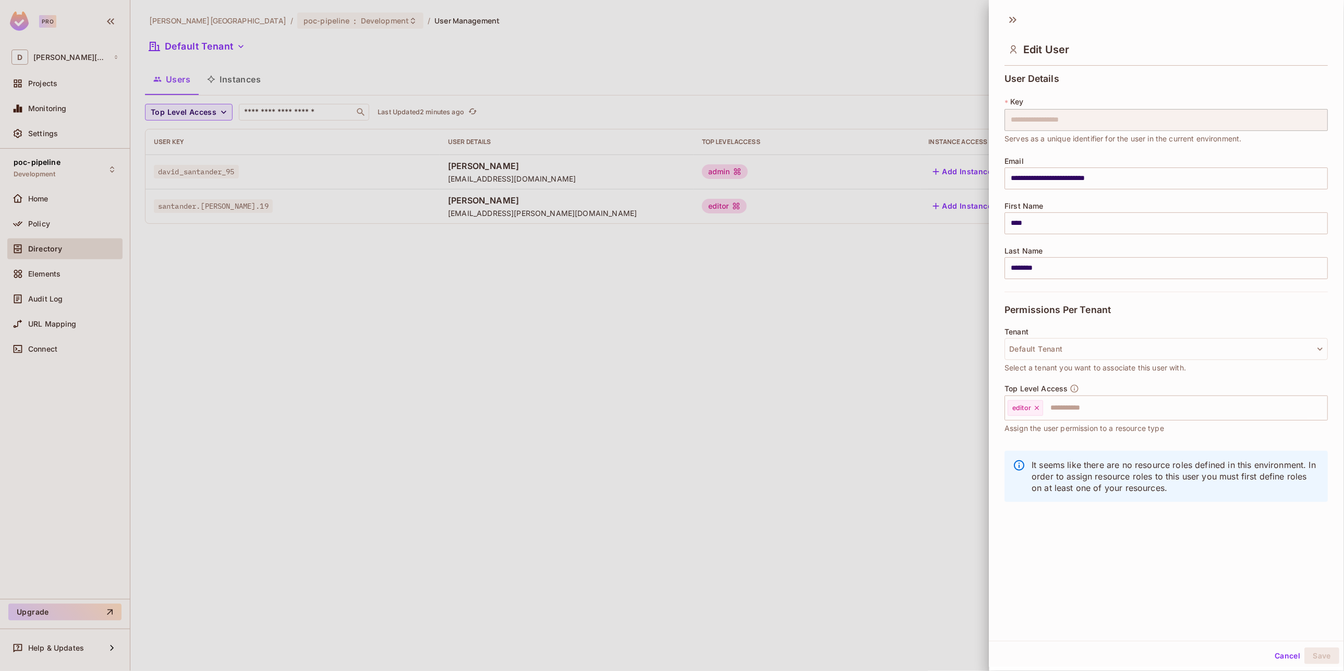
click at [55, 107] on div at bounding box center [672, 335] width 1344 height 671
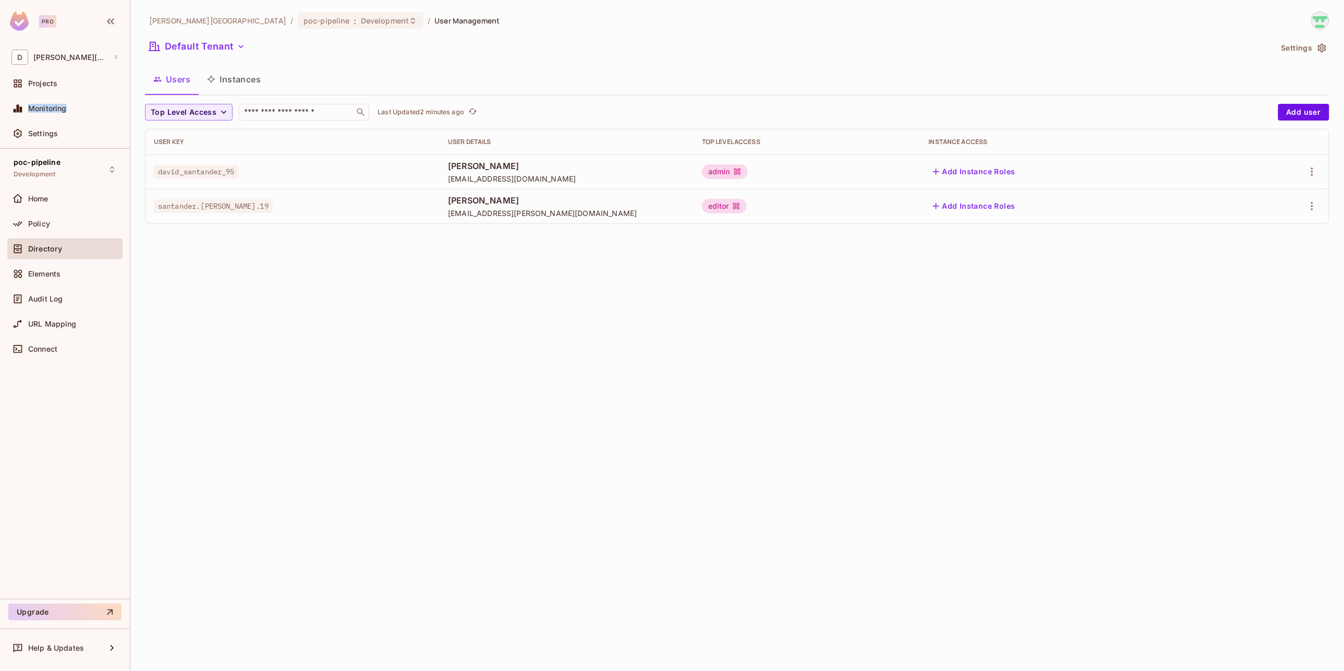
click at [55, 107] on span "Monitoring" at bounding box center [47, 108] width 39 height 8
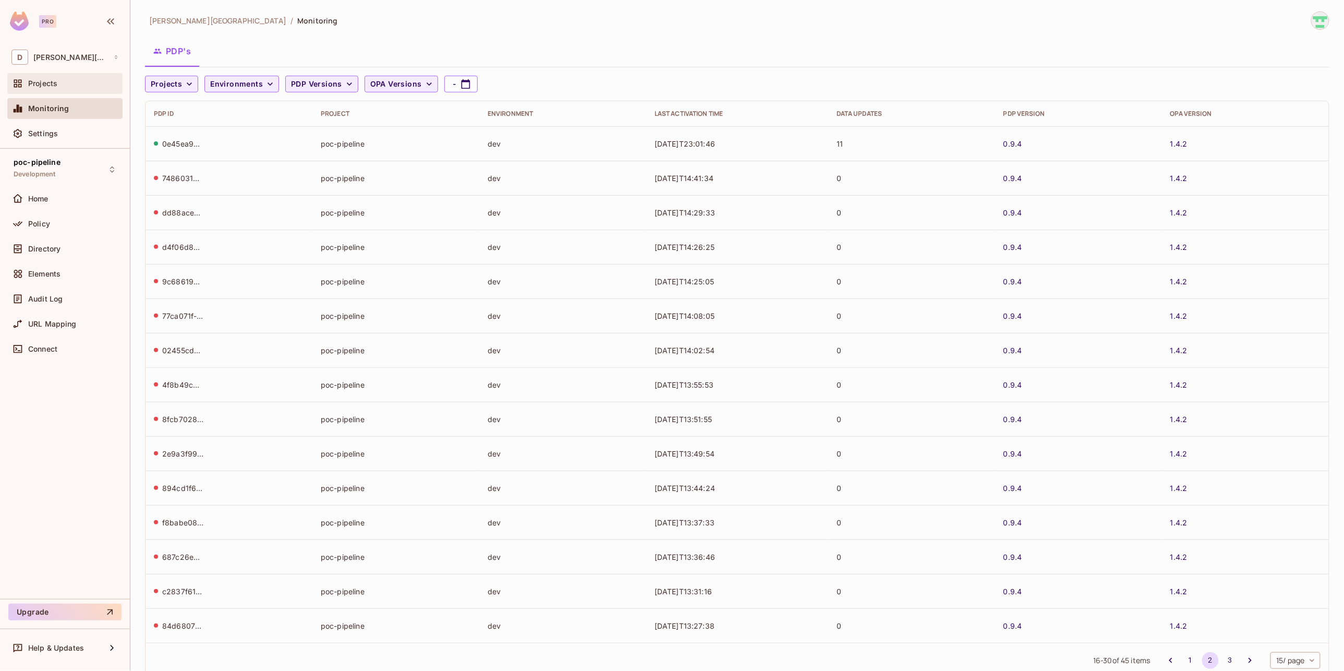
click at [60, 79] on div "Projects" at bounding box center [73, 83] width 90 height 8
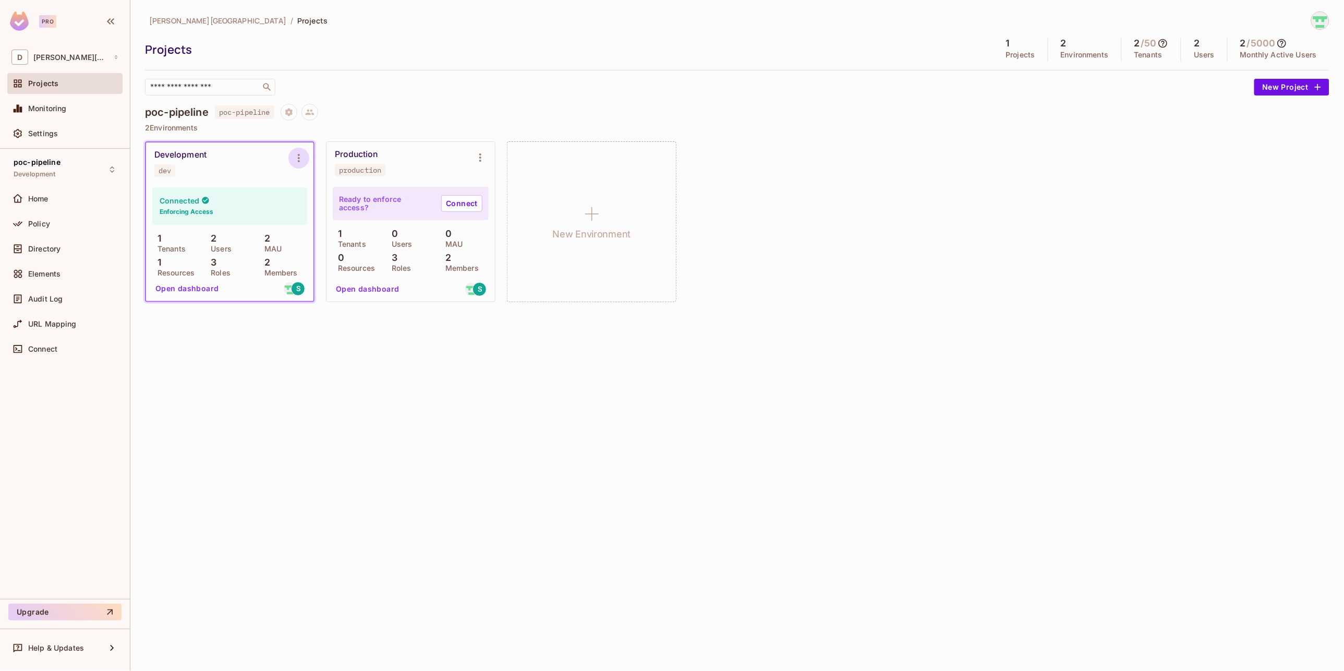
click at [295, 161] on icon "Environment settings" at bounding box center [299, 158] width 13 height 13
click at [196, 290] on div at bounding box center [672, 335] width 1344 height 671
click at [196, 292] on button "Open dashboard" at bounding box center [187, 288] width 72 height 17
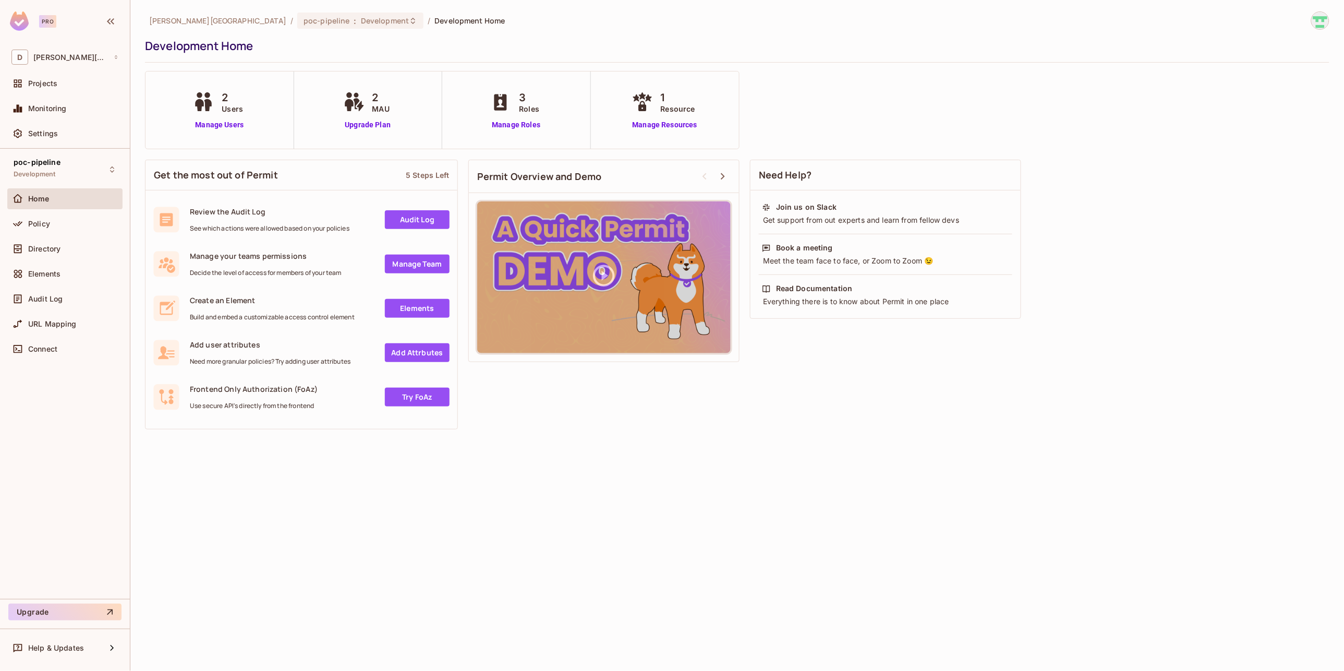
click at [409, 221] on link "Audit Log" at bounding box center [417, 219] width 65 height 19
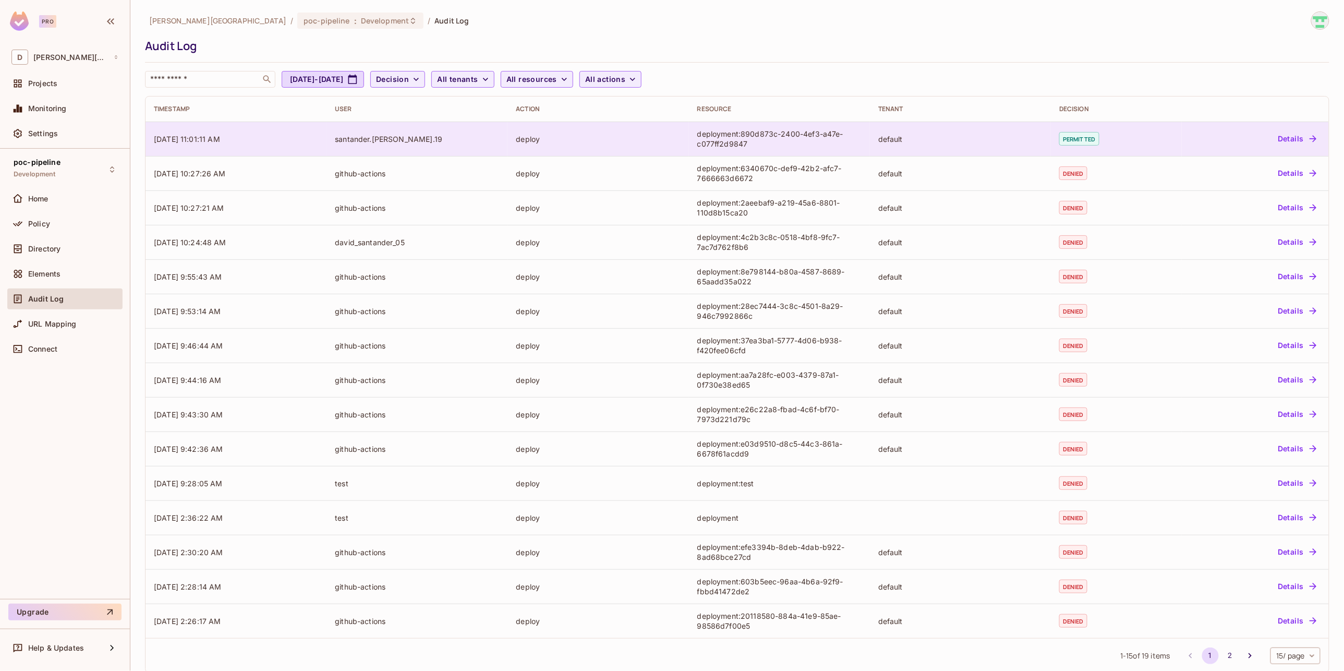
click at [1283, 146] on button "Details" at bounding box center [1297, 138] width 47 height 17
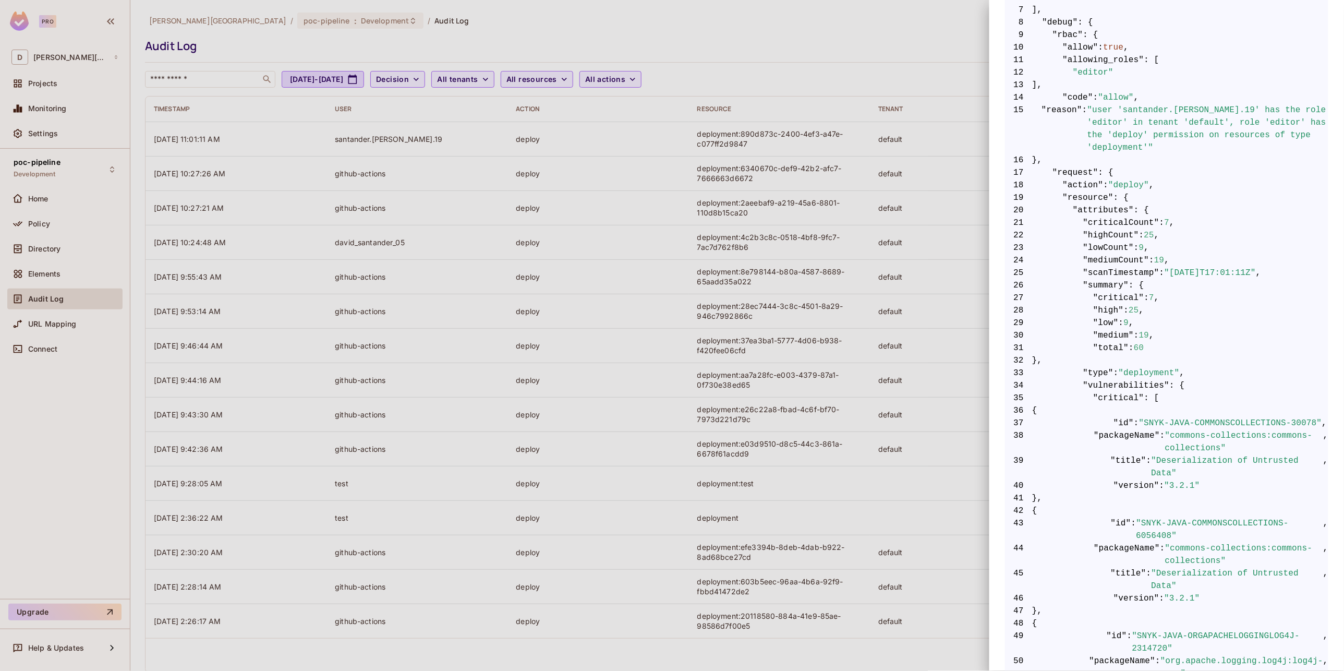
scroll to position [290, 0]
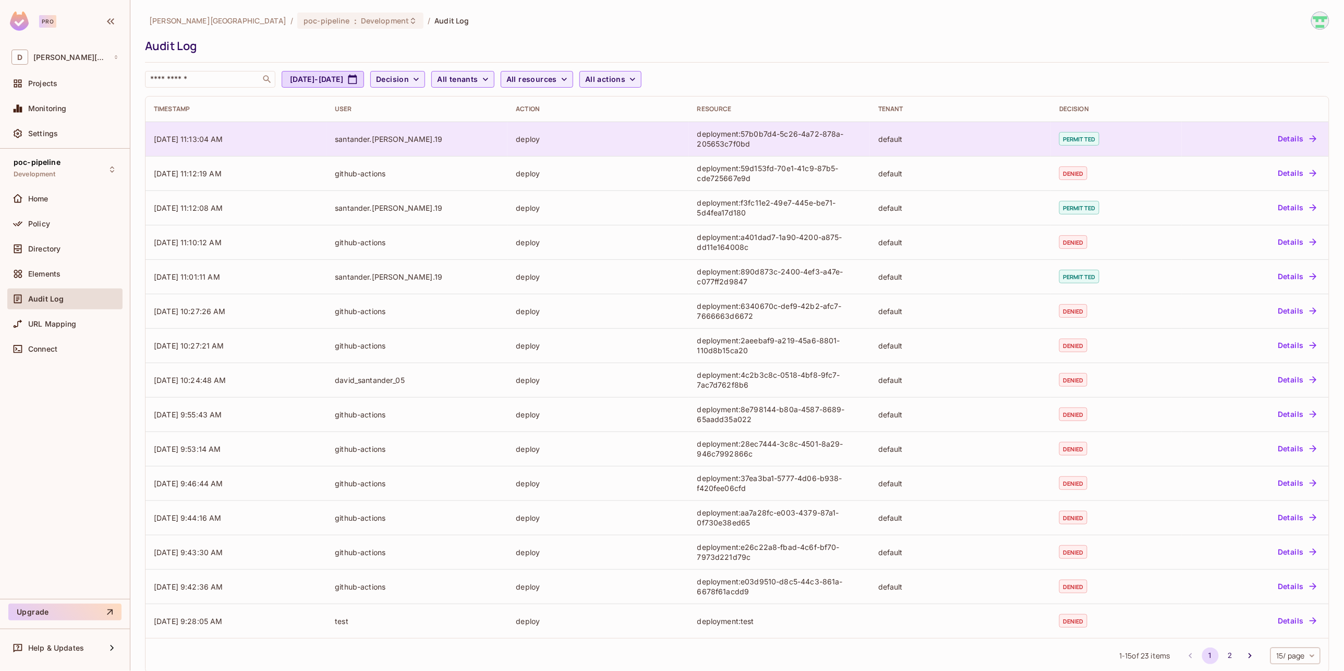
click at [1287, 139] on button "Details" at bounding box center [1297, 138] width 47 height 17
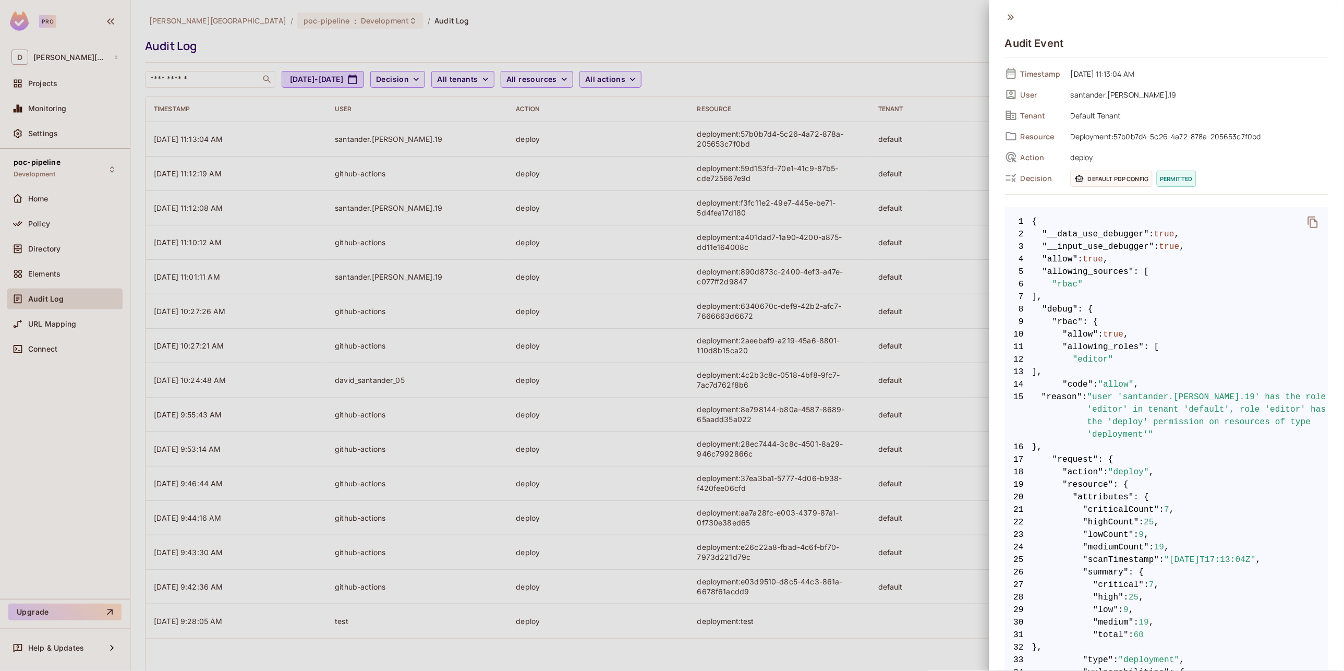
click at [1013, 22] on icon at bounding box center [1010, 16] width 11 height 11
